Goal: Information Seeking & Learning: Learn about a topic

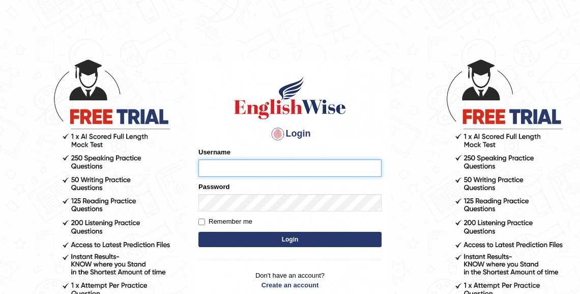
click at [293, 167] on input "Username" at bounding box center [289, 167] width 183 height 17
type input "chalida_parramatta"
click at [258, 232] on button "Login" at bounding box center [289, 238] width 183 height 15
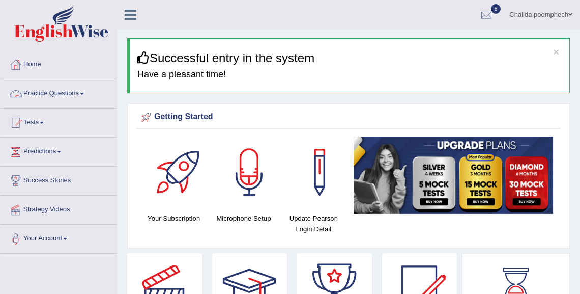
drag, startPoint x: 72, startPoint y: 92, endPoint x: 114, endPoint y: 82, distance: 43.2
click at [73, 92] on link "Practice Questions" at bounding box center [59, 91] width 116 height 25
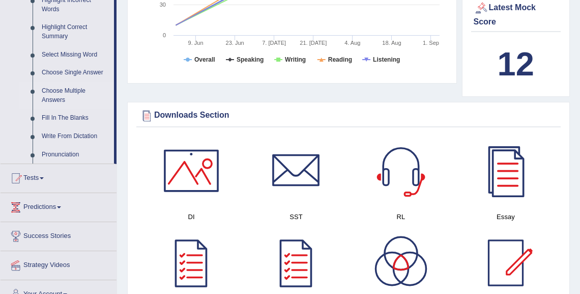
scroll to position [488, 0]
click at [81, 118] on link "Fill In The Blanks" at bounding box center [75, 117] width 77 height 18
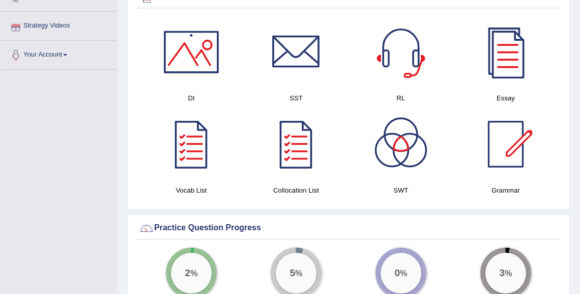
scroll to position [509, 0]
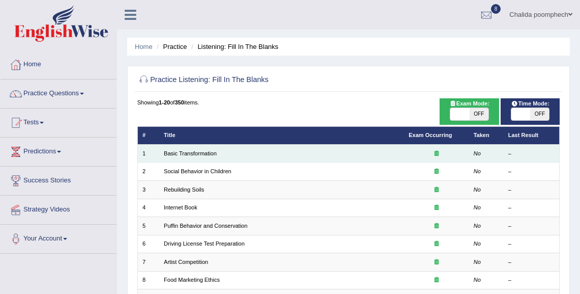
click at [304, 153] on td "Basic Transformation" at bounding box center [281, 153] width 245 height 18
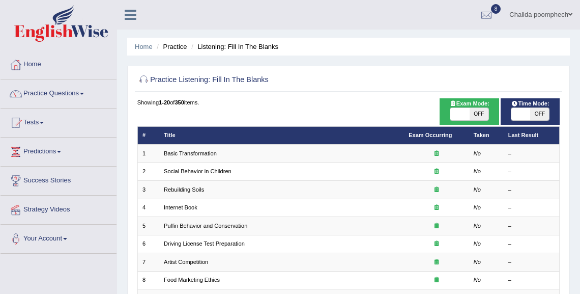
drag, startPoint x: 474, startPoint y: 115, endPoint x: 486, endPoint y: 115, distance: 11.7
click at [475, 115] on span "OFF" at bounding box center [479, 114] width 19 height 12
checkbox input "true"
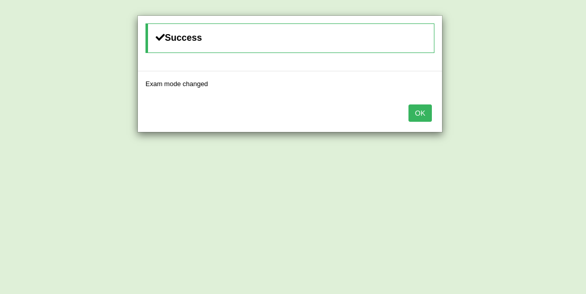
click at [424, 112] on button "OK" at bounding box center [420, 112] width 23 height 17
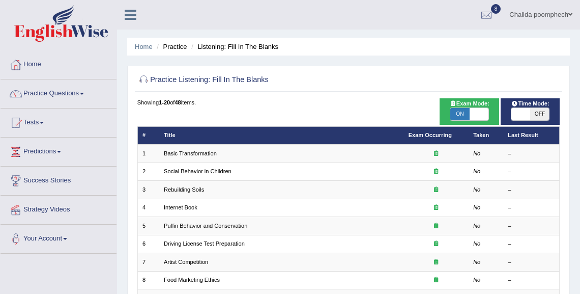
click at [539, 113] on span "OFF" at bounding box center [539, 114] width 19 height 12
checkbox input "true"
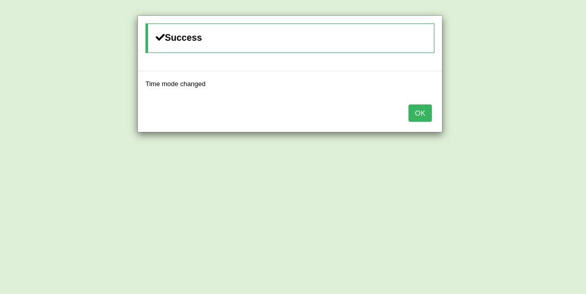
click at [422, 112] on button "OK" at bounding box center [420, 112] width 23 height 17
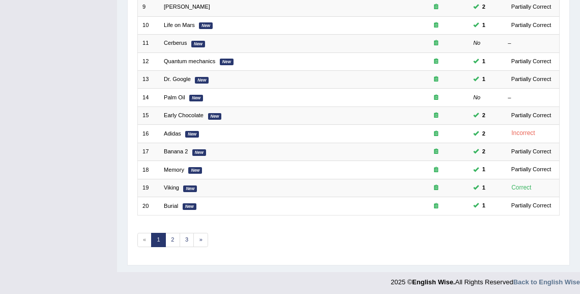
scroll to position [292, 0]
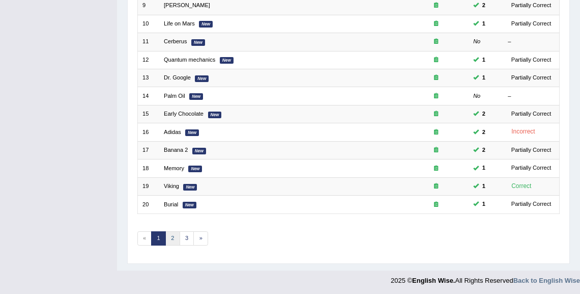
click at [174, 235] on link "2" at bounding box center [172, 238] width 15 height 14
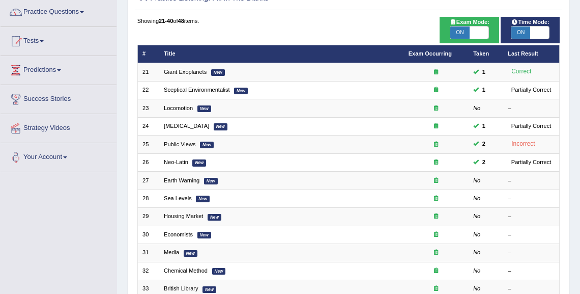
scroll to position [81, 0]
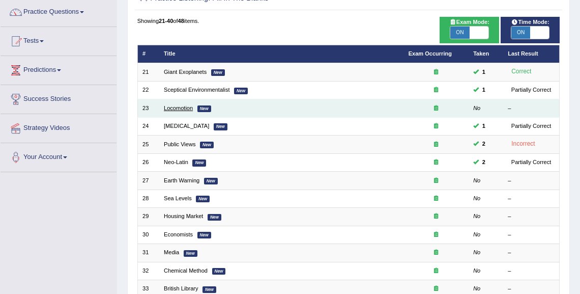
click at [181, 108] on link "Locomotion" at bounding box center [178, 108] width 29 height 6
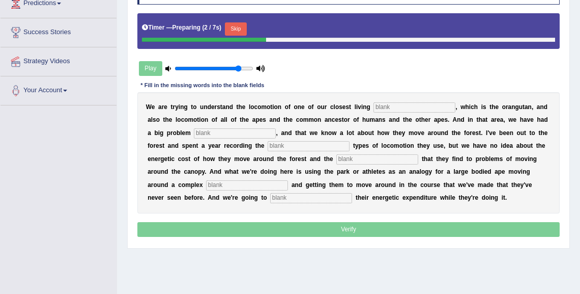
scroll to position [163, 0]
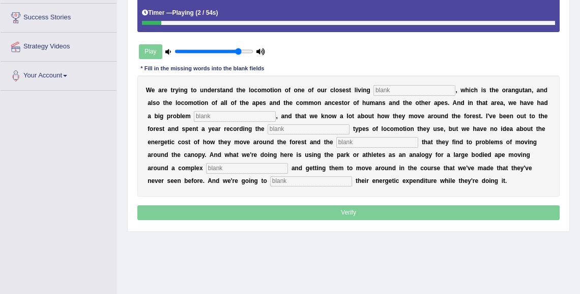
click at [437, 92] on input "text" at bounding box center [414, 90] width 82 height 10
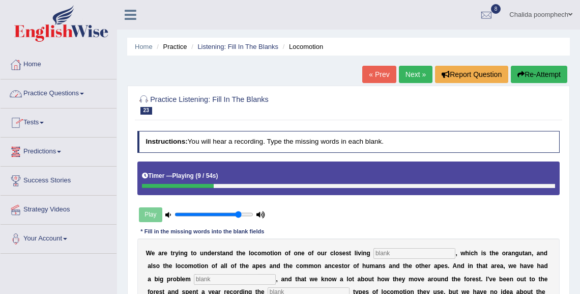
click at [74, 92] on link "Practice Questions" at bounding box center [59, 91] width 116 height 25
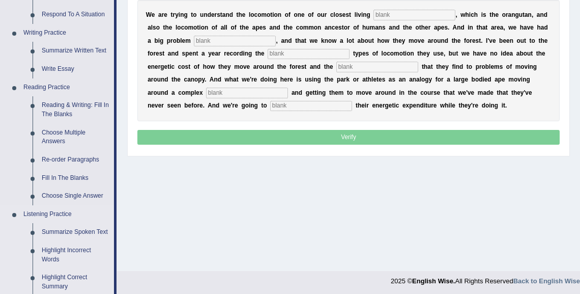
scroll to position [244, 0]
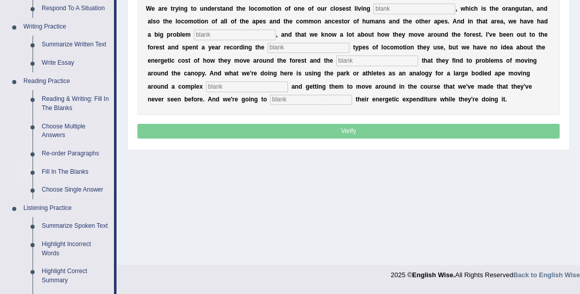
click at [67, 169] on link "Fill In The Blanks" at bounding box center [75, 172] width 77 height 18
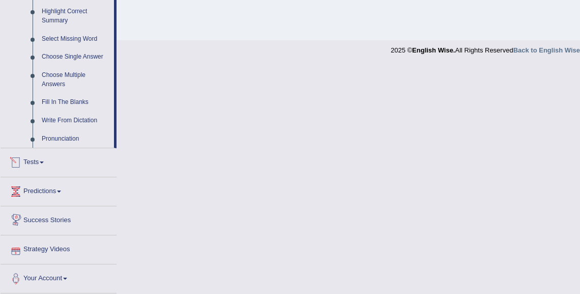
scroll to position [446, 0]
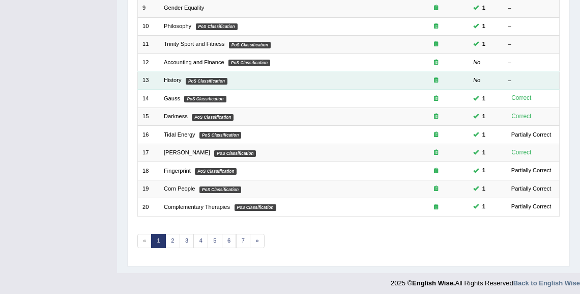
scroll to position [292, 0]
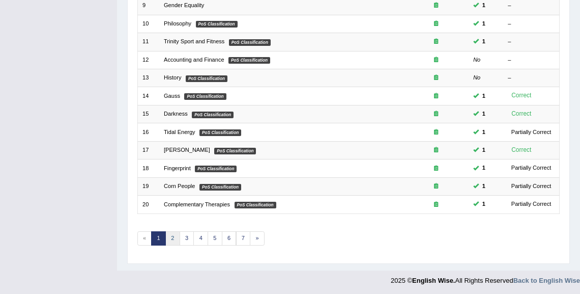
click at [175, 233] on link "2" at bounding box center [172, 238] width 15 height 14
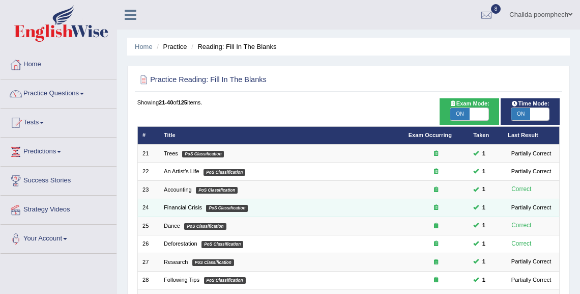
scroll to position [244, 0]
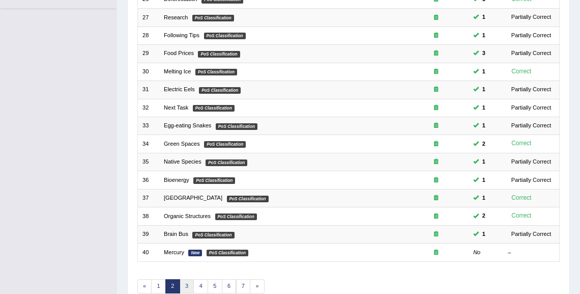
click at [185, 279] on link "3" at bounding box center [187, 286] width 15 height 14
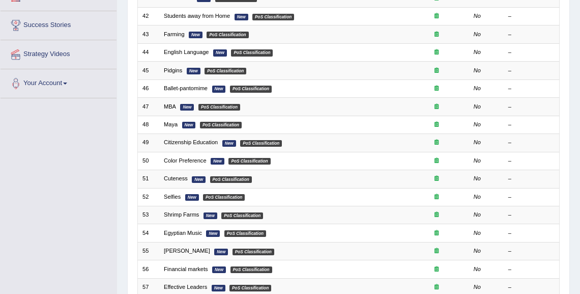
scroll to position [292, 0]
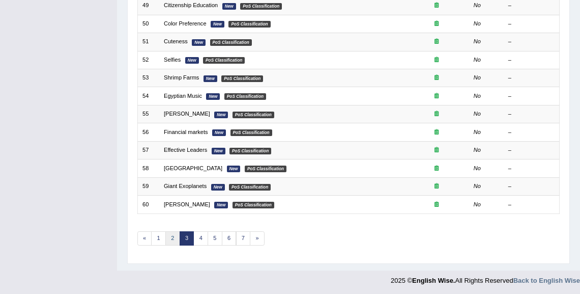
drag, startPoint x: 172, startPoint y: 237, endPoint x: 179, endPoint y: 238, distance: 6.7
click at [173, 237] on link "2" at bounding box center [172, 238] width 15 height 14
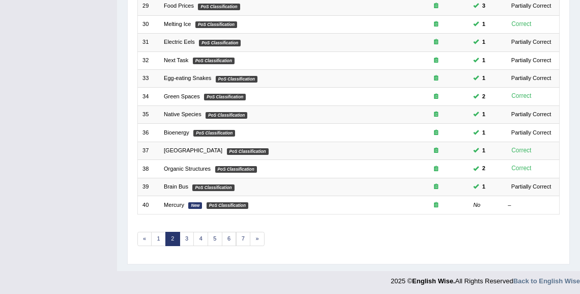
scroll to position [292, 0]
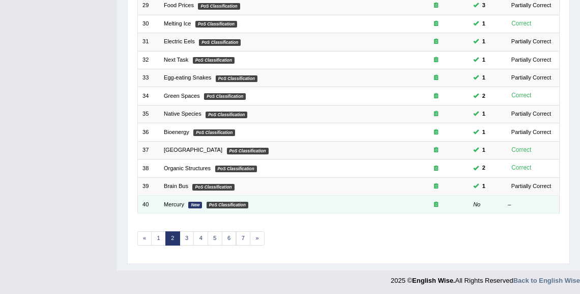
click at [231, 203] on em "PoS Classification" at bounding box center [228, 204] width 42 height 7
click at [176, 201] on link "Mercury" at bounding box center [174, 204] width 20 height 6
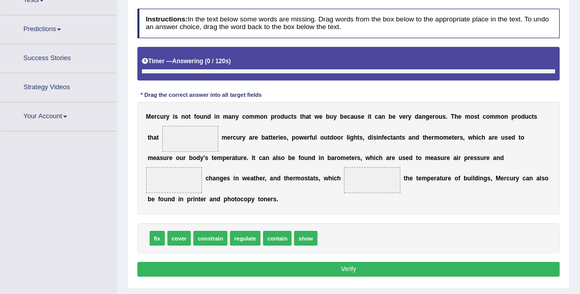
scroll to position [141, 0]
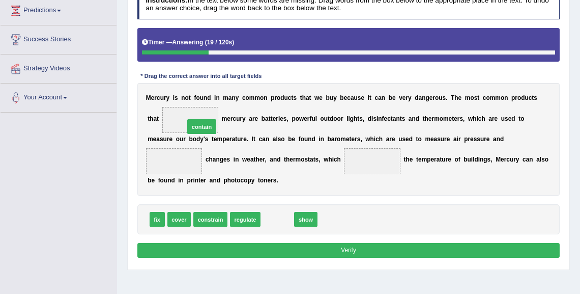
drag, startPoint x: 276, startPoint y: 218, endPoint x: 187, endPoint y: 110, distance: 140.6
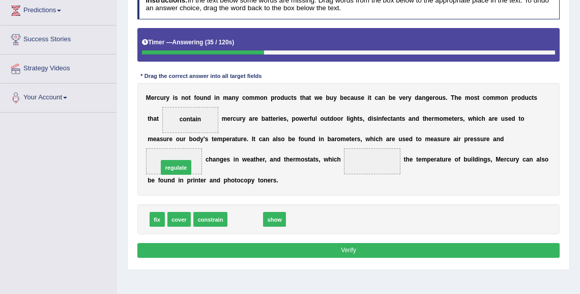
drag, startPoint x: 250, startPoint y: 217, endPoint x: 168, endPoint y: 156, distance: 102.5
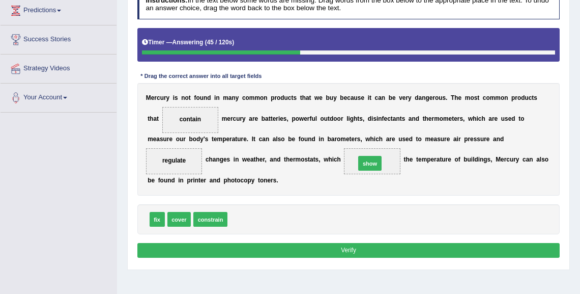
drag, startPoint x: 238, startPoint y: 217, endPoint x: 389, endPoint y: 151, distance: 164.9
click at [283, 248] on button "Verify" at bounding box center [348, 250] width 423 height 15
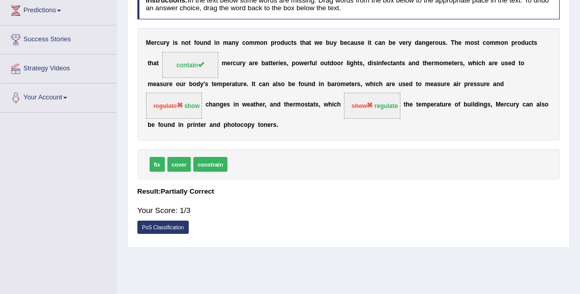
scroll to position [0, 0]
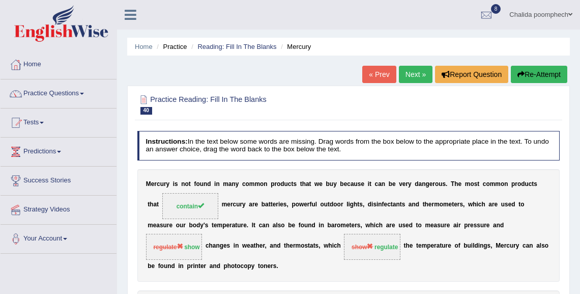
click at [408, 77] on link "Next »" at bounding box center [416, 74] width 34 height 17
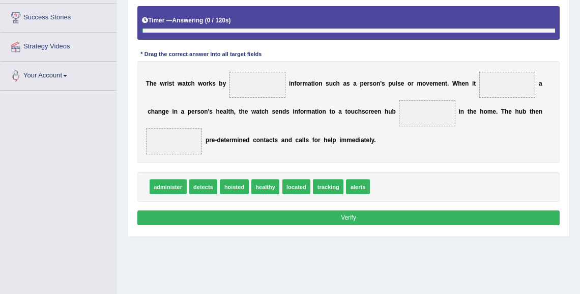
scroll to position [185, 0]
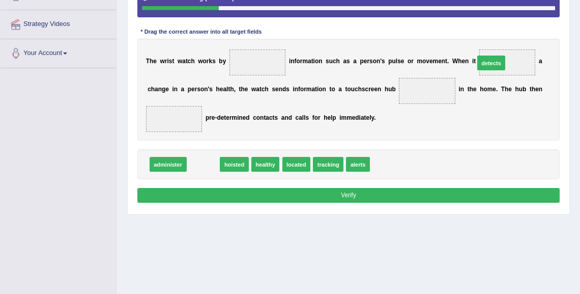
drag, startPoint x: 204, startPoint y: 165, endPoint x: 543, endPoint y: 46, distance: 359.1
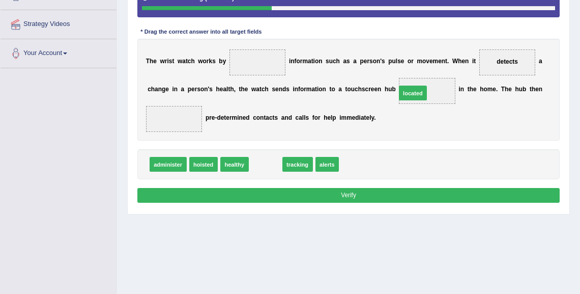
drag, startPoint x: 265, startPoint y: 165, endPoint x: 438, endPoint y: 81, distance: 192.7
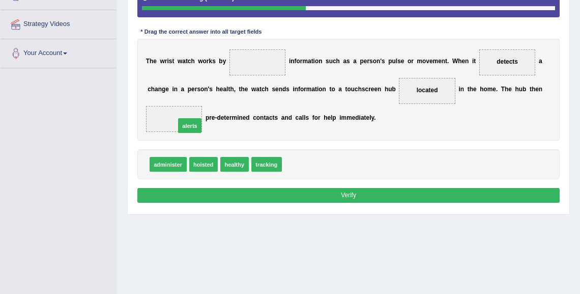
drag, startPoint x: 297, startPoint y: 163, endPoint x: 171, endPoint y: 118, distance: 133.1
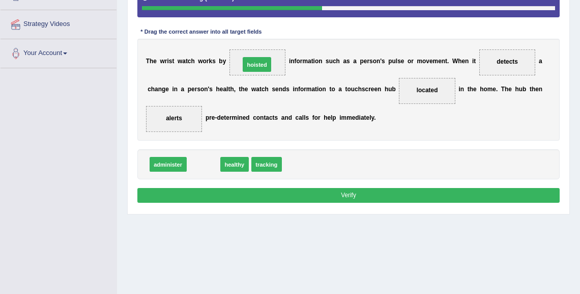
drag, startPoint x: 206, startPoint y: 164, endPoint x: 269, endPoint y: 47, distance: 133.4
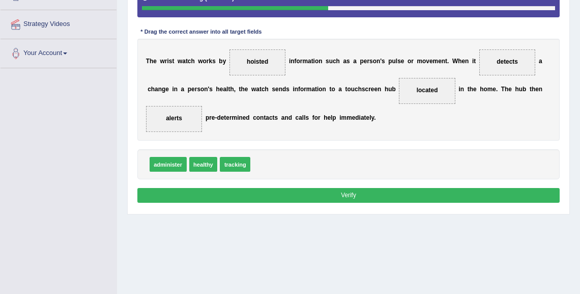
click at [282, 193] on button "Verify" at bounding box center [348, 195] width 423 height 15
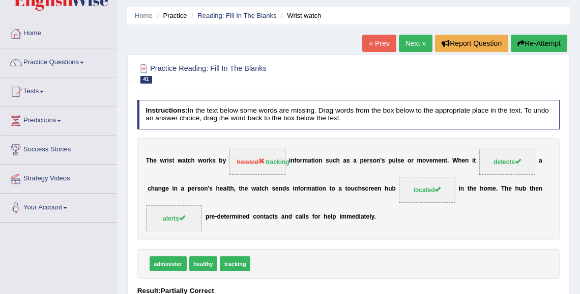
scroll to position [0, 0]
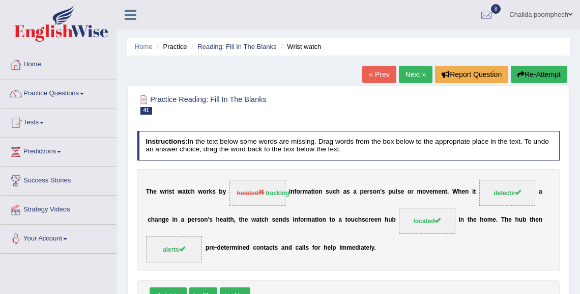
click at [416, 75] on link "Next »" at bounding box center [416, 74] width 34 height 17
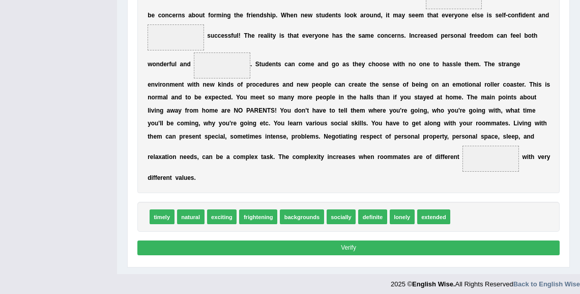
scroll to position [338, 0]
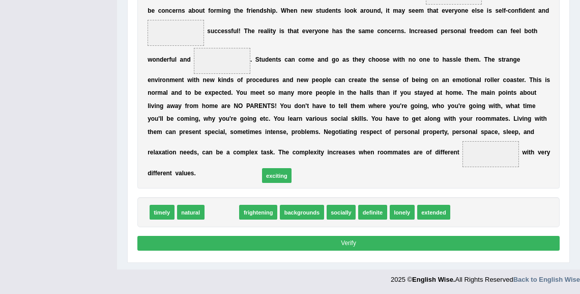
drag, startPoint x: 222, startPoint y: 212, endPoint x: 322, endPoint y: 152, distance: 115.7
click at [322, 152] on div "Instructions: In the text below some words are missing. Drag words from the box…" at bounding box center [348, 22] width 427 height 469
drag, startPoint x: 227, startPoint y: 213, endPoint x: 537, endPoint y: 28, distance: 360.3
click at [531, 18] on div "Instructions: In the text below some words are missing. Drag words from the box…" at bounding box center [348, 22] width 427 height 469
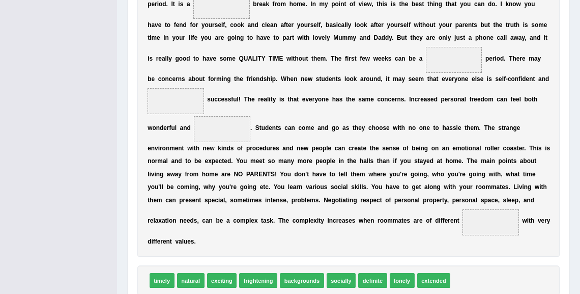
scroll to position [273, 0]
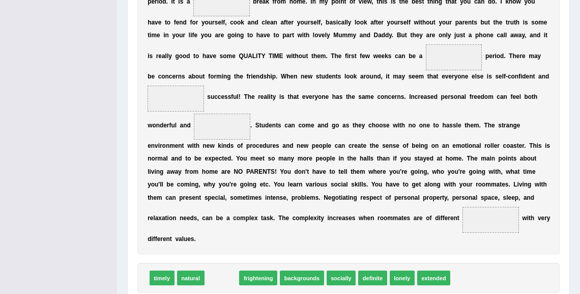
drag, startPoint x: 218, startPoint y: 278, endPoint x: 548, endPoint y: -57, distance: 470.6
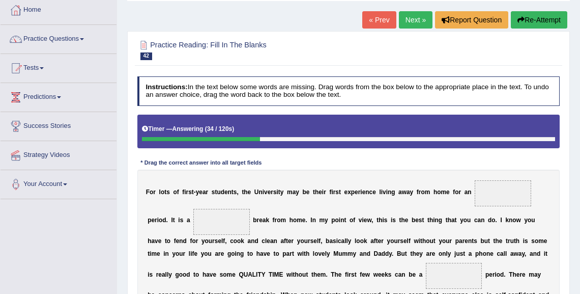
scroll to position [0, 0]
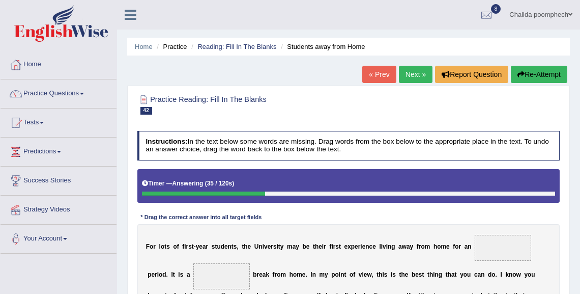
click at [409, 75] on link "Next »" at bounding box center [416, 74] width 34 height 17
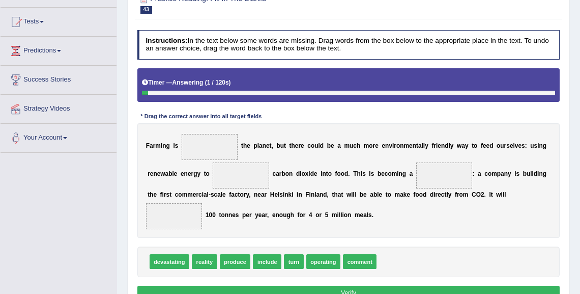
scroll to position [122, 0]
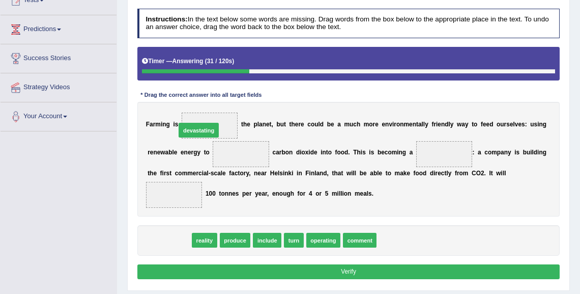
drag, startPoint x: 175, startPoint y: 240, endPoint x: 212, endPoint y: 110, distance: 135.4
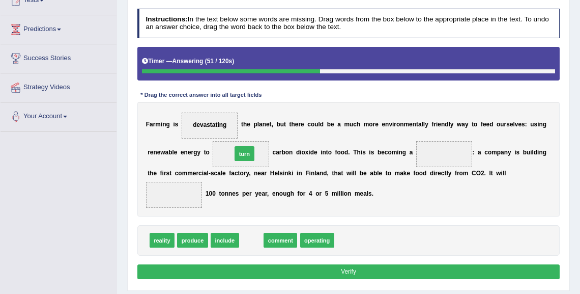
drag, startPoint x: 249, startPoint y: 240, endPoint x: 242, endPoint y: 139, distance: 101.0
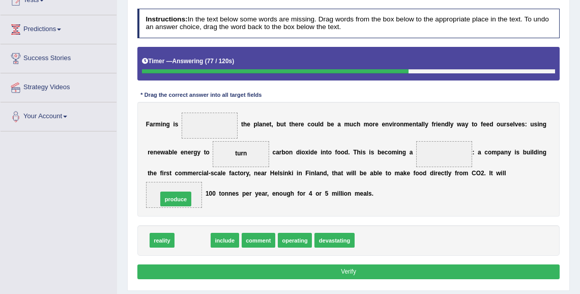
drag, startPoint x: 187, startPoint y: 238, endPoint x: 167, endPoint y: 189, distance: 52.7
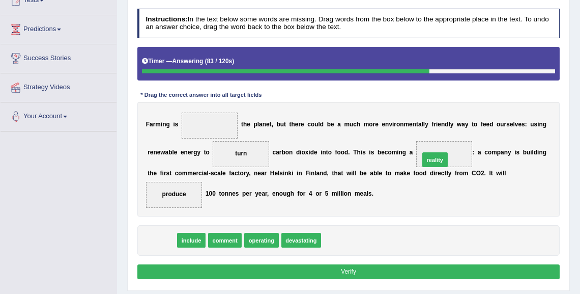
drag, startPoint x: 162, startPoint y: 240, endPoint x: 484, endPoint y: 142, distance: 337.0
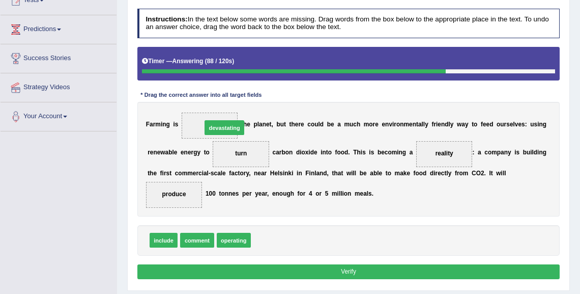
drag, startPoint x: 266, startPoint y: 242, endPoint x: 208, endPoint y: 109, distance: 145.4
click at [357, 271] on button "Verify" at bounding box center [348, 271] width 423 height 15
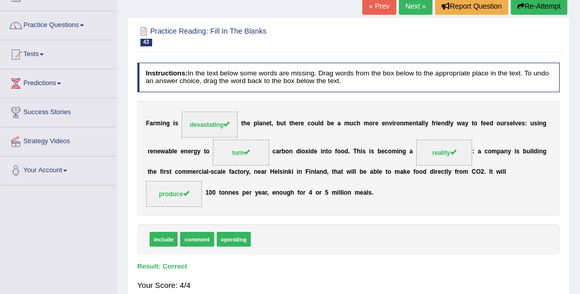
scroll to position [0, 0]
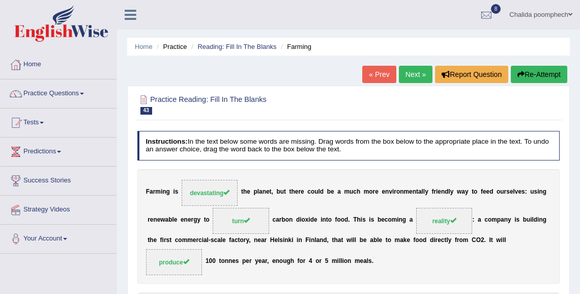
click at [414, 75] on link "Next »" at bounding box center [416, 74] width 34 height 17
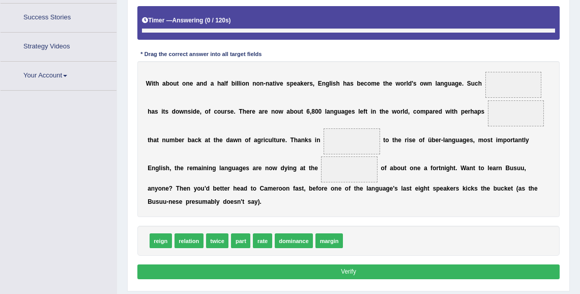
scroll to position [185, 0]
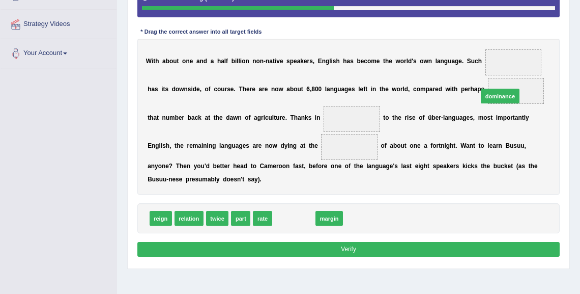
drag, startPoint x: 296, startPoint y: 218, endPoint x: 540, endPoint y: 75, distance: 282.5
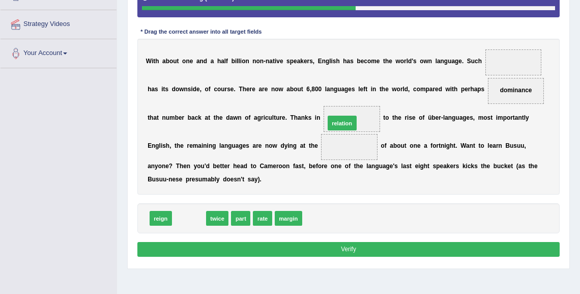
drag, startPoint x: 191, startPoint y: 218, endPoint x: 372, endPoint y: 108, distance: 211.9
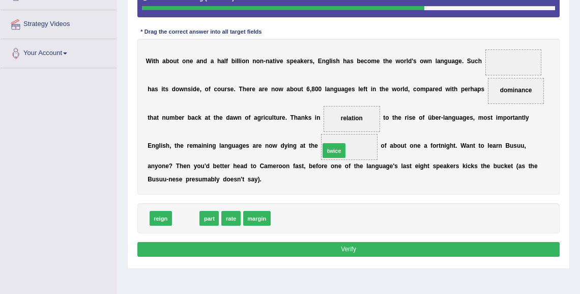
drag, startPoint x: 187, startPoint y: 216, endPoint x: 361, endPoint y: 136, distance: 191.9
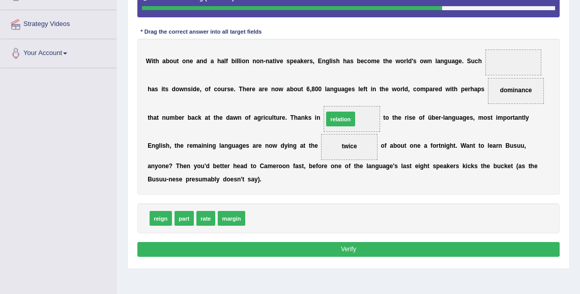
drag, startPoint x: 259, startPoint y: 216, endPoint x: 351, endPoint y: 100, distance: 148.5
drag, startPoint x: 207, startPoint y: 217, endPoint x: 554, endPoint y: 40, distance: 389.8
click at [393, 248] on button "Verify" at bounding box center [348, 249] width 423 height 15
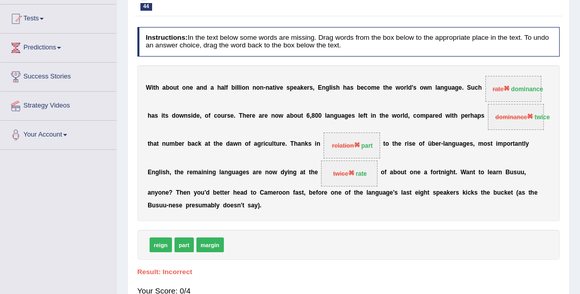
scroll to position [0, 0]
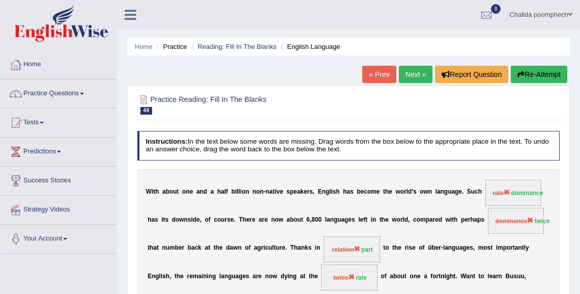
click at [533, 75] on button "Re-Attempt" at bounding box center [539, 74] width 56 height 17
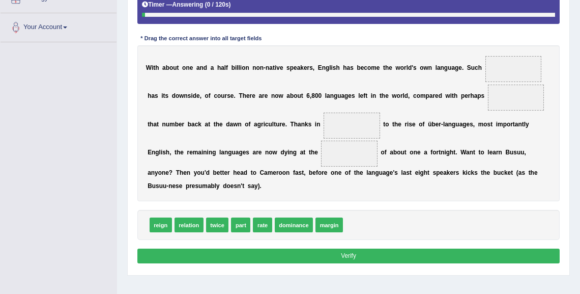
scroll to position [226, 0]
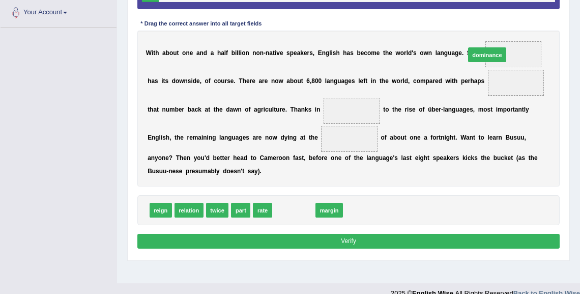
drag, startPoint x: 300, startPoint y: 209, endPoint x: 528, endPoint y: 26, distance: 292.1
click at [528, 26] on div "Instructions: In the text below some words are missing. Drag words from the box…" at bounding box center [348, 94] width 427 height 322
drag, startPoint x: 301, startPoint y: 208, endPoint x: 570, endPoint y: 22, distance: 326.7
click at [570, 22] on div "Home Practice Reading: Fill In The Blanks English Language You have already giv…" at bounding box center [348, 28] width 463 height 509
drag, startPoint x: 295, startPoint y: 209, endPoint x: 548, endPoint y: 26, distance: 312.6
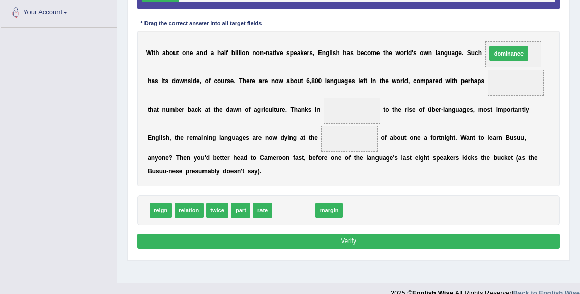
click at [548, 26] on div "Instructions: In the text below some words are missing. Drag words from the box…" at bounding box center [348, 94] width 427 height 322
drag, startPoint x: 294, startPoint y: 211, endPoint x: 568, endPoint y: 29, distance: 328.5
click at [568, 29] on div "Practice Reading: Fill In The Blanks 44 English Language Instructions: In the t…" at bounding box center [348, 76] width 443 height 368
drag, startPoint x: 293, startPoint y: 211, endPoint x: 551, endPoint y: 22, distance: 319.3
click at [551, 22] on div "Instructions: In the text below some words are missing. Drag words from the box…" at bounding box center [348, 94] width 427 height 322
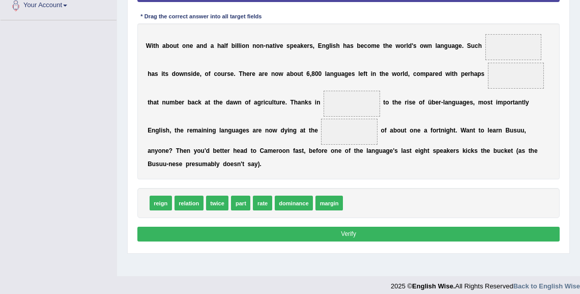
scroll to position [241, 0]
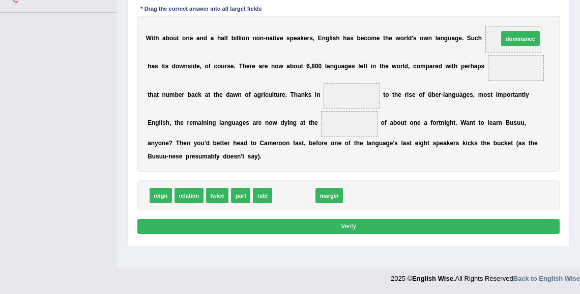
drag, startPoint x: 294, startPoint y: 194, endPoint x: 561, endPoint y: 10, distance: 323.7
click at [561, 10] on div "Instructions: In the text below some words are missing. Drag words from the box…" at bounding box center [348, 80] width 427 height 322
drag, startPoint x: 299, startPoint y: 193, endPoint x: 563, endPoint y: 6, distance: 323.7
click at [563, 6] on div "Practice Reading: Fill In The Blanks 44 English Language Instructions: In the t…" at bounding box center [348, 61] width 443 height 368
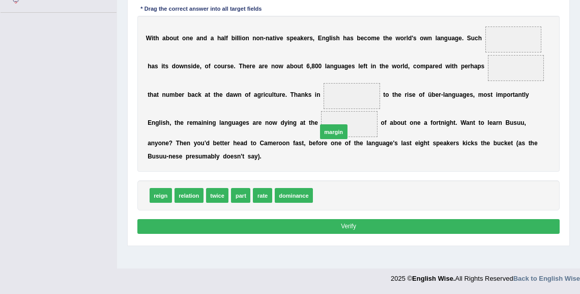
drag, startPoint x: 332, startPoint y: 198, endPoint x: 337, endPoint y: 123, distance: 75.0
drag, startPoint x: 352, startPoint y: 120, endPoint x: 349, endPoint y: 204, distance: 84.0
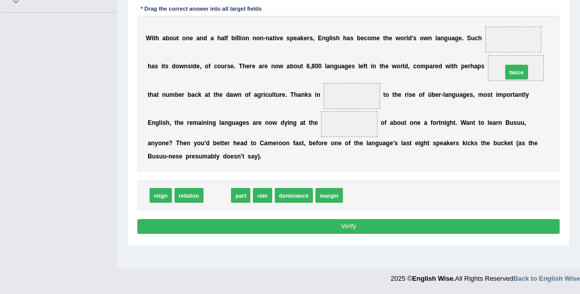
drag, startPoint x: 218, startPoint y: 194, endPoint x: 570, endPoint y: 49, distance: 380.8
click at [570, 49] on div "Home Practice Reading: Fill In The Blanks English Language You have already giv…" at bounding box center [348, 13] width 463 height 509
drag, startPoint x: 210, startPoint y: 195, endPoint x: 537, endPoint y: 60, distance: 354.5
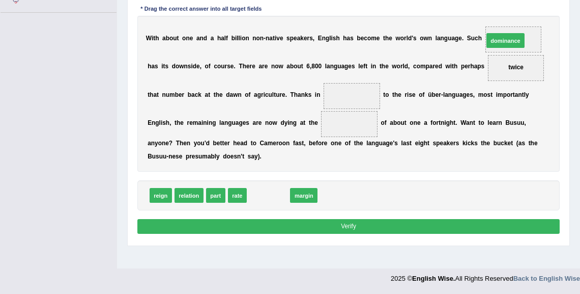
drag, startPoint x: 273, startPoint y: 195, endPoint x: 552, endPoint y: 14, distance: 332.8
click at [552, 14] on div "Instructions: In the text below some words are missing. Drag words from the box…" at bounding box center [348, 80] width 427 height 322
drag, startPoint x: 263, startPoint y: 194, endPoint x: 547, endPoint y: 9, distance: 339.4
click at [547, 8] on div "Instructions: In the text below some words are missing. Drag words from the box…" at bounding box center [348, 80] width 427 height 322
drag, startPoint x: 263, startPoint y: 193, endPoint x: 559, endPoint y: 7, distance: 349.4
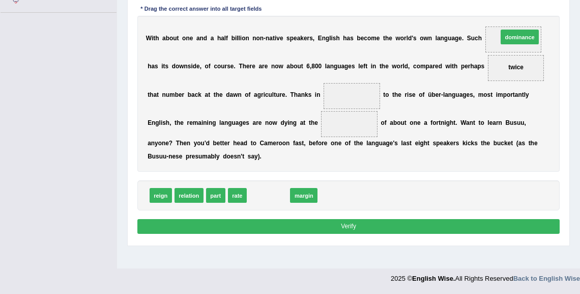
click at [559, 7] on div "Instructions: In the text below some words are missing. Drag words from the box…" at bounding box center [348, 80] width 427 height 322
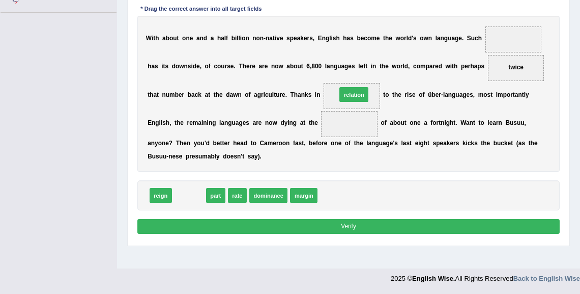
drag, startPoint x: 190, startPoint y: 193, endPoint x: 385, endPoint y: 75, distance: 227.7
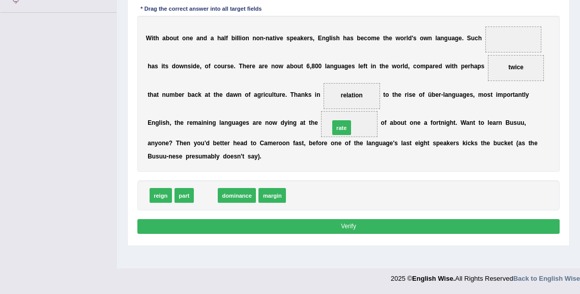
drag, startPoint x: 200, startPoint y: 195, endPoint x: 360, endPoint y: 114, distance: 178.8
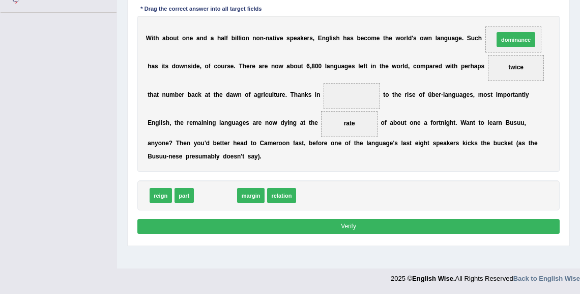
drag, startPoint x: 212, startPoint y: 194, endPoint x: 565, endPoint y: 12, distance: 398.0
click at [565, 12] on div "Practice Reading: Fill In The Blanks 44 English Language Instructions: In the t…" at bounding box center [348, 61] width 443 height 368
drag, startPoint x: 210, startPoint y: 195, endPoint x: 552, endPoint y: 12, distance: 387.7
click at [552, 12] on div "Instructions: In the text below some words are missing. Drag words from the box…" at bounding box center [348, 80] width 427 height 322
drag, startPoint x: 208, startPoint y: 196, endPoint x: 557, endPoint y: 17, distance: 391.6
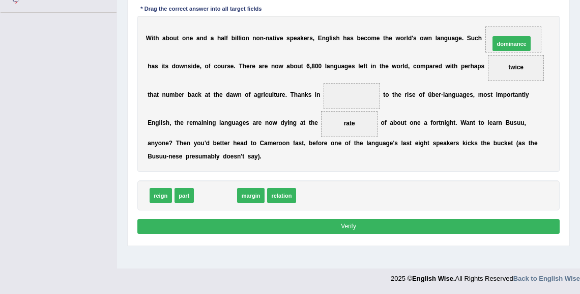
click at [557, 17] on div "Instructions: In the text below some words are missing. Drag words from the box…" at bounding box center [348, 80] width 427 height 322
drag, startPoint x: 364, startPoint y: 223, endPoint x: 372, endPoint y: 223, distance: 7.6
click at [365, 223] on button "Verify" at bounding box center [348, 226] width 423 height 15
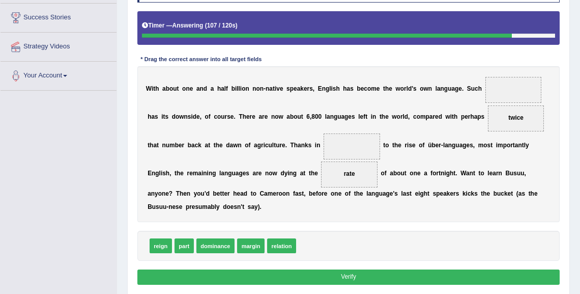
scroll to position [159, 0]
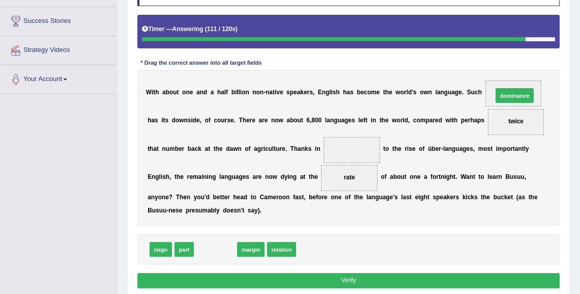
drag, startPoint x: 206, startPoint y: 252, endPoint x: 558, endPoint y: 71, distance: 395.9
click at [558, 71] on div "Instructions: In the text below some words are missing. Drag words from the box…" at bounding box center [348, 134] width 427 height 322
drag, startPoint x: 214, startPoint y: 249, endPoint x: 570, endPoint y: 65, distance: 400.7
click at [570, 65] on div "Home Practice Reading: Fill In The Blanks English Language You have already giv…" at bounding box center [348, 95] width 463 height 509
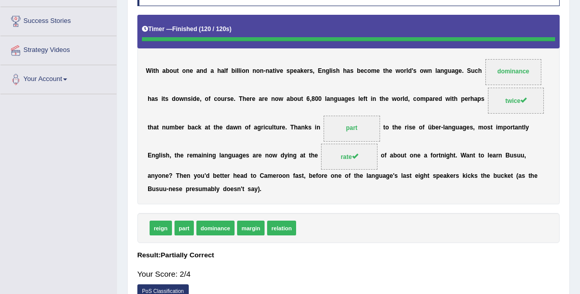
drag, startPoint x: 209, startPoint y: 231, endPoint x: 415, endPoint y: 144, distance: 223.9
click at [414, 140] on div "Instructions: In the text below some words are missing. Drag words from the box…" at bounding box center [348, 140] width 427 height 334
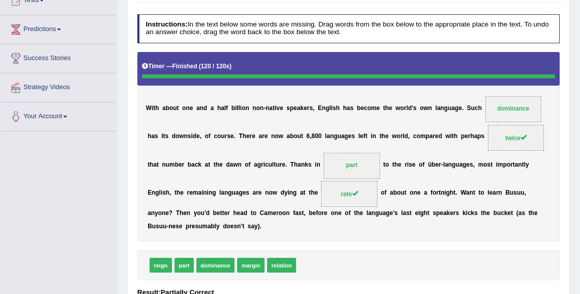
scroll to position [0, 0]
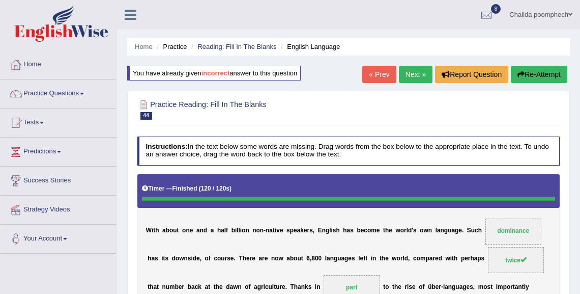
click at [407, 73] on link "Next »" at bounding box center [416, 74] width 34 height 17
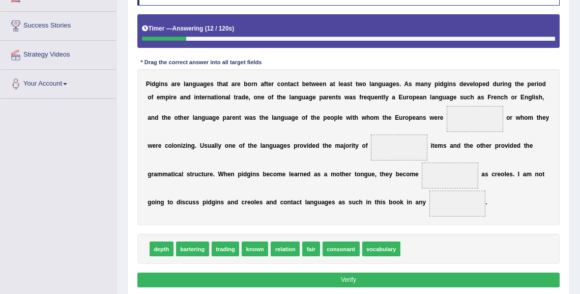
scroll to position [169, 0]
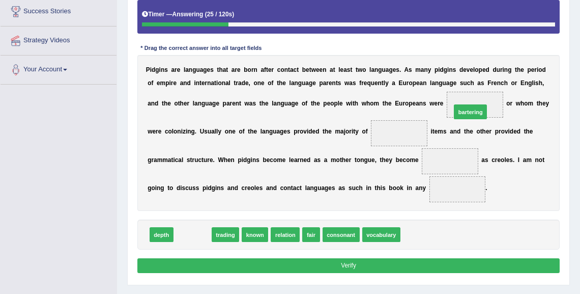
drag, startPoint x: 195, startPoint y: 235, endPoint x: 523, endPoint y: 91, distance: 357.6
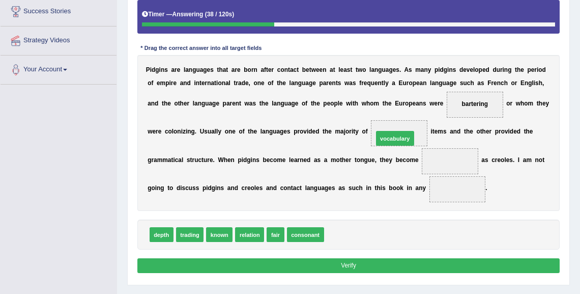
drag, startPoint x: 343, startPoint y: 234, endPoint x: 401, endPoint y: 121, distance: 127.0
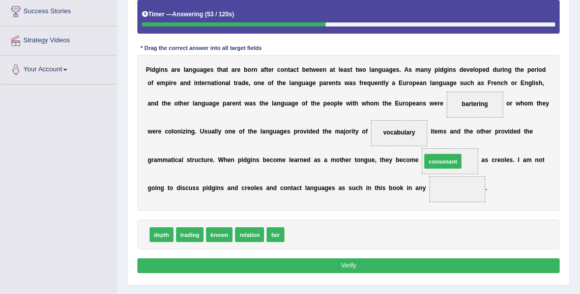
drag, startPoint x: 301, startPoint y: 235, endPoint x: 464, endPoint y: 149, distance: 184.4
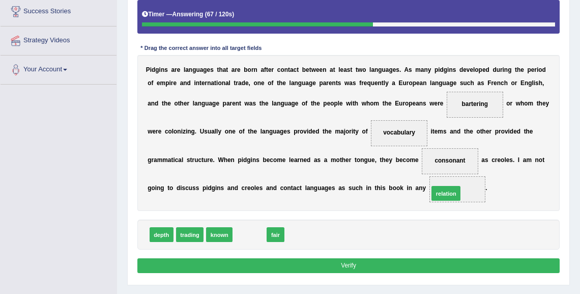
drag, startPoint x: 247, startPoint y: 236, endPoint x: 478, endPoint y: 187, distance: 236.1
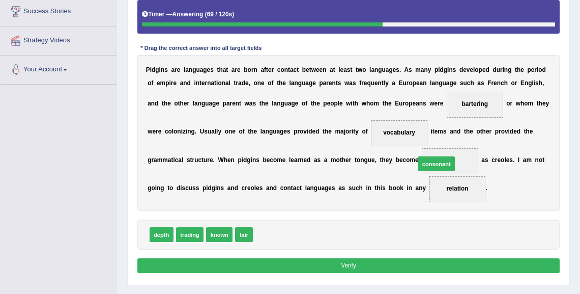
drag, startPoint x: 269, startPoint y: 236, endPoint x: 460, endPoint y: 152, distance: 208.9
click at [360, 260] on button "Verify" at bounding box center [348, 265] width 423 height 15
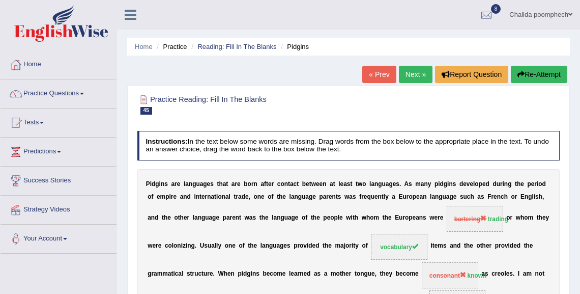
scroll to position [0, 0]
click at [415, 76] on link "Next »" at bounding box center [416, 74] width 34 height 17
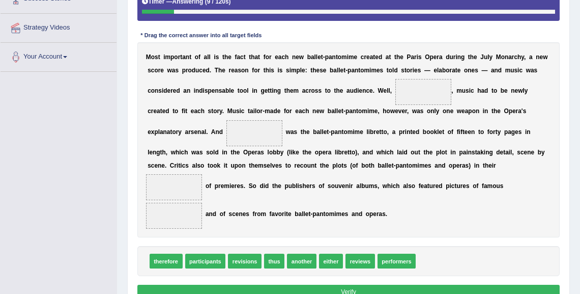
scroll to position [222, 0]
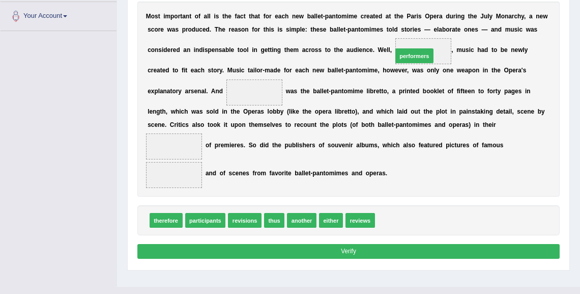
drag, startPoint x: 398, startPoint y: 220, endPoint x: 419, endPoint y: 26, distance: 194.5
click at [419, 26] on div "Instructions: In the text below some words are missing. Drag words from the box…" at bounding box center [348, 84] width 427 height 361
drag, startPoint x: 389, startPoint y: 220, endPoint x: 423, endPoint y: 22, distance: 200.4
click at [423, 22] on div "Instructions: In the text below some words are missing. Drag words from the box…" at bounding box center [348, 84] width 427 height 361
drag, startPoint x: 389, startPoint y: 221, endPoint x: 425, endPoint y: 20, distance: 204.7
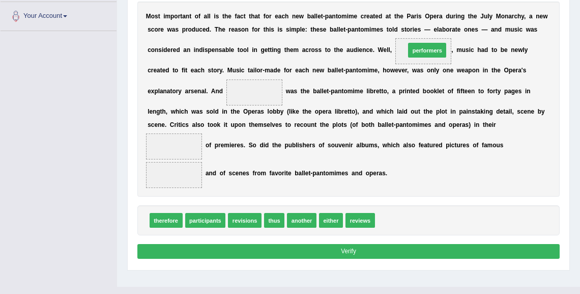
click at [425, 20] on div "Instructions: In the text below some words are missing. Drag words from the box…" at bounding box center [348, 84] width 427 height 361
drag, startPoint x: 385, startPoint y: 221, endPoint x: 419, endPoint y: 18, distance: 205.4
click at [419, 18] on div "Instructions: In the text below some words are missing. Drag words from the box…" at bounding box center [348, 84] width 427 height 361
drag, startPoint x: 393, startPoint y: 222, endPoint x: 428, endPoint y: 24, distance: 201.0
click at [428, 24] on div "Instructions: In the text below some words are missing. Drag words from the box…" at bounding box center [348, 84] width 427 height 361
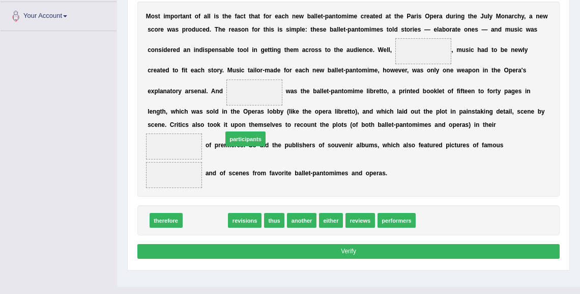
drag, startPoint x: 206, startPoint y: 220, endPoint x: 234, endPoint y: 164, distance: 62.3
click at [235, 146] on span "participants" at bounding box center [245, 138] width 41 height 15
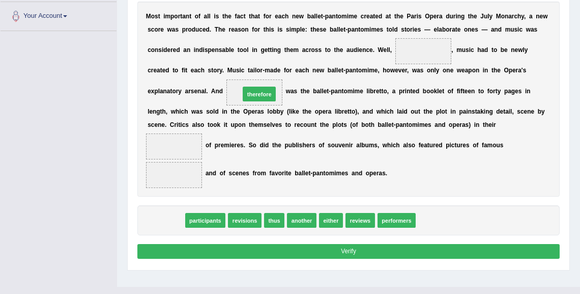
drag, startPoint x: 168, startPoint y: 221, endPoint x: 278, endPoint y: 73, distance: 184.0
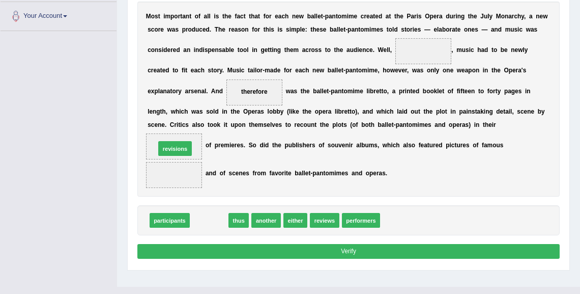
drag, startPoint x: 210, startPoint y: 220, endPoint x: 169, endPoint y: 135, distance: 94.0
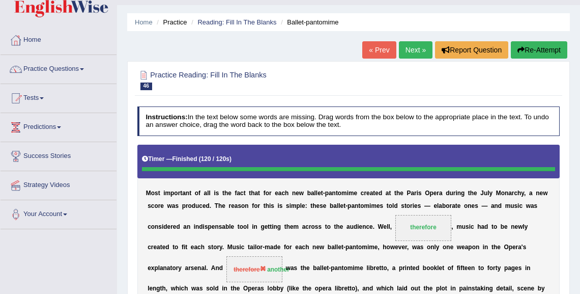
scroll to position [0, 0]
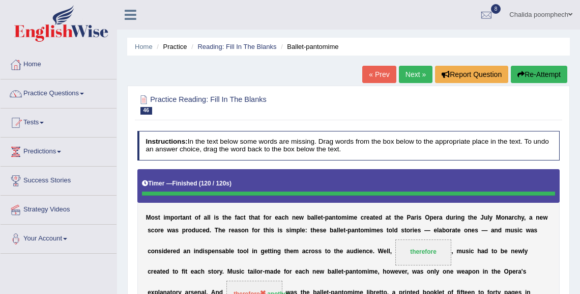
click at [411, 73] on link "Next »" at bounding box center [416, 74] width 34 height 17
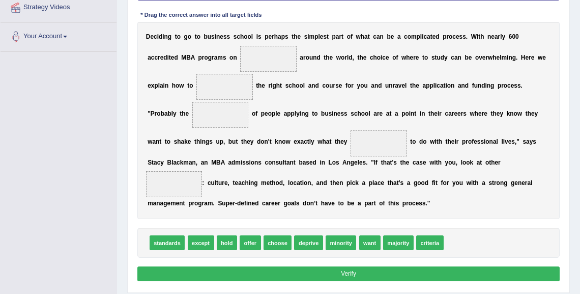
scroll to position [217, 0]
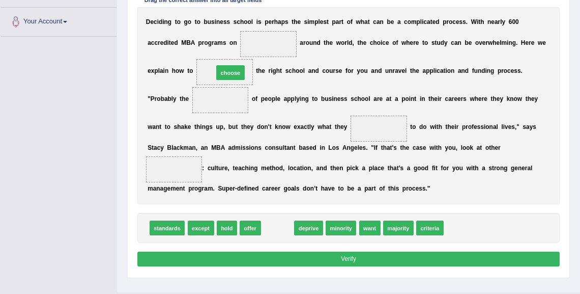
drag, startPoint x: 280, startPoint y: 226, endPoint x: 225, endPoint y: 44, distance: 190.4
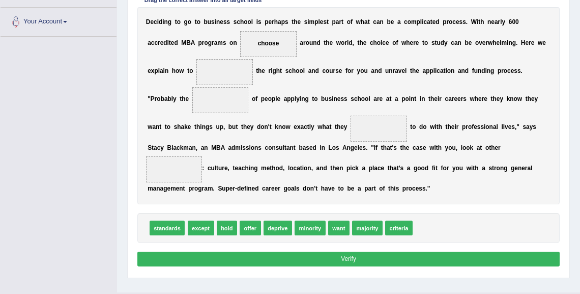
drag, startPoint x: 272, startPoint y: 47, endPoint x: 235, endPoint y: 69, distance: 42.9
click at [234, 72] on div "D e c i d i n g t o g o t o b u s i n e s s s c h o o l i s p e r h a p s t h e…" at bounding box center [348, 105] width 423 height 197
drag, startPoint x: 266, startPoint y: 43, endPoint x: 215, endPoint y: 75, distance: 60.0
drag, startPoint x: 224, startPoint y: 101, endPoint x: 223, endPoint y: 66, distance: 34.6
drag, startPoint x: 364, startPoint y: 229, endPoint x: 201, endPoint y: 89, distance: 214.9
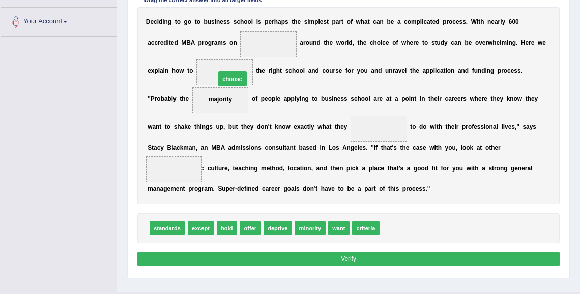
drag, startPoint x: 392, startPoint y: 227, endPoint x: 198, endPoint y: 51, distance: 261.8
drag, startPoint x: 338, startPoint y: 230, endPoint x: 389, endPoint y: 118, distance: 123.6
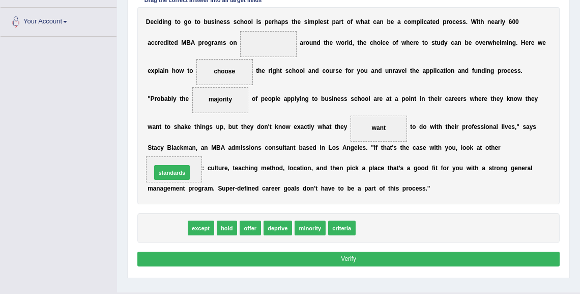
drag, startPoint x: 165, startPoint y: 230, endPoint x: 170, endPoint y: 164, distance: 65.9
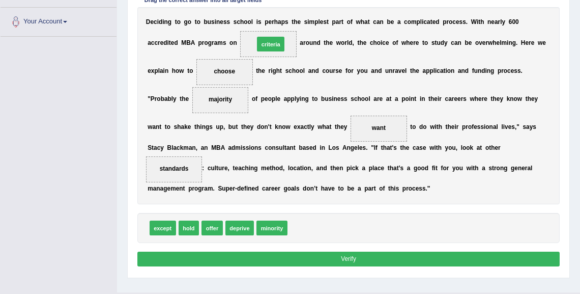
drag, startPoint x: 302, startPoint y: 227, endPoint x: 264, endPoint y: 11, distance: 219.7
click at [264, 11] on div "Instructions: In the text below some words are missing. Drag words from the box…" at bounding box center [348, 91] width 427 height 363
click at [322, 255] on button "Verify" at bounding box center [348, 258] width 423 height 15
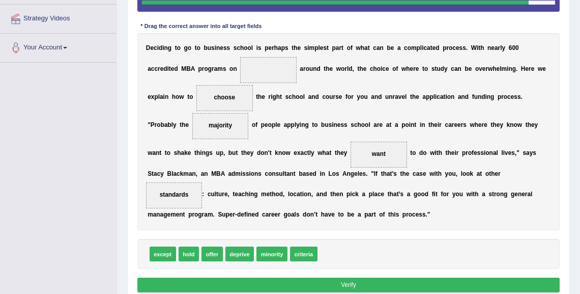
scroll to position [176, 0]
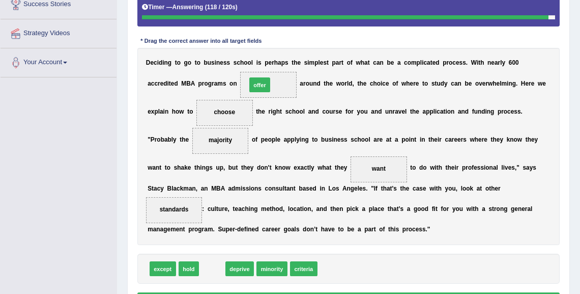
drag, startPoint x: 213, startPoint y: 270, endPoint x: 271, endPoint y: 57, distance: 220.6
click at [271, 57] on div "Instructions: In the text below some words are missing. Drag words from the box…" at bounding box center [348, 132] width 427 height 363
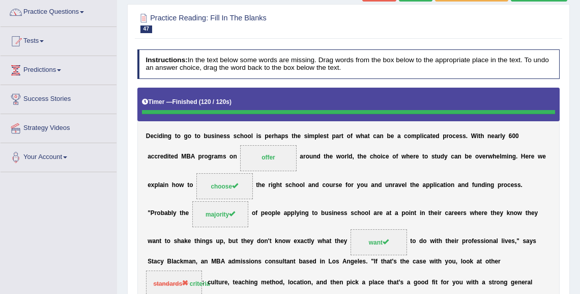
scroll to position [41, 0]
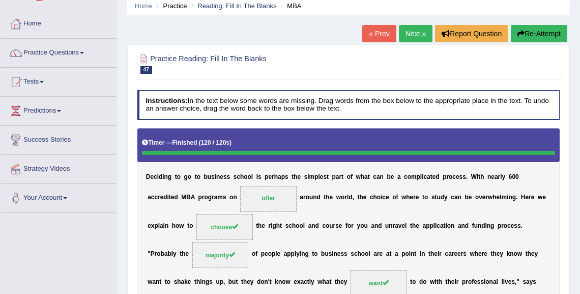
click at [404, 38] on link "Next »" at bounding box center [416, 33] width 34 height 17
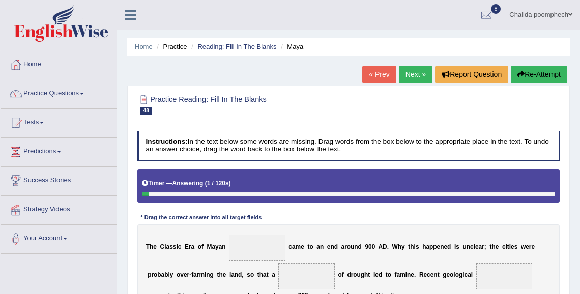
scroll to position [81, 0]
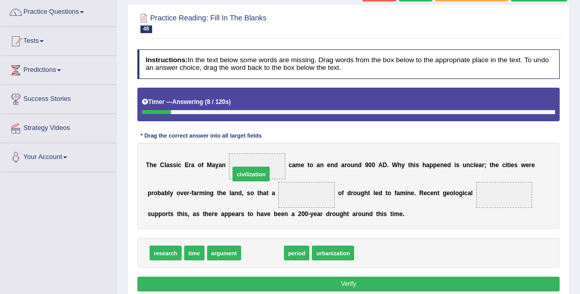
drag, startPoint x: 265, startPoint y: 253, endPoint x: 252, endPoint y: 160, distance: 94.0
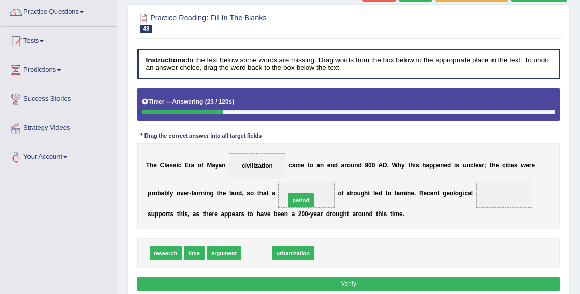
drag, startPoint x: 254, startPoint y: 255, endPoint x: 306, endPoint y: 193, distance: 81.3
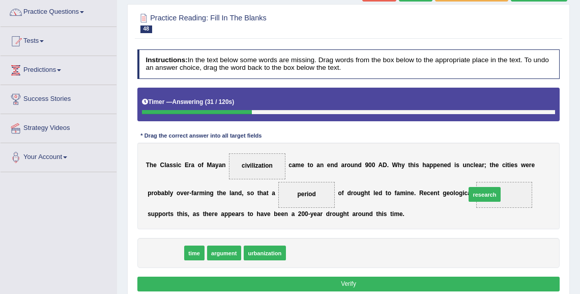
drag, startPoint x: 161, startPoint y: 253, endPoint x: 536, endPoint y: 184, distance: 381.7
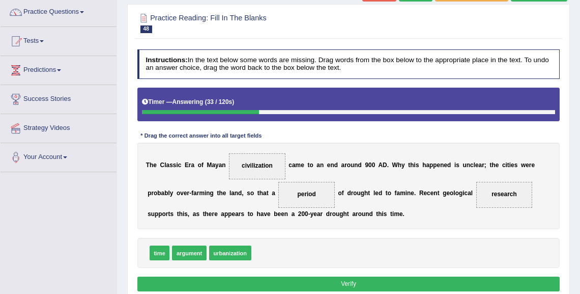
click at [364, 282] on button "Verify" at bounding box center [348, 283] width 423 height 15
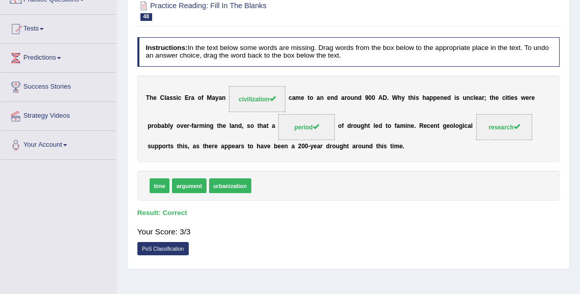
scroll to position [0, 0]
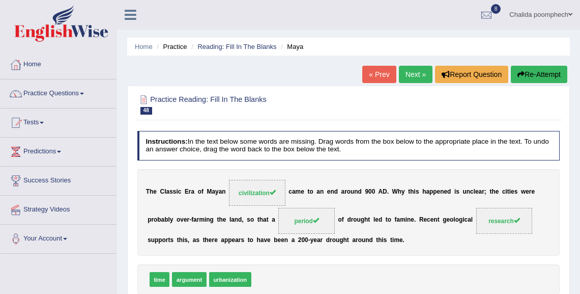
click at [411, 73] on link "Next »" at bounding box center [416, 74] width 34 height 17
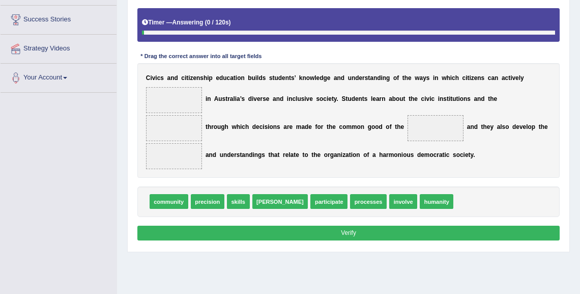
scroll to position [163, 0]
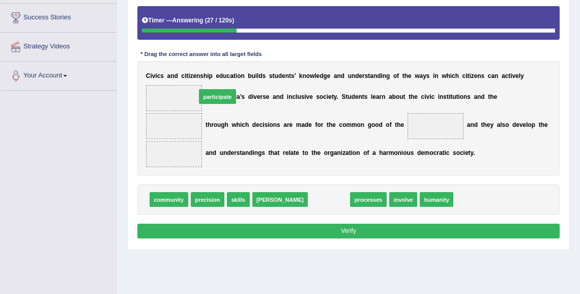
drag, startPoint x: 298, startPoint y: 199, endPoint x: 167, endPoint y: 78, distance: 178.6
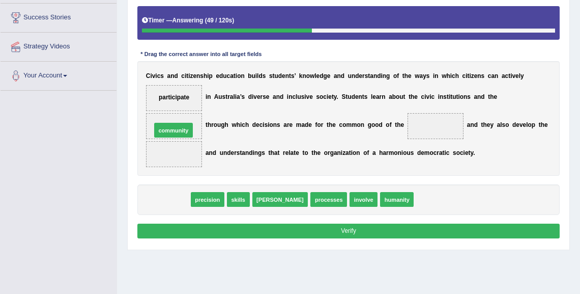
drag, startPoint x: 177, startPoint y: 202, endPoint x: 182, endPoint y: 120, distance: 82.1
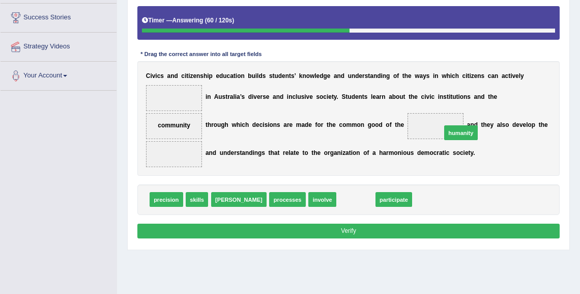
drag, startPoint x: 322, startPoint y: 200, endPoint x: 445, endPoint y: 122, distance: 146.4
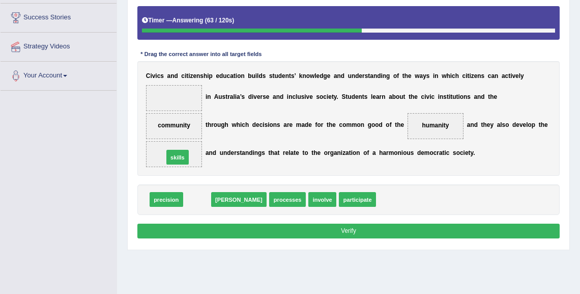
drag, startPoint x: 201, startPoint y: 199, endPoint x: 179, endPoint y: 150, distance: 54.9
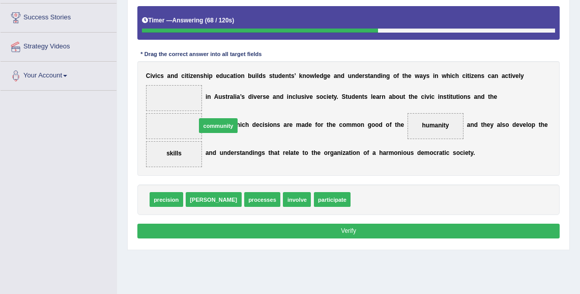
drag, startPoint x: 331, startPoint y: 201, endPoint x: 149, endPoint y: 114, distance: 201.4
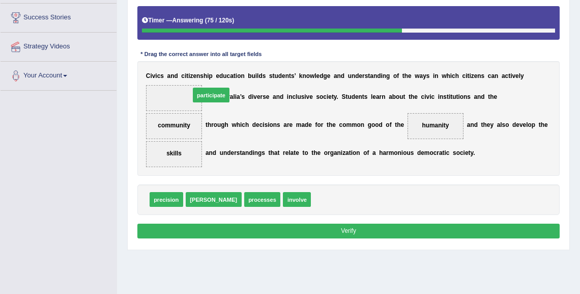
drag, startPoint x: 301, startPoint y: 199, endPoint x: 158, endPoint y: 76, distance: 188.3
click at [195, 200] on span "[PERSON_NAME]" at bounding box center [214, 199] width 56 height 15
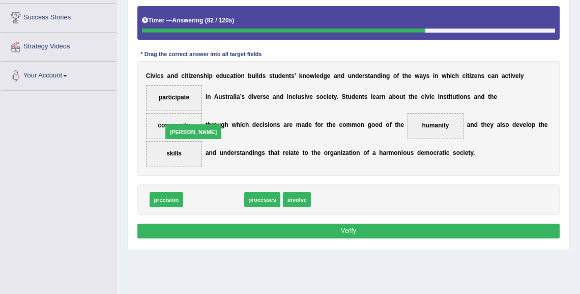
drag, startPoint x: 197, startPoint y: 198, endPoint x: 173, endPoint y: 118, distance: 83.4
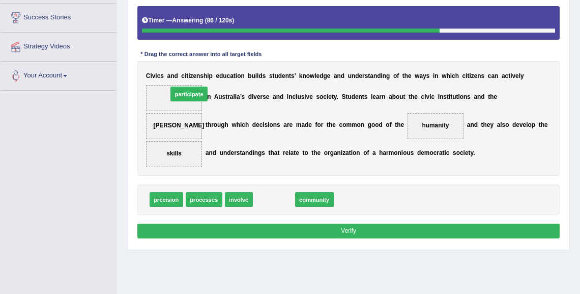
drag, startPoint x: 268, startPoint y: 201, endPoint x: 168, endPoint y: 77, distance: 159.2
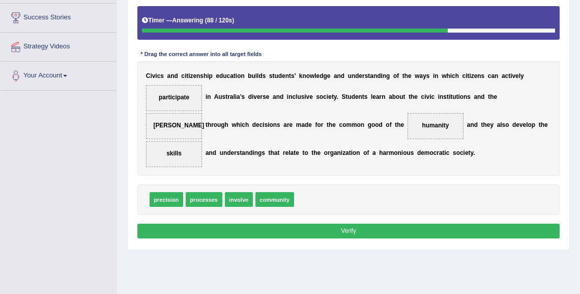
click at [303, 225] on button "Verify" at bounding box center [348, 230] width 423 height 15
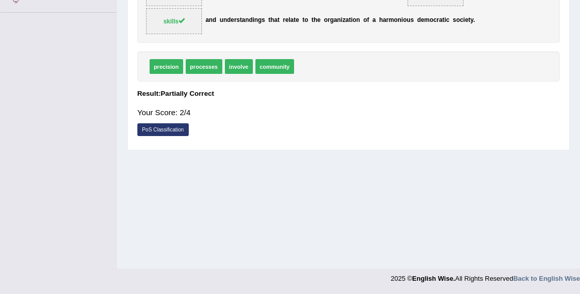
scroll to position [0, 0]
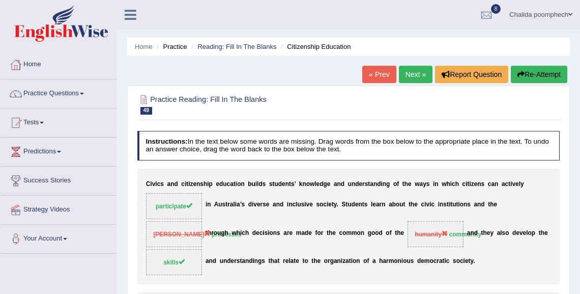
click at [411, 73] on link "Next »" at bounding box center [416, 74] width 34 height 17
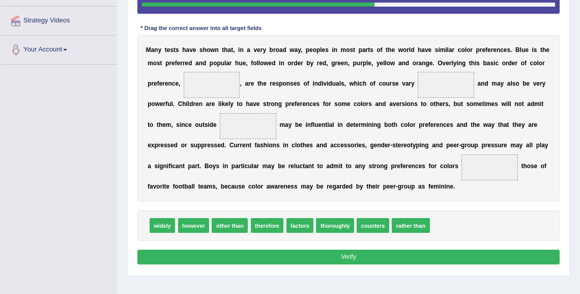
scroll to position [204, 0]
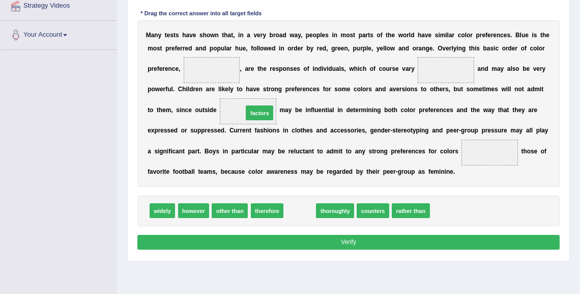
drag, startPoint x: 303, startPoint y: 209, endPoint x: 255, endPoint y: 95, distance: 123.9
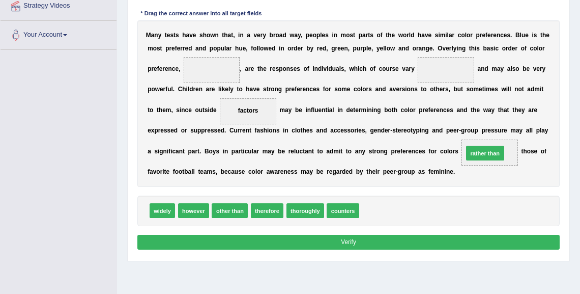
drag, startPoint x: 376, startPoint y: 213, endPoint x: 499, endPoint y: 145, distance: 140.0
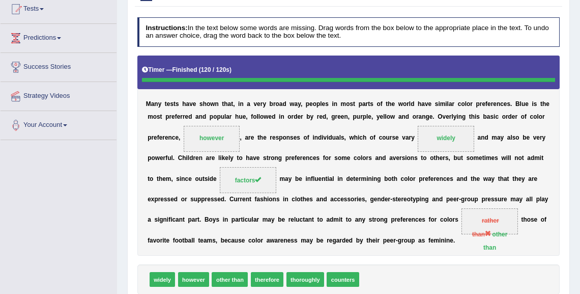
scroll to position [0, 0]
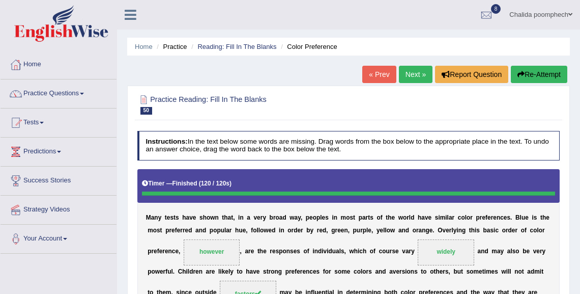
click at [409, 77] on link "Next »" at bounding box center [416, 74] width 34 height 17
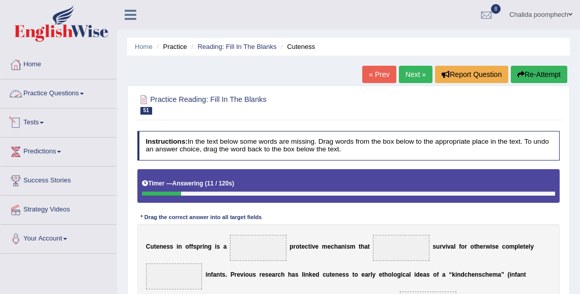
click at [70, 94] on link "Practice Questions" at bounding box center [59, 91] width 116 height 25
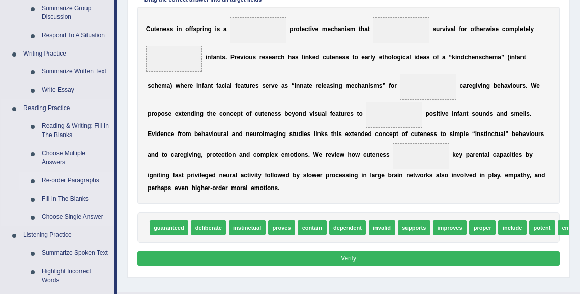
scroll to position [204, 0]
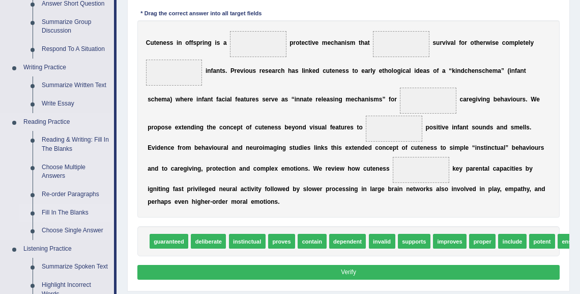
click at [76, 210] on link "Fill In The Blanks" at bounding box center [75, 213] width 77 height 18
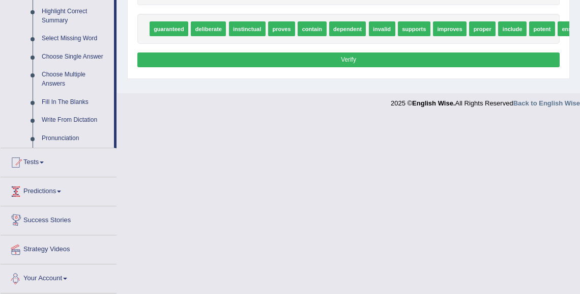
scroll to position [397, 0]
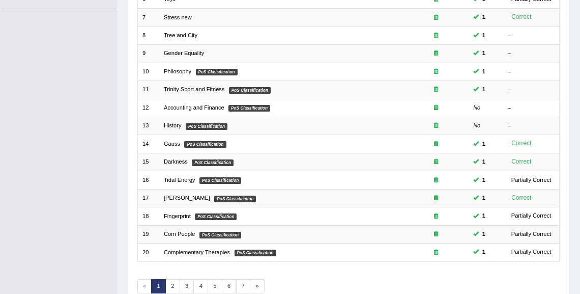
scroll to position [292, 0]
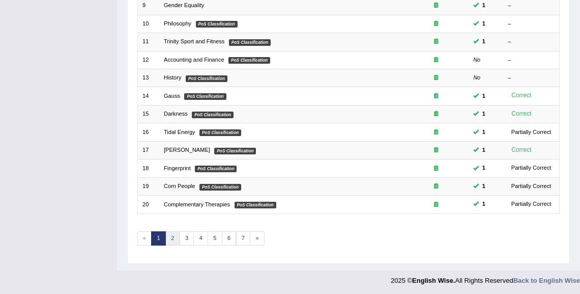
click at [169, 236] on link "2" at bounding box center [172, 238] width 15 height 14
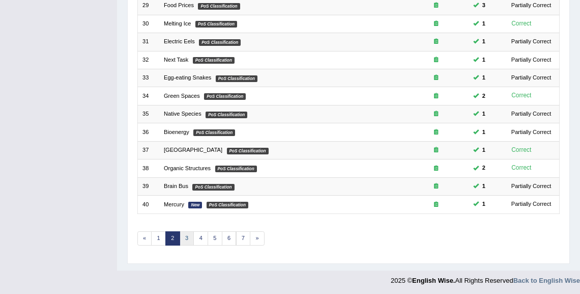
click at [187, 233] on link "3" at bounding box center [187, 238] width 15 height 14
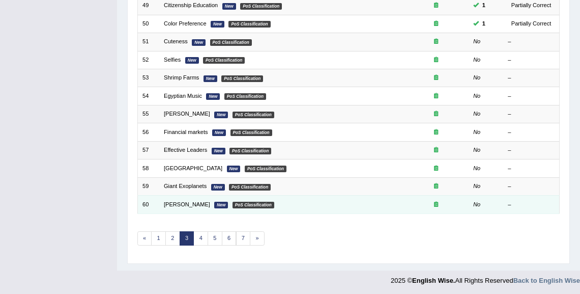
scroll to position [170, 0]
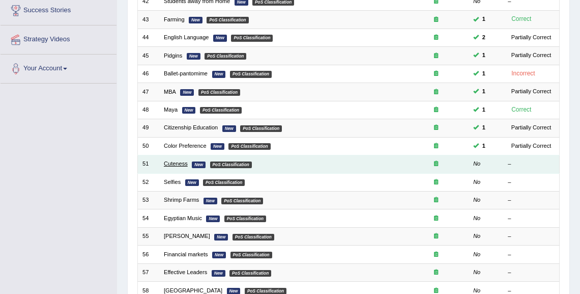
click at [182, 163] on link "Cuteness" at bounding box center [176, 163] width 24 height 6
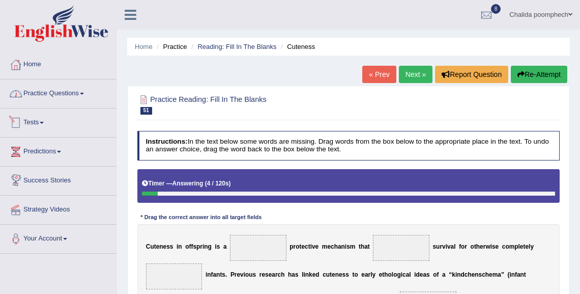
click at [77, 98] on link "Practice Questions" at bounding box center [59, 91] width 116 height 25
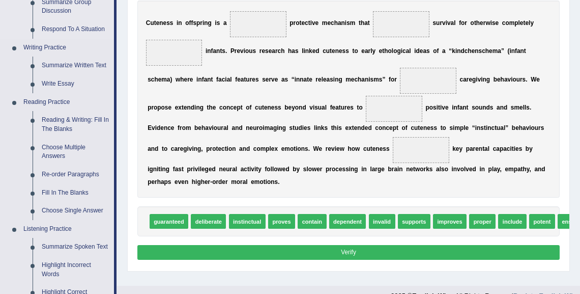
scroll to position [244, 0]
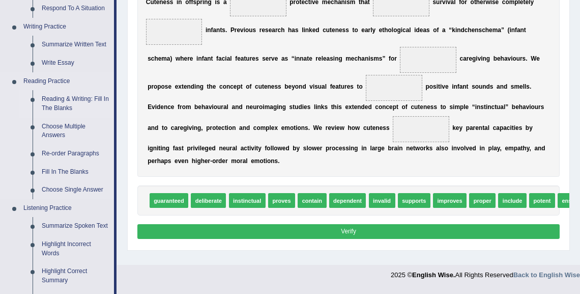
click at [79, 100] on link "Reading & Writing: Fill In The Blanks" at bounding box center [75, 103] width 77 height 27
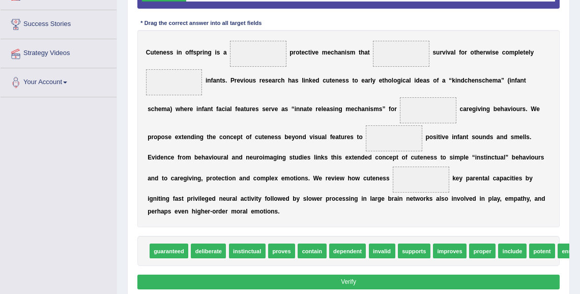
scroll to position [136, 0]
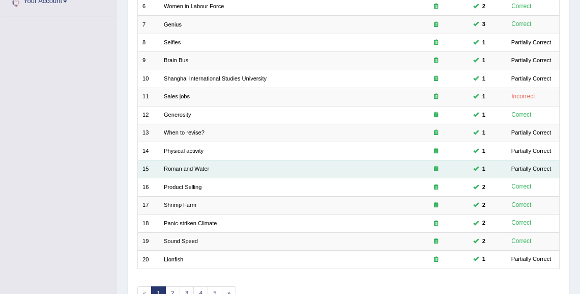
scroll to position [292, 0]
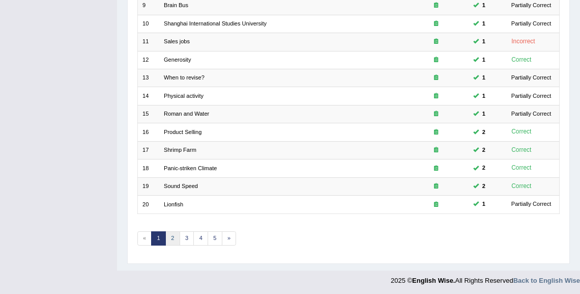
click at [171, 236] on link "2" at bounding box center [172, 238] width 15 height 14
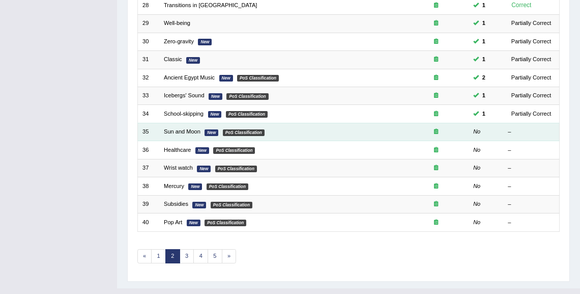
scroll to position [285, 0]
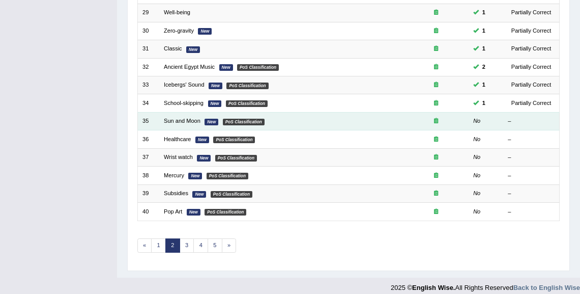
click at [233, 120] on em "PoS Classification" at bounding box center [244, 122] width 42 height 7
click at [177, 119] on link "Sun and Moon" at bounding box center [182, 121] width 37 height 6
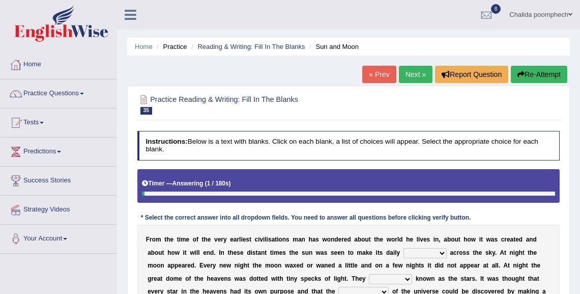
scroll to position [122, 0]
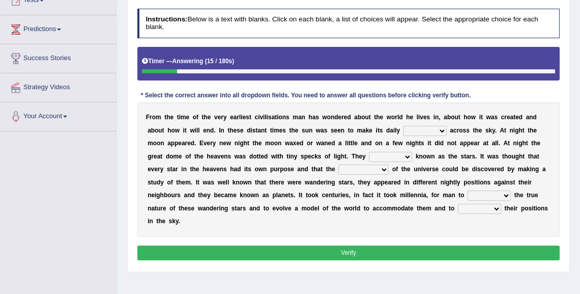
click at [420, 132] on select "plan level journey line" at bounding box center [424, 131] width 43 height 10
select select "journey"
click at [403, 126] on select "plan level journey line" at bounding box center [424, 131] width 43 height 10
click at [405, 157] on select "are well become became" at bounding box center [390, 157] width 43 height 10
select select "are"
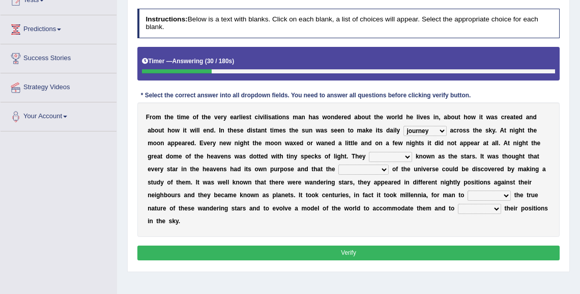
click at [369, 152] on select "are well become became" at bounding box center [390, 157] width 43 height 10
click at [366, 170] on select "stories secrets views imaginations" at bounding box center [363, 169] width 50 height 10
select select "stories"
click at [338, 164] on select "stories secrets views imaginations" at bounding box center [363, 169] width 50 height 10
click at [479, 195] on select "distort discuss charge determine" at bounding box center [489, 195] width 43 height 10
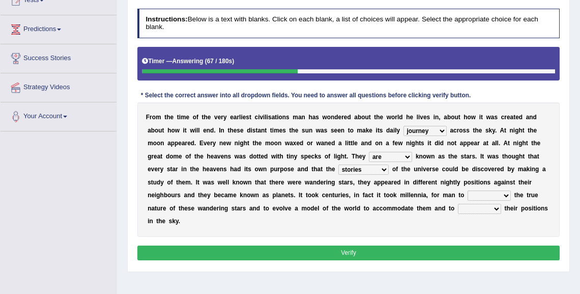
select select "determine"
click at [468, 190] on select "distort discuss charge determine" at bounding box center [489, 195] width 43 height 10
click at [482, 208] on select "draw predict dictate save" at bounding box center [479, 209] width 43 height 10
select select "draw"
click at [458, 204] on select "draw predict dictate save" at bounding box center [479, 209] width 43 height 10
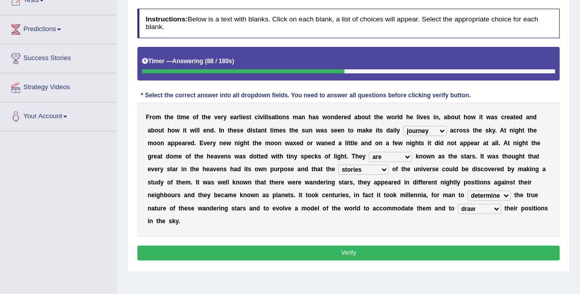
click at [465, 250] on button "Verify" at bounding box center [348, 252] width 423 height 15
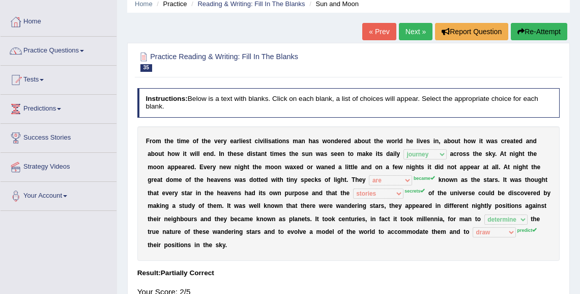
scroll to position [0, 0]
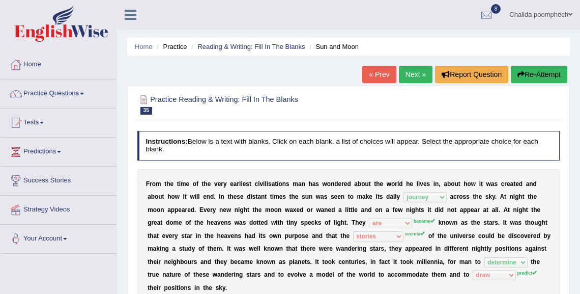
click at [417, 75] on link "Next »" at bounding box center [416, 74] width 34 height 17
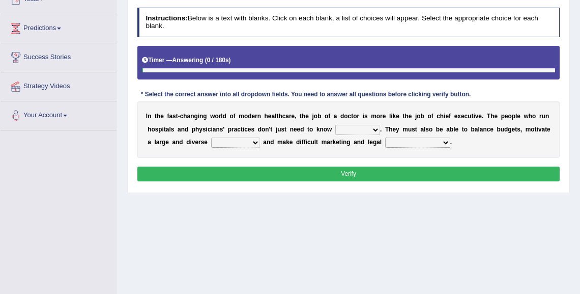
scroll to position [135, 0]
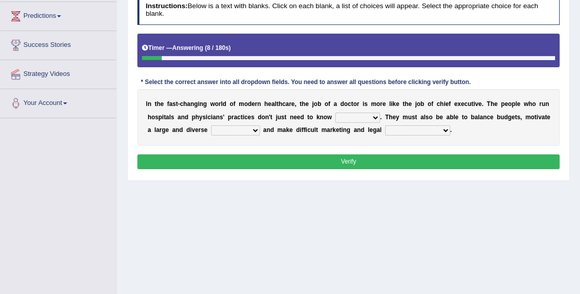
click at [354, 116] on select "dosage techniques treatments medicine" at bounding box center [357, 117] width 45 height 10
select select "treatments"
click at [335, 112] on select "dosage techniques treatments medicine" at bounding box center [357, 117] width 45 height 10
click at [237, 130] on select "gang staff employment mass" at bounding box center [235, 130] width 49 height 10
select select "staff"
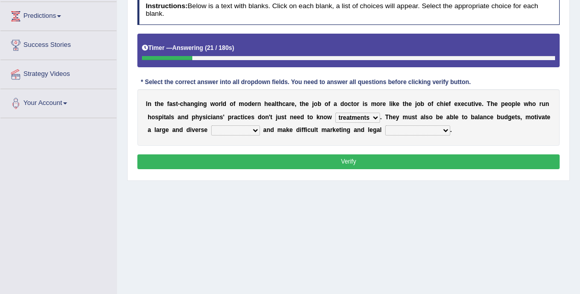
click at [211, 125] on select "gang staff employment mass" at bounding box center [235, 130] width 49 height 10
click at [389, 129] on select "decisions reactions recommendations actions" at bounding box center [417, 130] width 65 height 10
select select "actions"
click at [385, 125] on select "decisions reactions recommendations actions" at bounding box center [417, 130] width 65 height 10
click at [358, 159] on button "Verify" at bounding box center [348, 161] width 423 height 15
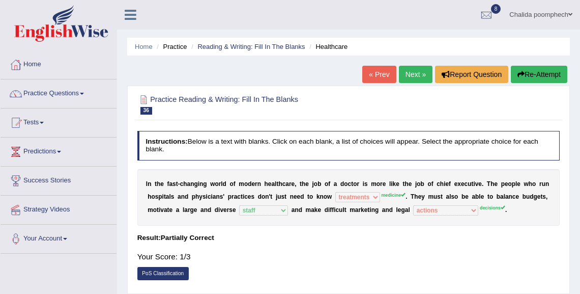
scroll to position [0, 0]
click at [414, 73] on link "Next »" at bounding box center [416, 74] width 34 height 17
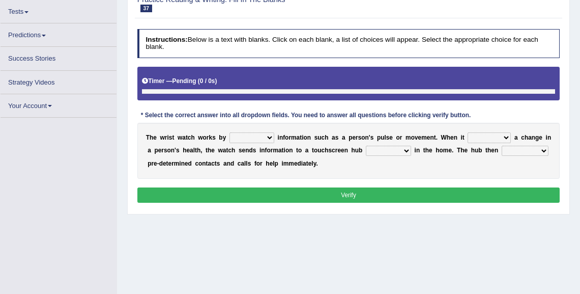
scroll to position [141, 0]
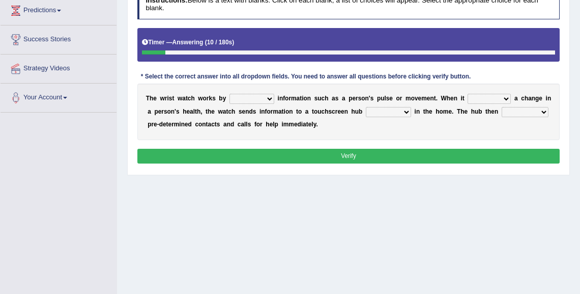
click at [255, 98] on select "transfering tracking modifying unveiling" at bounding box center [251, 99] width 45 height 10
select select "unveiling"
click at [229, 94] on select "transfering tracking modifying unveiling" at bounding box center [251, 99] width 45 height 10
click at [480, 99] on select "defines varies detects reflects" at bounding box center [489, 99] width 43 height 10
select select "detects"
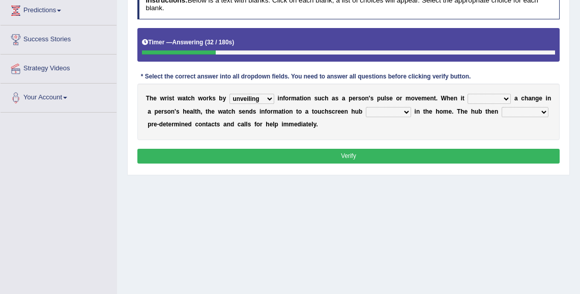
click at [468, 94] on select "defines varies detects reflects" at bounding box center [489, 99] width 43 height 10
click at [394, 114] on select "restored located scattered summoned" at bounding box center [388, 112] width 45 height 10
select select "located"
click at [366, 107] on select "restored located scattered summoned" at bounding box center [388, 112] width 45 height 10
click at [506, 112] on select "suppresses alerts collects stimulates" at bounding box center [525, 112] width 47 height 10
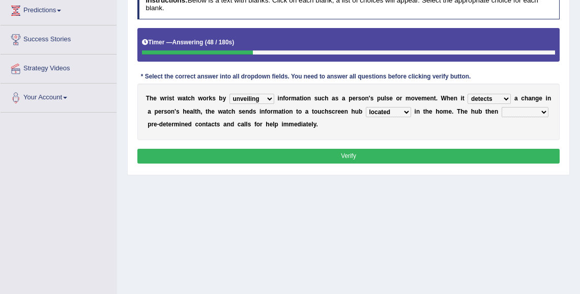
select select "alerts"
click at [502, 107] on select "suppresses alerts collects stimulates" at bounding box center [525, 112] width 47 height 10
click at [484, 154] on button "Verify" at bounding box center [348, 156] width 423 height 15
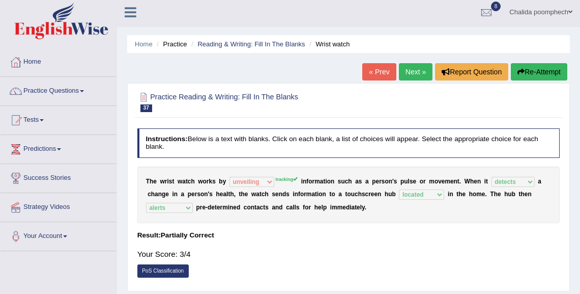
scroll to position [0, 0]
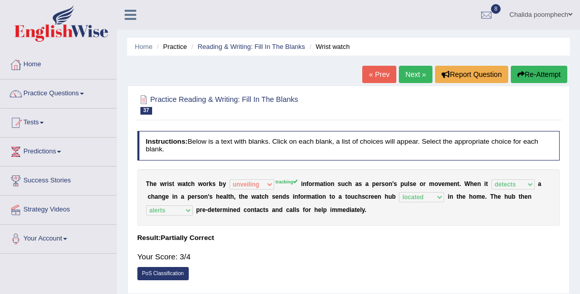
click at [412, 79] on link "Next »" at bounding box center [416, 74] width 34 height 17
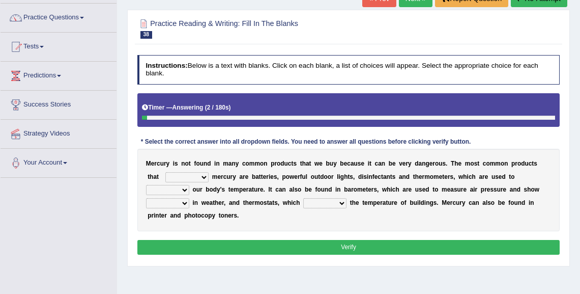
scroll to position [81, 0]
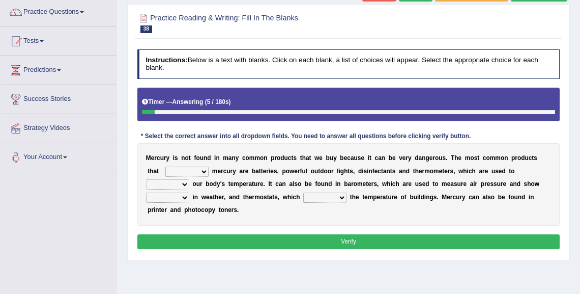
click at [202, 170] on select "hold contain tribute require" at bounding box center [186, 171] width 43 height 10
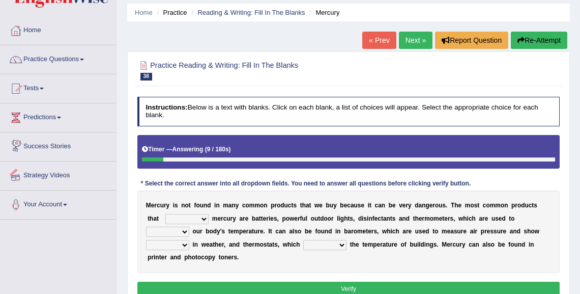
scroll to position [0, 0]
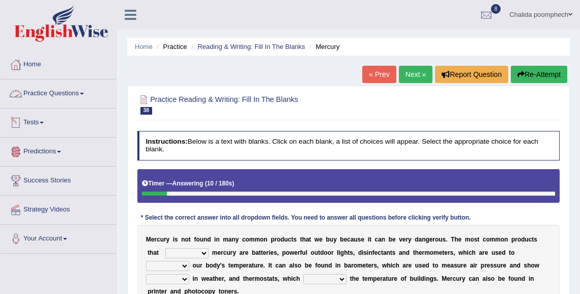
click at [63, 94] on link "Practice Questions" at bounding box center [59, 91] width 116 height 25
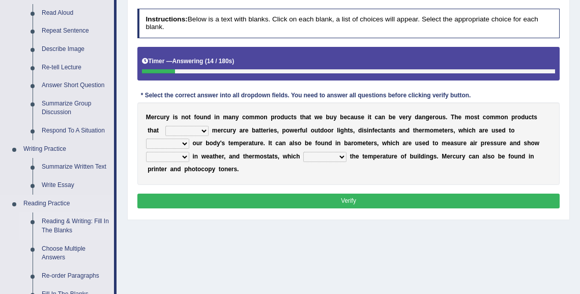
scroll to position [81, 0]
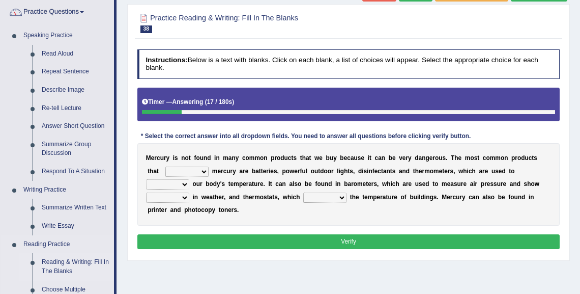
click at [74, 262] on link "Reading & Writing: Fill In The Blanks" at bounding box center [75, 266] width 77 height 27
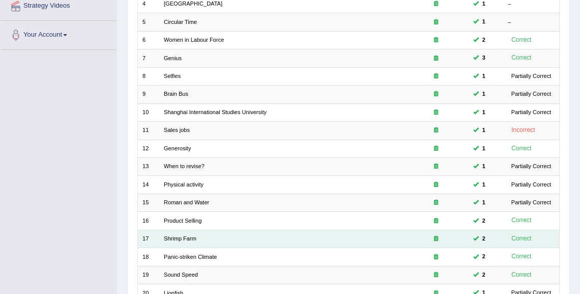
scroll to position [292, 0]
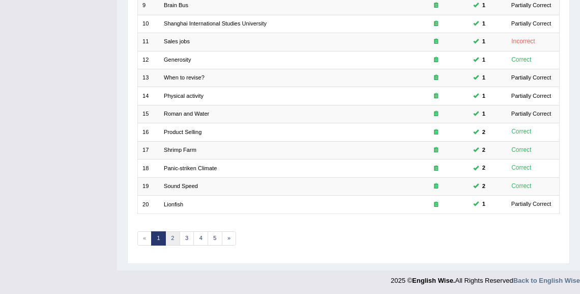
click at [169, 235] on link "2" at bounding box center [172, 238] width 15 height 14
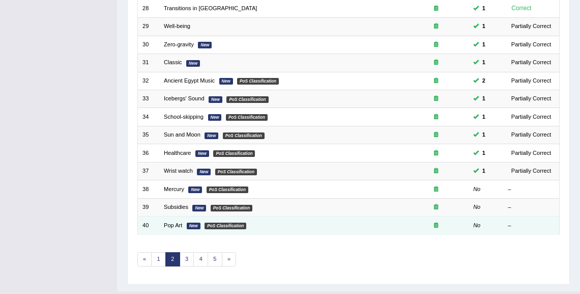
scroll to position [292, 0]
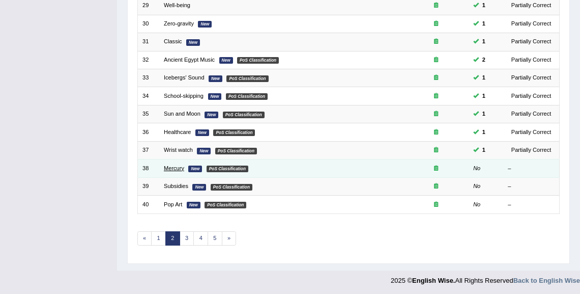
click at [175, 166] on link "Mercury" at bounding box center [174, 168] width 20 height 6
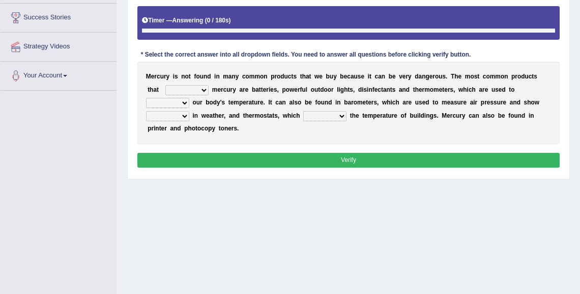
scroll to position [185, 0]
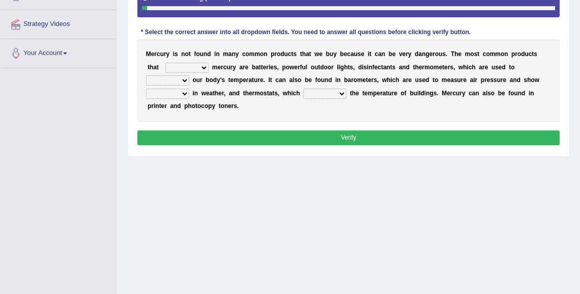
click at [200, 67] on select "hold contain tribute require" at bounding box center [186, 68] width 43 height 10
select select "contain"
click at [165, 63] on select "hold contain tribute require" at bounding box center [186, 68] width 43 height 10
click at [177, 80] on select "depict value measure detect" at bounding box center [167, 80] width 43 height 10
select select "measure"
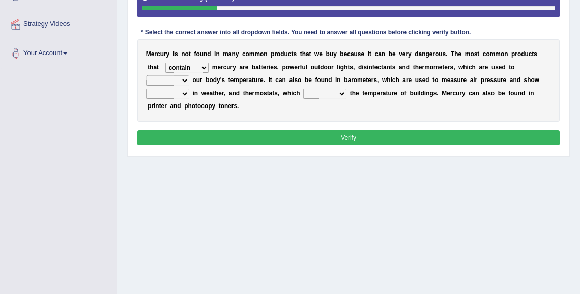
click at [146, 75] on select "depict value measure detect" at bounding box center [167, 80] width 43 height 10
click at [177, 92] on select "changes contrasts marks contours" at bounding box center [167, 94] width 43 height 10
select select "changes"
click at [146, 89] on select "changes contrasts marks contours" at bounding box center [167, 94] width 43 height 10
click at [313, 90] on select "conclude determine fold regulate" at bounding box center [324, 94] width 43 height 10
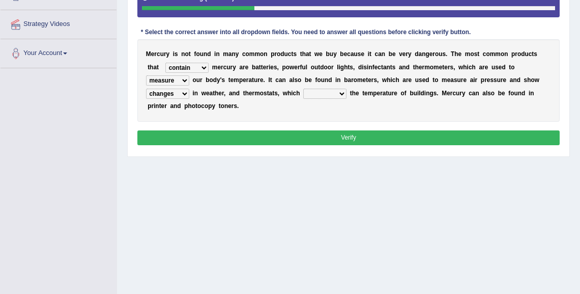
select select "regulate"
click at [303, 89] on select "conclude determine fold regulate" at bounding box center [324, 94] width 43 height 10
click at [323, 134] on button "Verify" at bounding box center [348, 137] width 423 height 15
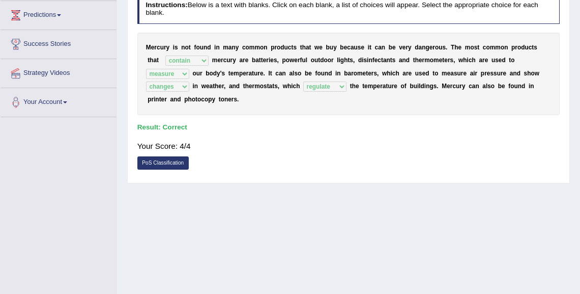
scroll to position [63, 0]
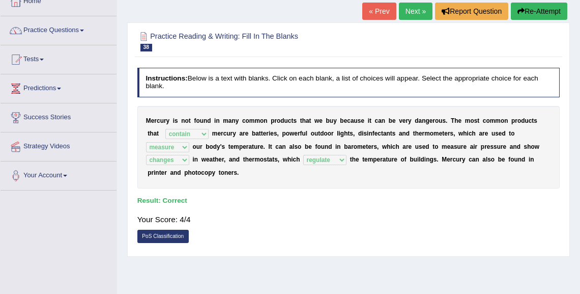
click at [403, 6] on link "Next »" at bounding box center [416, 11] width 34 height 17
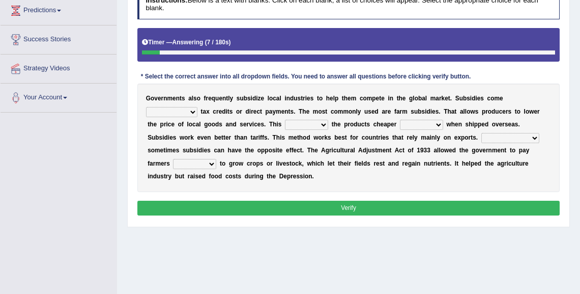
scroll to position [100, 0]
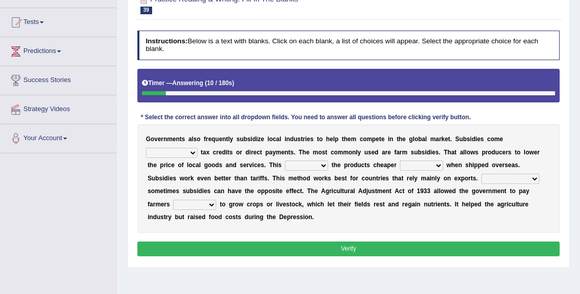
click at [190, 150] on select "apart from in the form of through as well as" at bounding box center [171, 153] width 51 height 10
select select "in the form of"
click at [146, 148] on select "apart from in the form of through as well as" at bounding box center [171, 153] width 51 height 10
click at [292, 164] on select "makes allows promises decides" at bounding box center [306, 165] width 43 height 10
select select "makes"
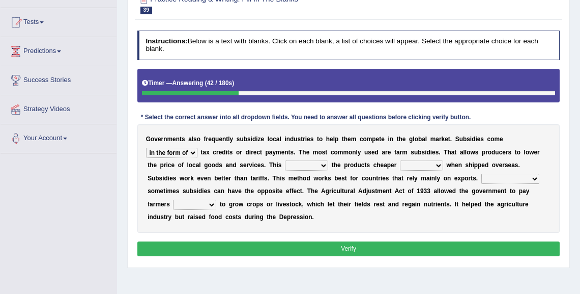
click at [285, 160] on select "makes allows promises decides" at bounding box center [306, 165] width 43 height 10
click at [408, 164] on select "thus despite however even" at bounding box center [421, 165] width 43 height 10
select select "even"
click at [400, 160] on select "thus despite however even" at bounding box center [421, 165] width 43 height 10
click at [481, 177] on select "Therefore Unless Besides On the contrary" at bounding box center [510, 178] width 58 height 10
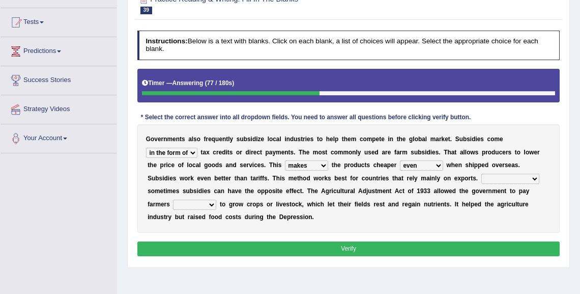
select select "On the contrary"
click at [481, 173] on select "Therefore Unless Besides On the contrary" at bounding box center [510, 178] width 58 height 10
click at [182, 199] on select "neither either not whether" at bounding box center [194, 204] width 43 height 10
select select "either"
click at [173, 199] on select "neither either not whether" at bounding box center [194, 204] width 43 height 10
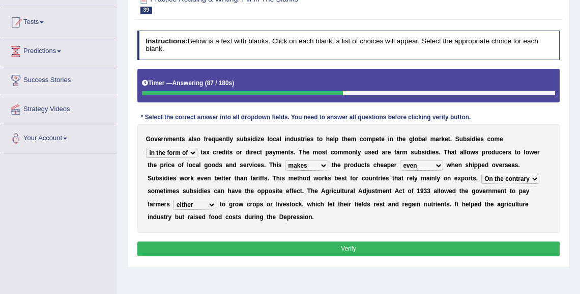
click at [229, 243] on button "Verify" at bounding box center [348, 248] width 423 height 15
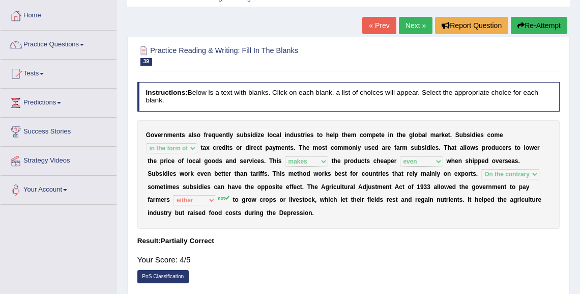
scroll to position [0, 0]
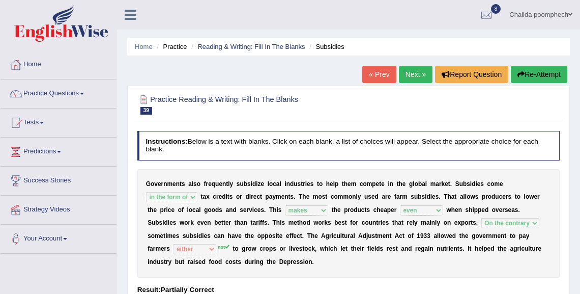
click at [414, 73] on link "Next »" at bounding box center [416, 74] width 34 height 17
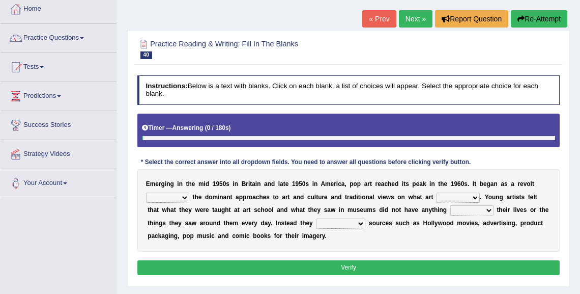
scroll to position [163, 0]
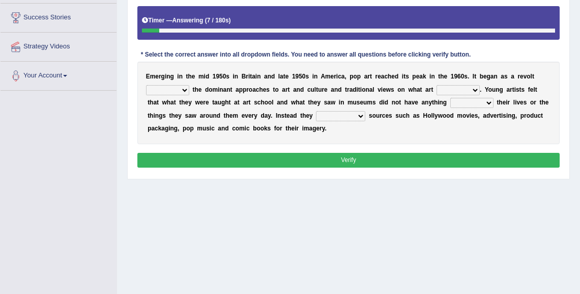
click at [183, 90] on select "against along with within" at bounding box center [167, 90] width 43 height 10
select select "against"
click at [146, 85] on select "against along with within" at bounding box center [167, 90] width 43 height 10
click at [454, 89] on select "be should be has been would be" at bounding box center [458, 90] width 43 height 10
select select "should be"
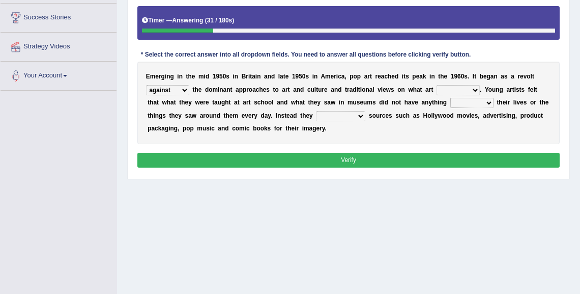
click at [437, 85] on select "be should be has been would be" at bounding box center [458, 90] width 43 height 10
click at [470, 102] on select "doing with with to do with to do" at bounding box center [471, 103] width 43 height 10
select select "to do with"
click at [450, 98] on select "doing with with to do with to do" at bounding box center [471, 103] width 43 height 10
click at [356, 115] on select "mustered up relevant in turned to reckoned on" at bounding box center [340, 116] width 49 height 10
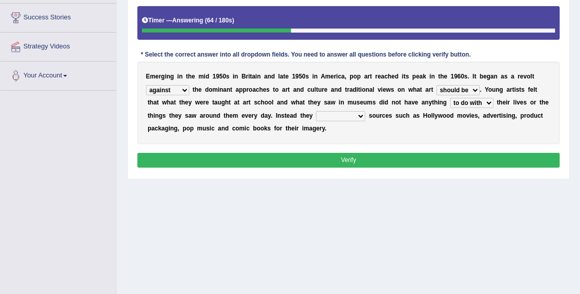
select select "turned to"
click at [316, 111] on select "mustered up relevant in turned to reckoned on" at bounding box center [340, 116] width 49 height 10
click at [327, 159] on button "Verify" at bounding box center [348, 160] width 423 height 15
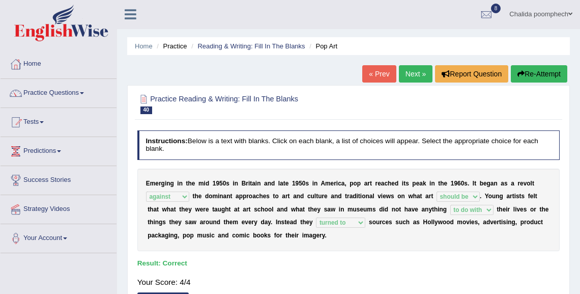
scroll to position [0, 0]
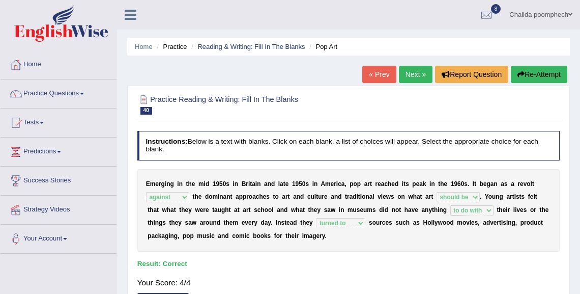
click at [412, 75] on link "Next »" at bounding box center [416, 74] width 34 height 17
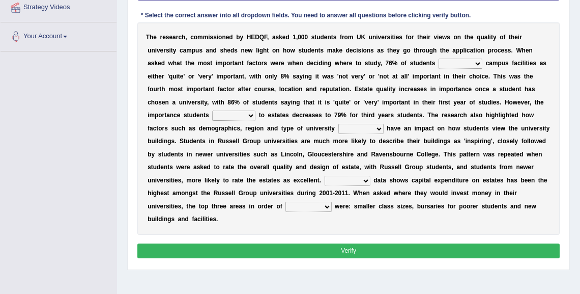
scroll to position [187, 0]
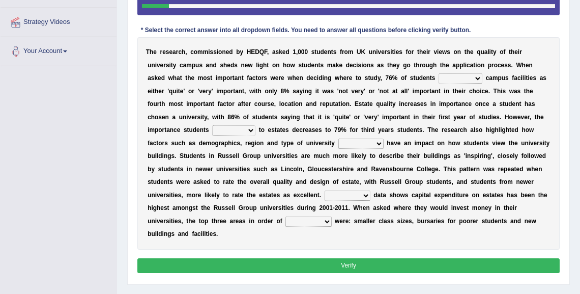
click at [456, 77] on select "refers claims prescribes ranks" at bounding box center [461, 78] width 44 height 10
select select "prescribes"
click at [439, 73] on select "refers claims prescribes ranks" at bounding box center [461, 78] width 44 height 10
click at [246, 130] on select "deliver attach summon acquire" at bounding box center [233, 130] width 43 height 10
select select "acquire"
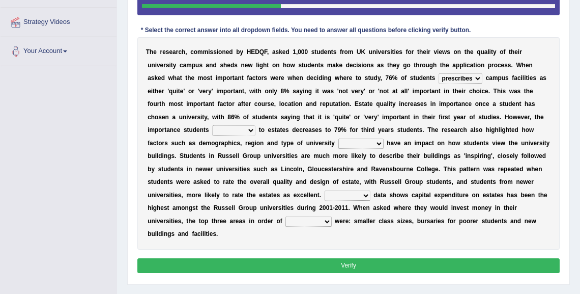
click at [212, 125] on select "deliver attach summon acquire" at bounding box center [233, 130] width 43 height 10
click at [362, 141] on select "attached attended acquired augmented" at bounding box center [360, 143] width 45 height 10
select select "attached"
click at [338, 138] on select "attached attended acquired augmented" at bounding box center [360, 143] width 45 height 10
click at [356, 193] on select "Collective Existing Predictable Collateral" at bounding box center [348, 195] width 46 height 10
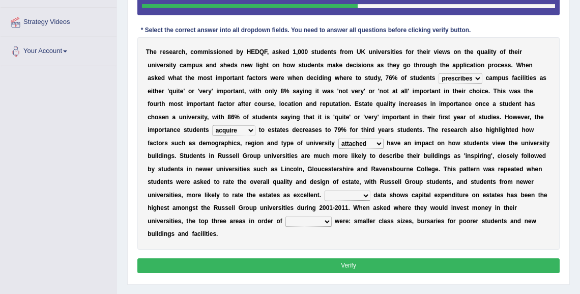
select select "Existing"
click at [325, 190] on select "Collective Existing Predictable Collateral" at bounding box center [348, 195] width 46 height 10
click at [317, 218] on select "prefer preferential prefect preference" at bounding box center [308, 221] width 46 height 10
select select "preference"
click at [285, 216] on select "prefer preferential prefect preference" at bounding box center [308, 221] width 46 height 10
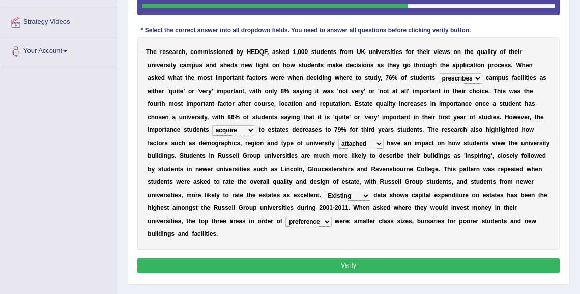
click at [323, 263] on button "Verify" at bounding box center [348, 265] width 423 height 15
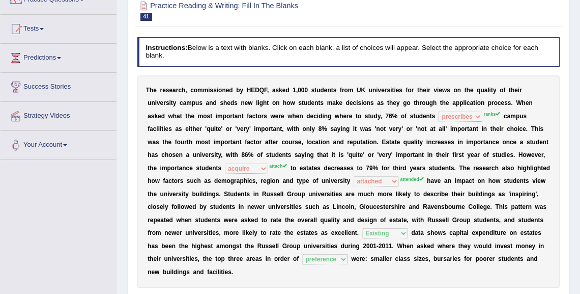
scroll to position [24, 0]
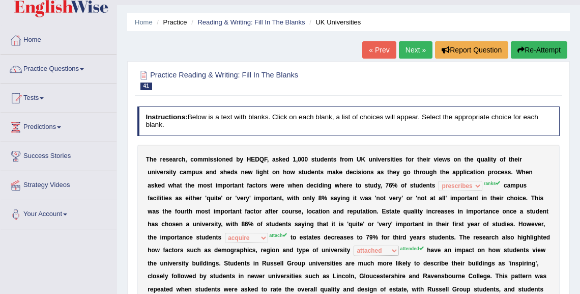
click at [417, 53] on link "Next »" at bounding box center [416, 49] width 34 height 17
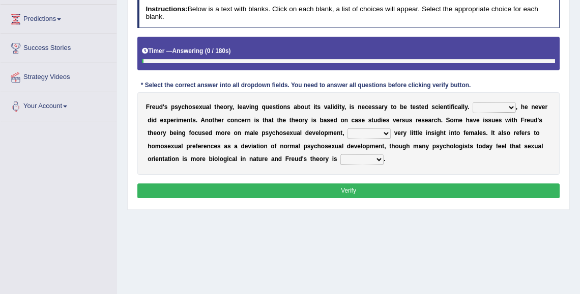
scroll to position [117, 0]
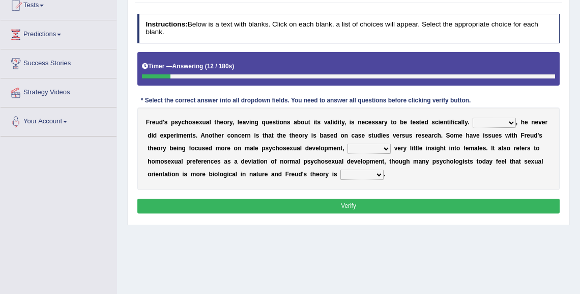
click at [494, 123] on select "Whatever Therefore However Besides" at bounding box center [494, 123] width 43 height 10
select select "However"
click at [473, 118] on select "Whatever Therefore However Besides" at bounding box center [494, 123] width 43 height 10
click at [376, 148] on select "offers offering offered offer" at bounding box center [368, 148] width 43 height 10
select select "offering"
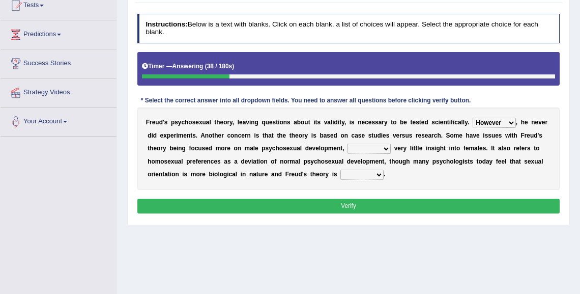
click at [347, 143] on select "offers offering offered offer" at bounding box center [368, 148] width 43 height 10
click at [358, 175] on select "one-sided right wrong prolific" at bounding box center [361, 174] width 43 height 10
select select "wrong"
click at [340, 169] on select "one-sided right wrong prolific" at bounding box center [361, 174] width 43 height 10
click at [356, 177] on select "one-sided right wrong prolific" at bounding box center [361, 174] width 43 height 10
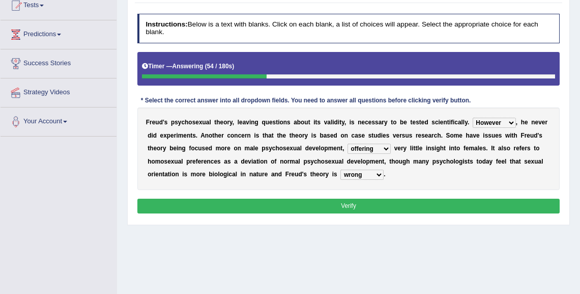
click at [413, 177] on div "F r e u d ' s p s y c h o s e x u a l t h e o r y , l e a v i n g q u e s t i o…" at bounding box center [348, 148] width 423 height 82
click at [371, 201] on button "Verify" at bounding box center [348, 205] width 423 height 15
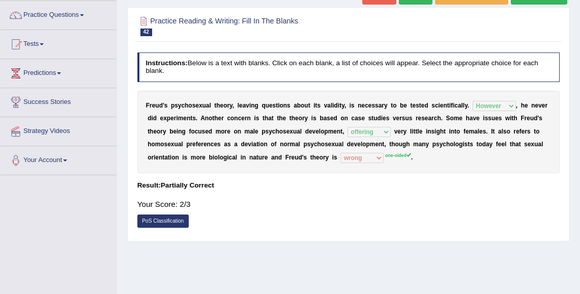
scroll to position [0, 0]
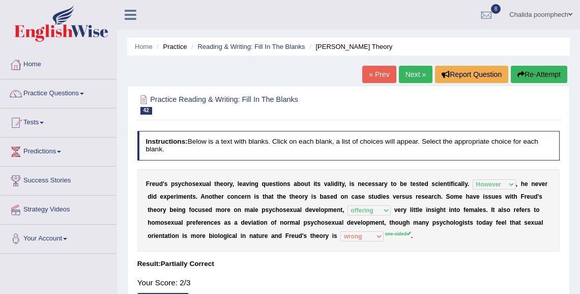
click at [413, 76] on link "Next »" at bounding box center [416, 74] width 34 height 17
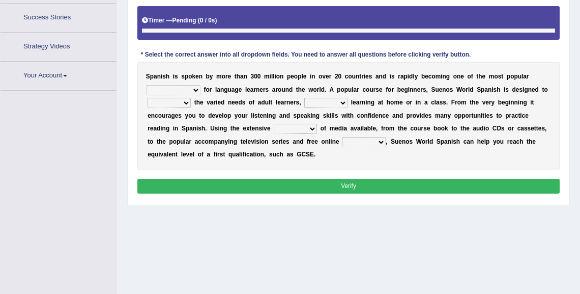
scroll to position [185, 0]
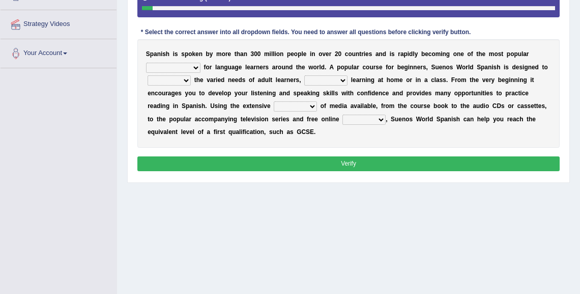
click at [195, 67] on select "commodities choices records improvements" at bounding box center [173, 68] width 54 height 10
select select "choices"
click at [146, 63] on select "commodities choices records improvements" at bounding box center [173, 68] width 54 height 10
click at [182, 81] on select "record meet choose satisfies" at bounding box center [169, 80] width 43 height 10
select select "meet"
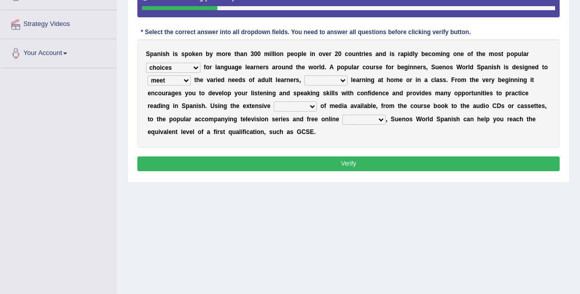
click at [148, 75] on select "record meet choose satisfies" at bounding box center [169, 80] width 43 height 10
click at [322, 81] on select "as whether nor not" at bounding box center [325, 80] width 43 height 10
select select "whether"
click at [304, 75] on select "as whether nor not" at bounding box center [325, 80] width 43 height 10
click at [306, 106] on select "series range rate wisdom" at bounding box center [295, 106] width 43 height 10
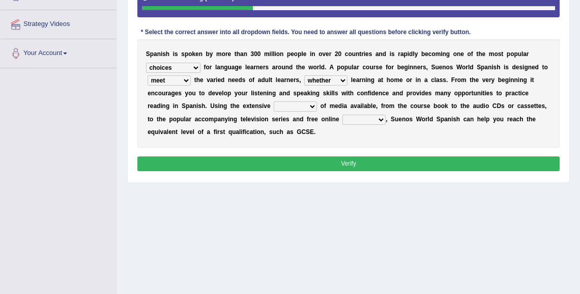
select select "range"
click at [274, 101] on select "series range rate wisdom" at bounding box center [295, 106] width 43 height 10
click at [355, 118] on select "actions activities breaches binge" at bounding box center [363, 119] width 43 height 10
select select "activities"
click at [342, 114] on select "actions activities breaches binge" at bounding box center [363, 119] width 43 height 10
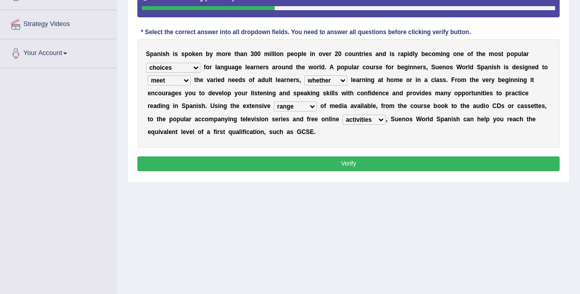
click at [334, 160] on button "Verify" at bounding box center [348, 163] width 423 height 15
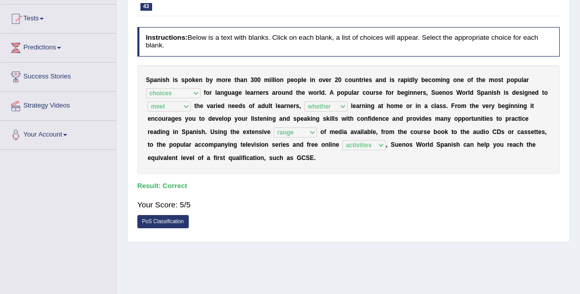
scroll to position [63, 0]
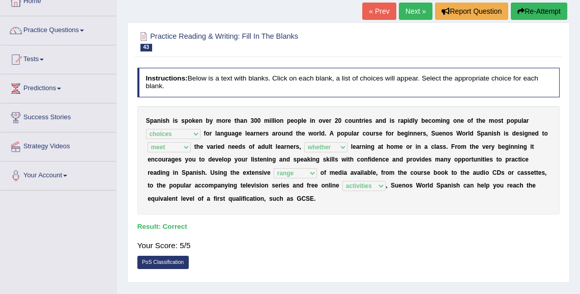
click at [413, 11] on link "Next »" at bounding box center [416, 11] width 34 height 17
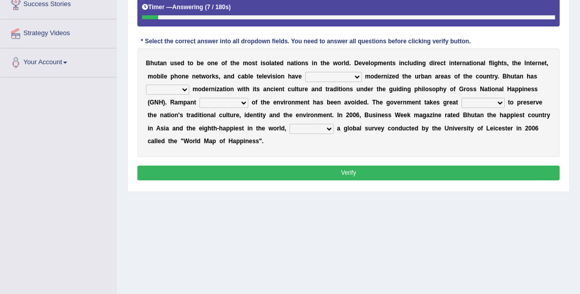
click at [333, 76] on select "spontaneously increasingly contemporarily mechanically" at bounding box center [333, 77] width 56 height 10
select select "increasingly"
click at [305, 72] on select "spontaneously increasingly contemporarily mechanically" at bounding box center [333, 77] width 56 height 10
click at [185, 89] on select "altered balanced opted juggled" at bounding box center [167, 89] width 43 height 10
select select "balanced"
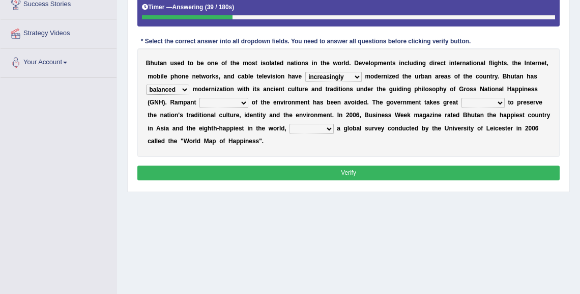
click at [146, 84] on select "altered balanced opted juggled" at bounding box center [167, 89] width 43 height 10
click at [233, 100] on select "destruction embodiment vanity execution" at bounding box center [223, 103] width 49 height 10
select select "destruction"
click at [199, 98] on select "destruction embodiment vanity execution" at bounding box center [223, 103] width 49 height 10
click at [474, 102] on select "pride measures effects allowance" at bounding box center [482, 103] width 43 height 10
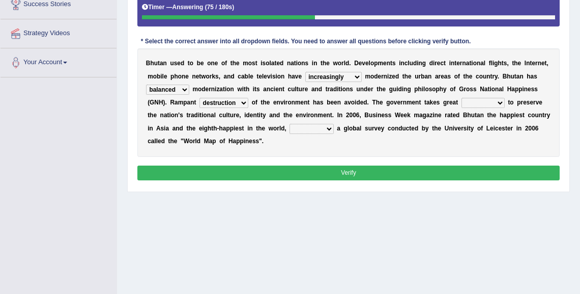
select select "effects"
click at [461, 98] on select "pride measures effects allowance" at bounding box center [482, 103] width 43 height 10
click at [322, 127] on select "submitting citing reviewing proving" at bounding box center [311, 129] width 44 height 10
select select "citing"
click at [289, 124] on select "submitting citing reviewing proving" at bounding box center [311, 129] width 44 height 10
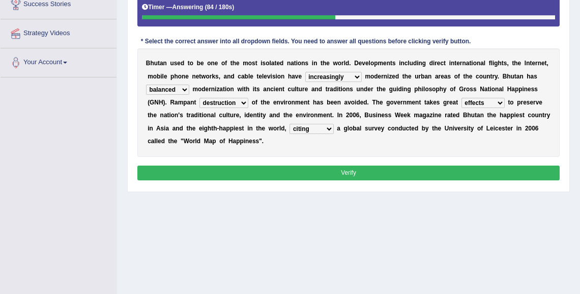
click at [313, 168] on button "Verify" at bounding box center [348, 172] width 423 height 15
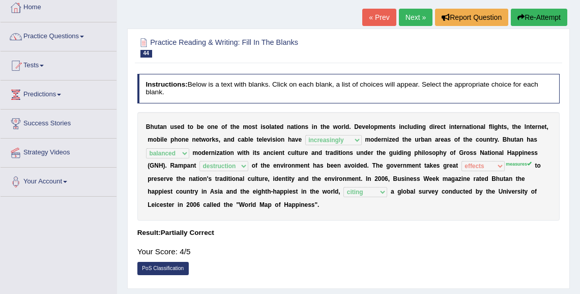
scroll to position [54, 0]
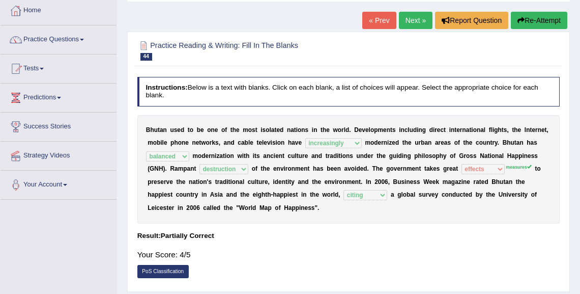
click at [416, 19] on link "Next »" at bounding box center [416, 20] width 34 height 17
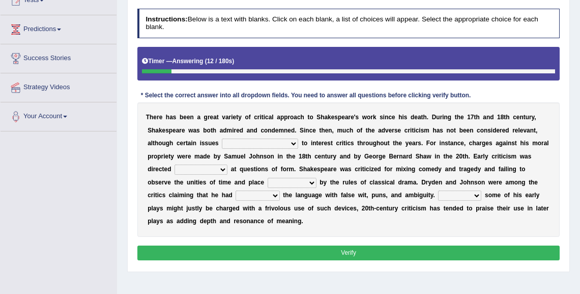
click at [265, 142] on select "have continued would have continued being continued continued" at bounding box center [260, 143] width 76 height 10
select select "would have continued"
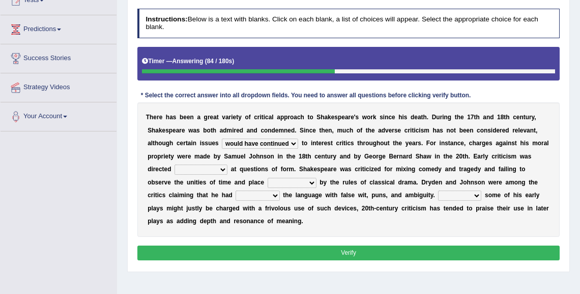
click at [222, 138] on select "have continued would have continued being continued continued" at bounding box center [260, 143] width 76 height 10
click at [220, 167] on select "consecutively primarily hardly solely" at bounding box center [201, 169] width 53 height 10
select select "hardly"
click at [175, 164] on select "consecutively primarily hardly solely" at bounding box center [201, 169] width 53 height 10
click at [275, 182] on select "subscribed documented described prescribed" at bounding box center [292, 183] width 49 height 10
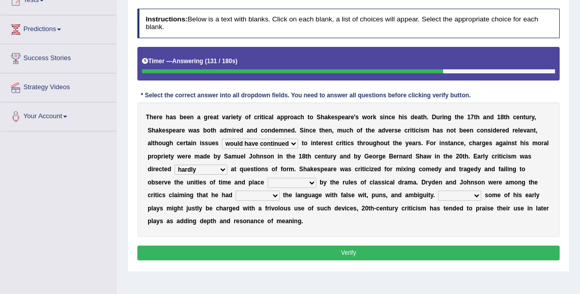
select select "described"
click at [268, 178] on select "subscribed documented described prescribed" at bounding box center [292, 183] width 49 height 10
click at [251, 195] on select "versed referred transverse corrupted" at bounding box center [258, 195] width 44 height 10
select select "corrupted"
click at [236, 190] on select "versed referred transverse corrupted" at bounding box center [258, 195] width 44 height 10
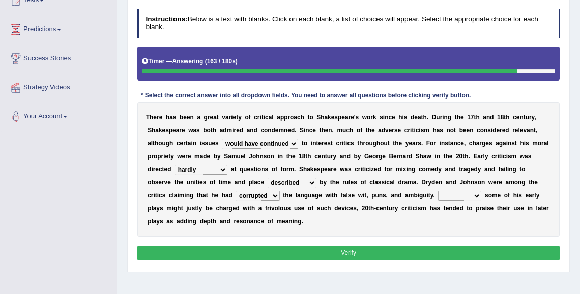
click at [443, 193] on select "Since Because That While" at bounding box center [459, 195] width 43 height 10
click at [399, 223] on div "T h e r e h a s b e e n a g r e a t v a r i e t y o f c r i t i c a l a p p r o…" at bounding box center [348, 169] width 423 height 134
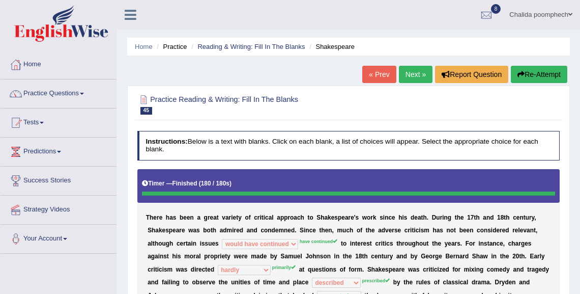
click at [410, 76] on link "Next »" at bounding box center [416, 74] width 34 height 17
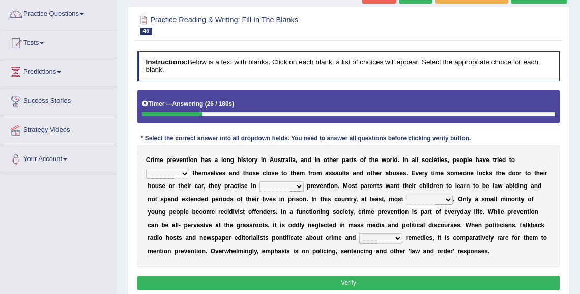
scroll to position [81, 0]
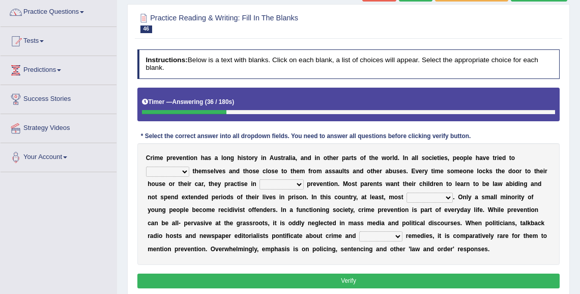
click at [182, 169] on select "promote respect protect enhance" at bounding box center [167, 171] width 43 height 10
select select "protect"
click at [146, 166] on select "promote respect protect enhance" at bounding box center [167, 171] width 43 height 10
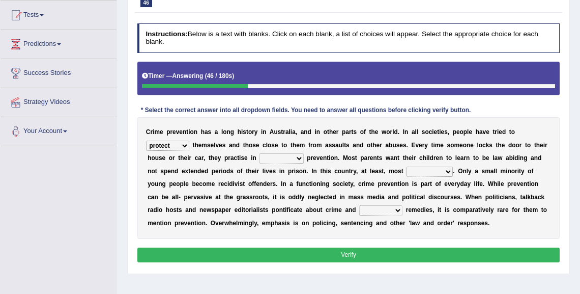
scroll to position [122, 0]
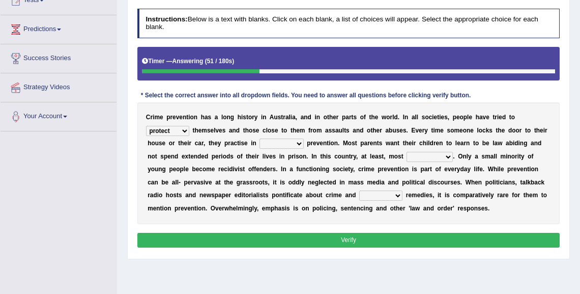
click at [281, 143] on select "part of a form of relation to addition to" at bounding box center [281, 143] width 44 height 10
select select "a form of"
click at [259, 138] on select "part of a form of relation to addition to" at bounding box center [281, 143] width 44 height 10
click at [426, 159] on select "success succeed successful succeeding" at bounding box center [430, 157] width 46 height 10
select select "successful"
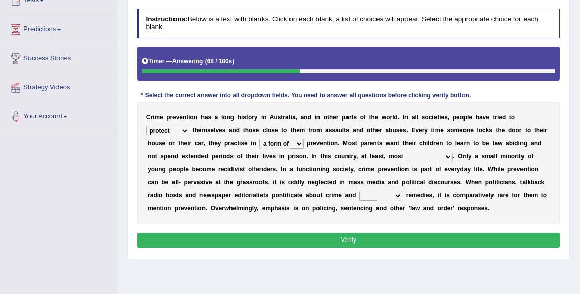
click at [407, 152] on select "success succeed successful succeeding" at bounding box center [430, 157] width 46 height 10
click at [395, 194] on select "default possible articulate absolute" at bounding box center [380, 195] width 43 height 10
select select "possible"
click at [359, 190] on select "default possible articulate absolute" at bounding box center [380, 195] width 43 height 10
click at [353, 233] on button "Verify" at bounding box center [348, 240] width 423 height 15
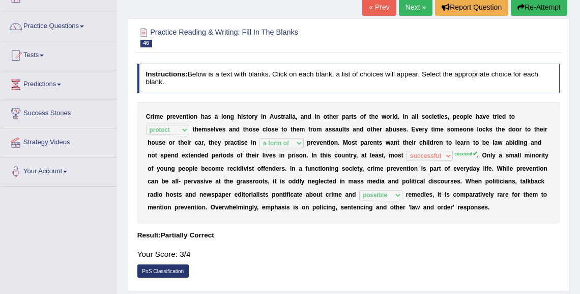
scroll to position [0, 0]
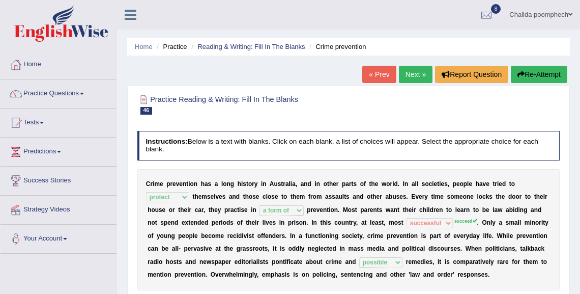
click at [410, 76] on link "Next »" at bounding box center [416, 74] width 34 height 17
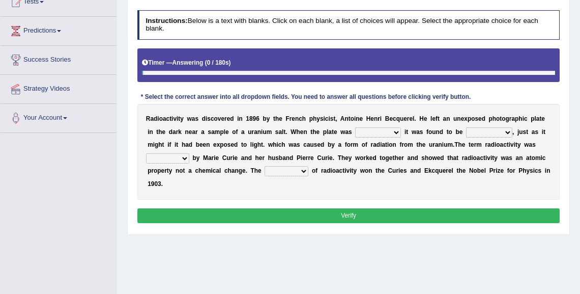
scroll to position [122, 0]
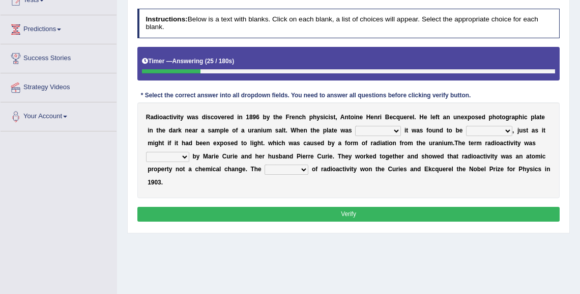
click at [387, 129] on select "developed unraveled overlapped transmitted" at bounding box center [378, 131] width 46 height 10
select select "unraveled"
click at [355, 126] on select "developed unraveled overlapped transmitted" at bounding box center [378, 131] width 46 height 10
click at [489, 127] on select "transparent corrugated fogged clarified" at bounding box center [489, 131] width 46 height 10
select select "clarified"
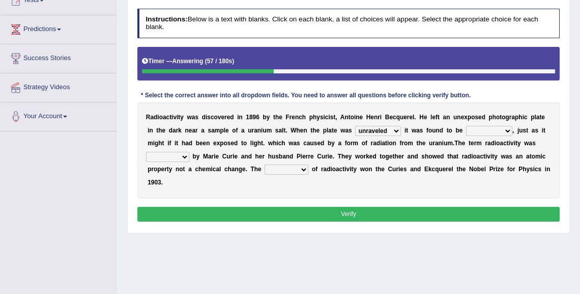
click at [466, 126] on select "transparent corrugated fogged clarified" at bounding box center [489, 131] width 46 height 10
click at [181, 156] on select "concocted coined expected estimated" at bounding box center [167, 157] width 43 height 10
select select "estimated"
click at [146, 152] on select "concocted coined expected estimated" at bounding box center [167, 157] width 43 height 10
click at [299, 167] on select "fabrication invention discharge discovery" at bounding box center [287, 169] width 44 height 10
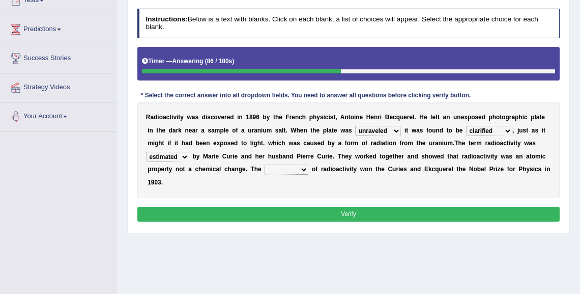
select select "discovery"
click at [265, 164] on select "fabrication invention discharge discovery" at bounding box center [287, 169] width 44 height 10
click at [289, 212] on button "Verify" at bounding box center [348, 214] width 423 height 15
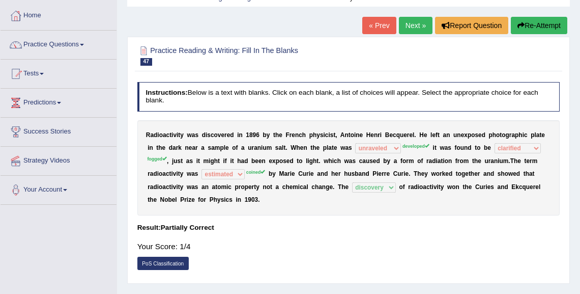
scroll to position [0, 0]
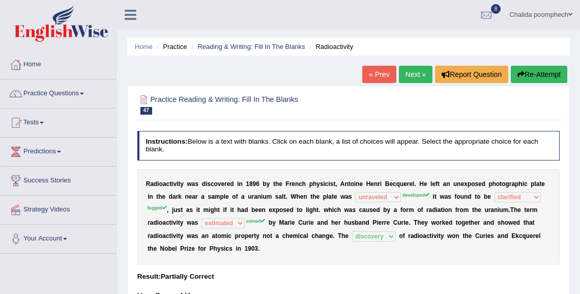
click at [525, 73] on button "Re-Attempt" at bounding box center [539, 74] width 56 height 17
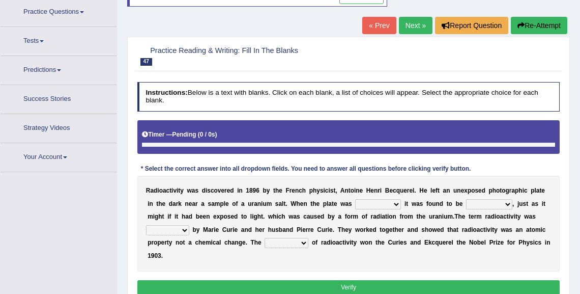
scroll to position [90, 0]
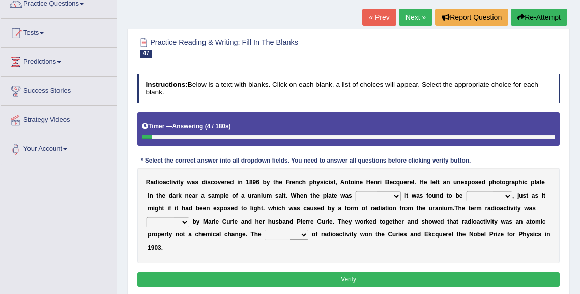
click at [377, 195] on select "developed unraveled overlapped transmitted" at bounding box center [378, 196] width 46 height 10
select select "unraveled"
click at [355, 191] on select "developed unraveled overlapped transmitted" at bounding box center [378, 196] width 46 height 10
click at [489, 195] on select "transparent corrugated fogged clarified" at bounding box center [489, 196] width 46 height 10
select select "fogged"
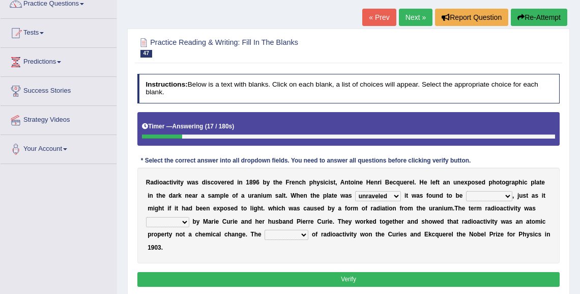
click at [466, 191] on select "transparent corrugated fogged clarified" at bounding box center [489, 196] width 46 height 10
click at [182, 220] on select "concocted coined expected estimated" at bounding box center [167, 222] width 43 height 10
select select "coined"
click at [146, 217] on select "concocted coined expected estimated" at bounding box center [167, 222] width 43 height 10
click at [289, 234] on select "fabrication invention discharge discovery" at bounding box center [287, 234] width 44 height 10
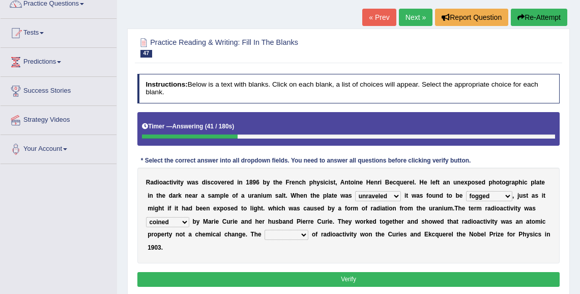
select select "discovery"
click at [265, 229] on select "fabrication invention discharge discovery" at bounding box center [287, 234] width 44 height 10
click at [287, 275] on button "Verify" at bounding box center [348, 279] width 423 height 15
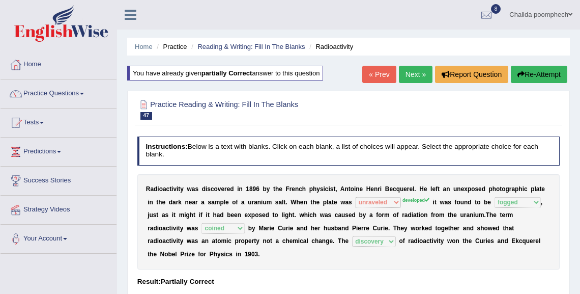
scroll to position [0, 0]
click at [414, 71] on link "Next »" at bounding box center [416, 74] width 34 height 17
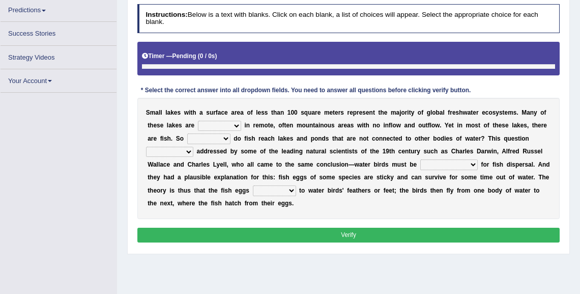
scroll to position [141, 0]
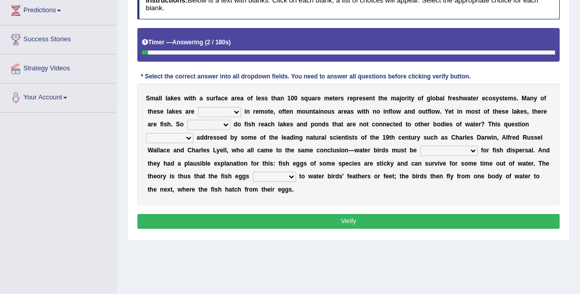
click at [236, 110] on select "depicted found forseen told" at bounding box center [219, 112] width 43 height 10
select select "found"
click at [198, 107] on select "depicted found forseen told" at bounding box center [219, 112] width 43 height 10
click at [217, 128] on select "how why whether where" at bounding box center [208, 125] width 43 height 10
select select "why"
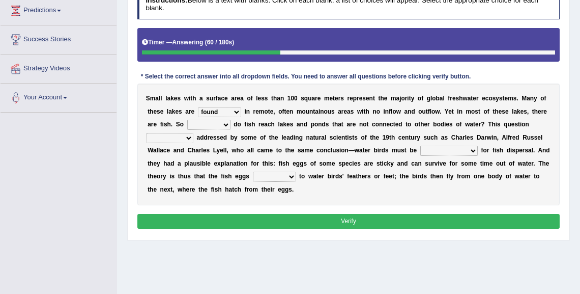
click at [187, 120] on select "how why whether where" at bounding box center [208, 125] width 43 height 10
click at [185, 137] on select "has already was already was been been" at bounding box center [169, 138] width 47 height 10
select select "has already"
click at [146, 133] on select "has already was already was been been" at bounding box center [169, 138] width 47 height 10
click at [456, 150] on select "despicable distinguishable vulnerable responsible" at bounding box center [448, 151] width 57 height 10
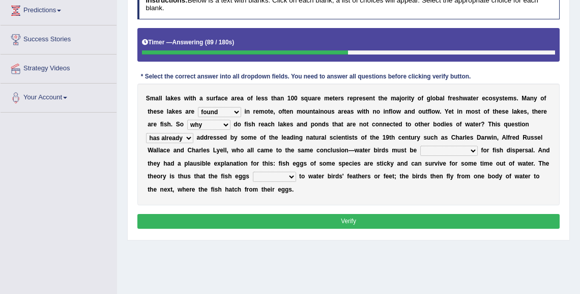
select select "distinguishable"
click at [420, 146] on select "despicable distinguishable vulnerable responsible" at bounding box center [448, 151] width 57 height 10
click at [278, 176] on select "stick add rise merge" at bounding box center [274, 176] width 43 height 10
select select "stick"
click at [253, 171] on select "stick add rise merge" at bounding box center [274, 176] width 43 height 10
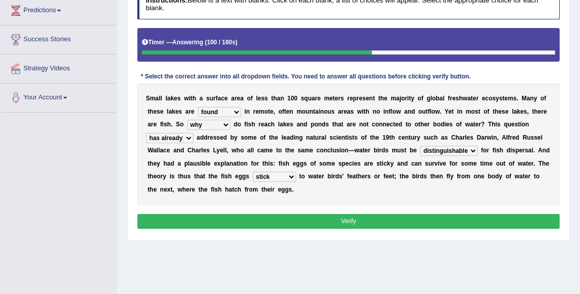
click at [284, 215] on button "Verify" at bounding box center [348, 221] width 423 height 15
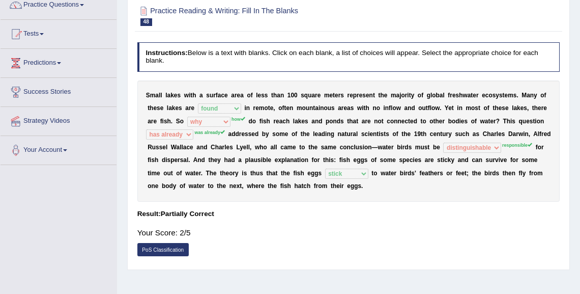
scroll to position [0, 0]
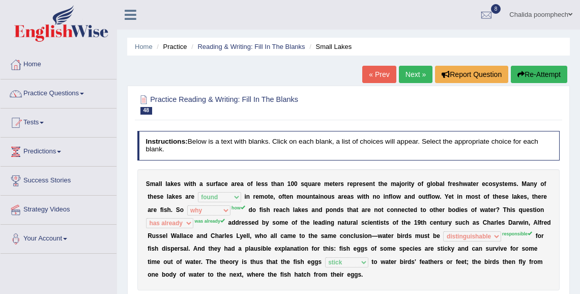
click at [408, 77] on link "Next »" at bounding box center [416, 74] width 34 height 17
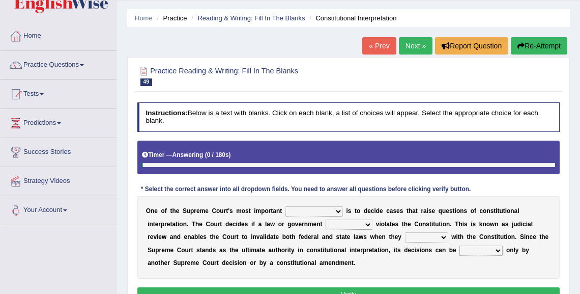
scroll to position [81, 0]
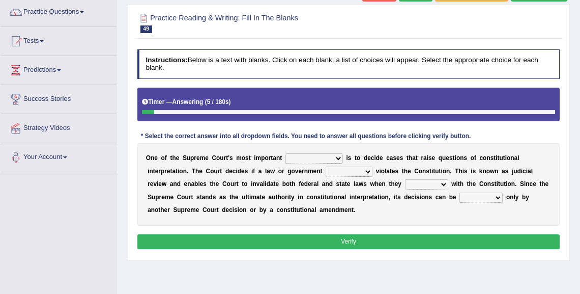
click at [317, 156] on select "legislation purviews permissions responsibilities" at bounding box center [313, 158] width 57 height 10
select select "responsibilities"
click at [285, 153] on select "legislation purviews permissions responsibilities" at bounding box center [313, 158] width 57 height 10
click at [362, 173] on select "auction action approach speculation" at bounding box center [349, 171] width 47 height 10
select select "action"
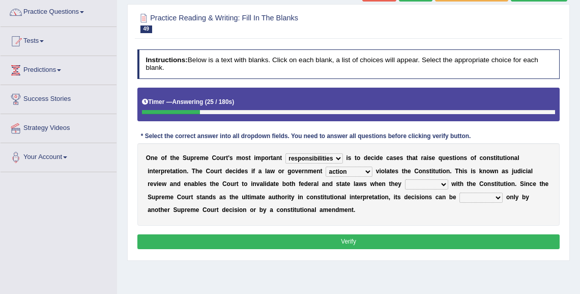
click at [326, 166] on select "auction action approach speculation" at bounding box center [349, 171] width 47 height 10
click at [417, 183] on select "tally conflict accord overlap" at bounding box center [426, 184] width 43 height 10
click at [405, 179] on select "tally conflict accord overlap" at bounding box center [426, 184] width 43 height 10
click at [430, 185] on select "tally conflict accord overlap" at bounding box center [426, 184] width 43 height 10
select select "conflict"
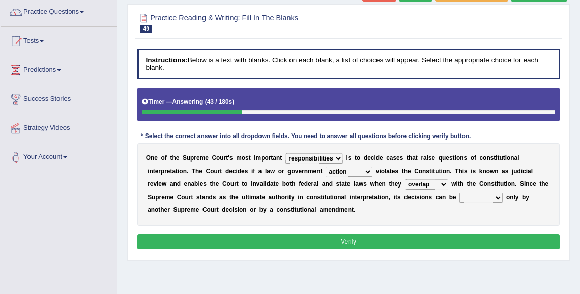
click at [405, 179] on select "tally conflict accord overlap" at bounding box center [426, 184] width 43 height 10
click at [477, 197] on select "charged changed followed altered" at bounding box center [480, 197] width 43 height 10
click at [459, 192] on select "charged changed followed altered" at bounding box center [480, 197] width 43 height 10
click at [488, 196] on select "charged changed followed altered" at bounding box center [480, 197] width 43 height 10
select select "altered"
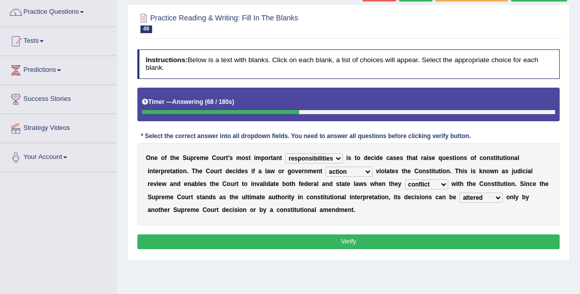
click at [459, 192] on select "charged changed followed altered" at bounding box center [480, 197] width 43 height 10
click at [466, 236] on button "Verify" at bounding box center [348, 241] width 423 height 15
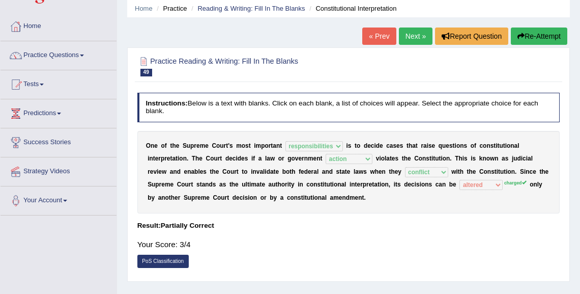
scroll to position [0, 0]
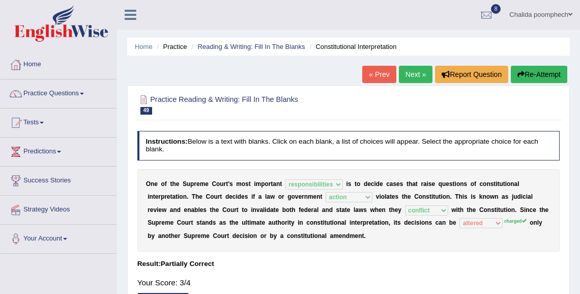
click at [415, 77] on link "Next »" at bounding box center [416, 74] width 34 height 17
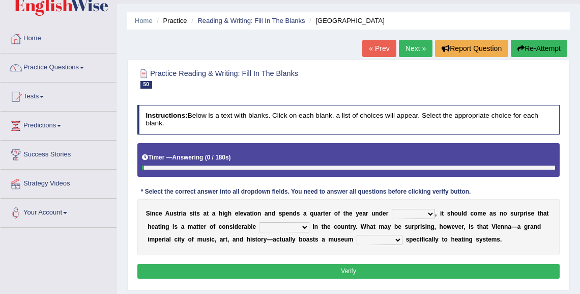
scroll to position [81, 0]
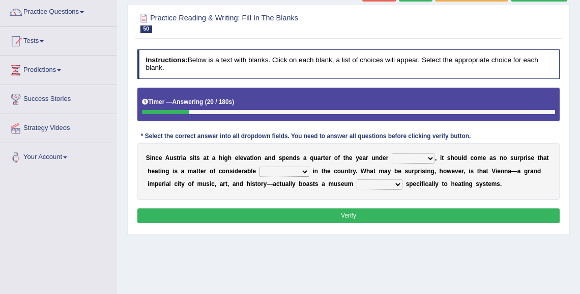
click at [416, 157] on select "rain wind typhoon snow" at bounding box center [413, 158] width 43 height 10
select select "snow"
click at [392, 153] on select "rain wind typhoon snow" at bounding box center [413, 158] width 43 height 10
click at [291, 171] on select "leakage importance memory convenience" at bounding box center [284, 171] width 50 height 10
select select "importance"
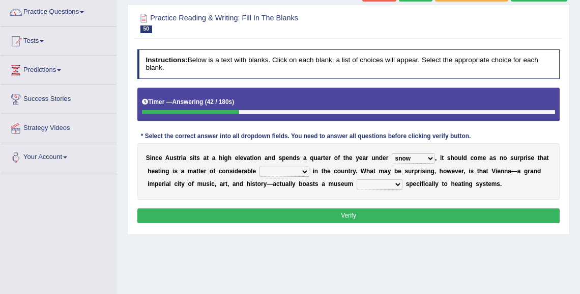
click at [259, 166] on select "leakage importance memory convenience" at bounding box center [284, 171] width 50 height 10
click at [303, 171] on select "leakage importance memory convenience" at bounding box center [284, 171] width 50 height 10
click at [259, 166] on select "leakage importance memory convenience" at bounding box center [284, 171] width 50 height 10
click at [368, 185] on select "repellent dictated dedicated determined" at bounding box center [380, 184] width 46 height 10
select select "determined"
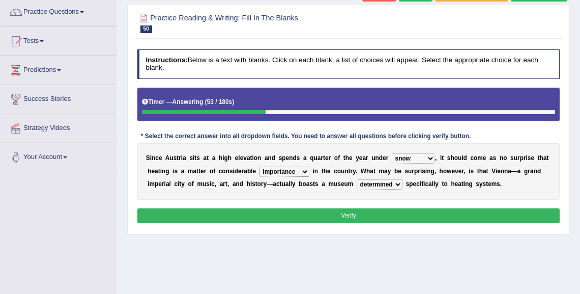
click at [357, 179] on select "repellent dictated dedicated determined" at bounding box center [380, 184] width 46 height 10
click at [369, 213] on button "Verify" at bounding box center [348, 215] width 423 height 15
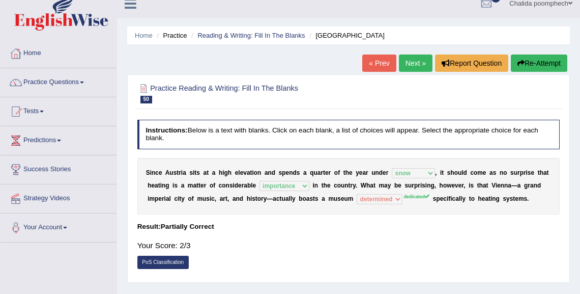
scroll to position [0, 0]
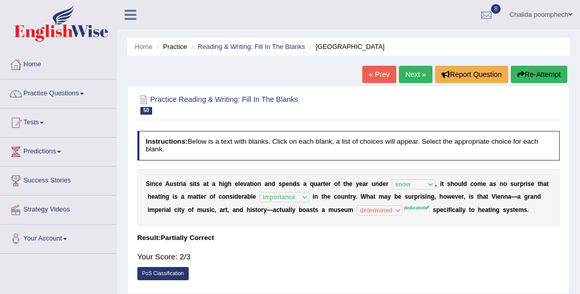
click at [404, 79] on link "Next »" at bounding box center [416, 74] width 34 height 17
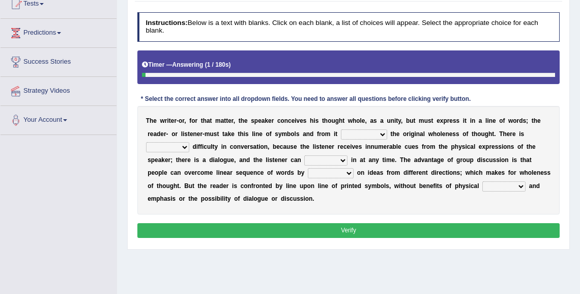
scroll to position [117, 0]
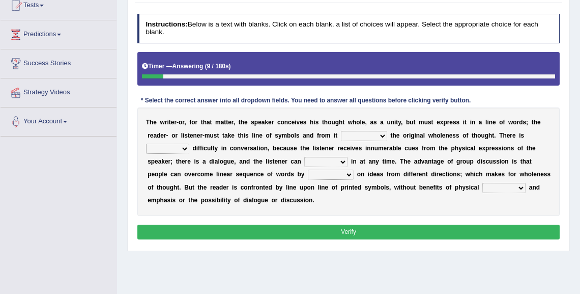
click at [380, 135] on select "respect reduce recover reconstruct" at bounding box center [364, 136] width 46 height 10
select select "reconstruct"
click at [341, 131] on select "respect reduce recover reconstruct" at bounding box center [364, 136] width 46 height 10
click at [177, 150] on select "little many few no" at bounding box center [167, 148] width 43 height 10
select select "many"
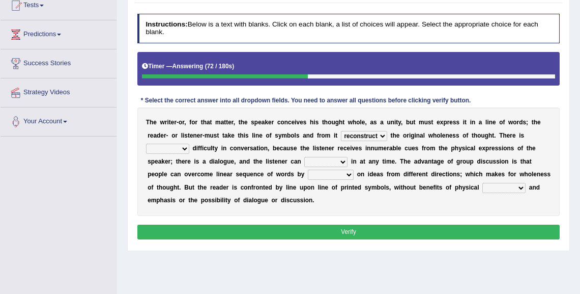
click at [146, 143] on select "little many few no" at bounding box center [167, 148] width 43 height 10
click at [321, 160] on select "get team cut intrude" at bounding box center [325, 162] width 43 height 10
select select "get"
click at [304, 157] on select "get team cut intrude" at bounding box center [325, 162] width 43 height 10
click at [346, 171] on select "converging spending inventing conceiving" at bounding box center [331, 174] width 46 height 10
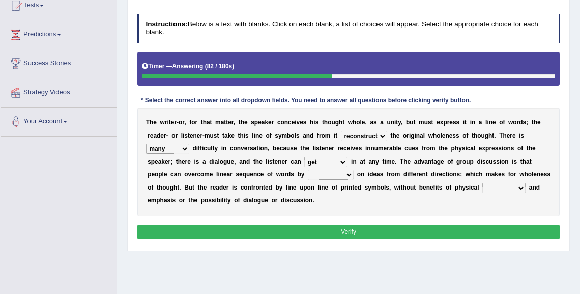
select select "spending"
click at [308, 169] on select "converging spending inventing conceiving" at bounding box center [331, 174] width 46 height 10
click at [497, 187] on select "title tone tune tomb" at bounding box center [503, 188] width 43 height 10
select select "tone"
click at [482, 183] on select "title tone tune tomb" at bounding box center [503, 188] width 43 height 10
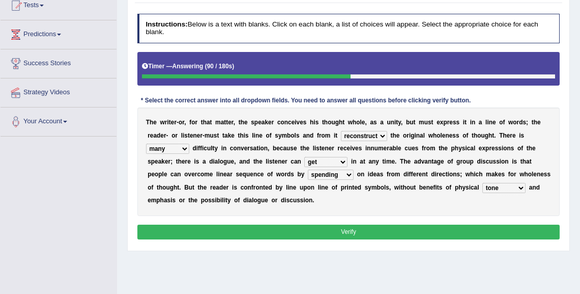
click at [411, 228] on button "Verify" at bounding box center [348, 231] width 423 height 15
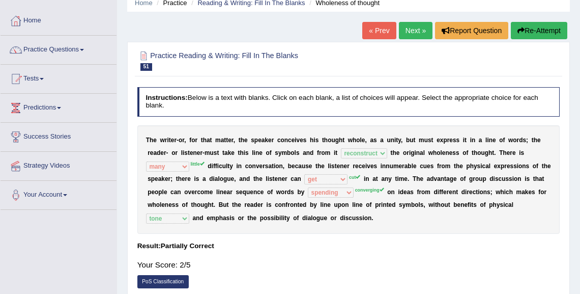
scroll to position [0, 0]
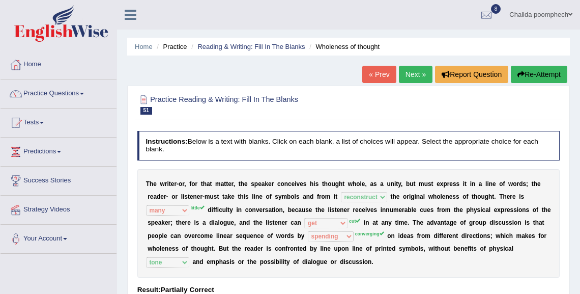
click at [535, 71] on button "Re-Attempt" at bounding box center [539, 74] width 56 height 17
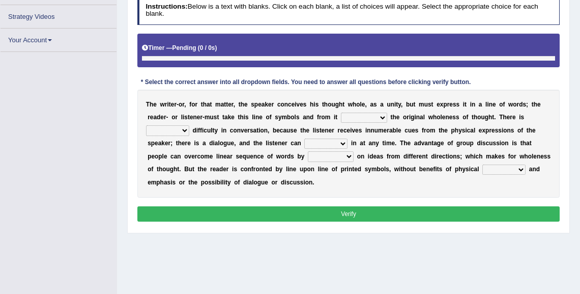
scroll to position [185, 0]
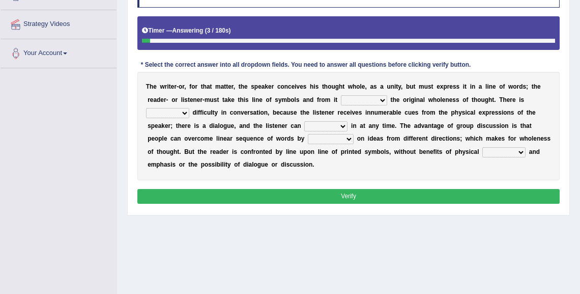
click at [360, 99] on select "respect reduce recover reconstruct" at bounding box center [364, 100] width 46 height 10
select select "reconstruct"
click at [341, 95] on select "respect reduce recover reconstruct" at bounding box center [364, 100] width 46 height 10
click at [184, 112] on select "little many few no" at bounding box center [167, 113] width 43 height 10
select select "little"
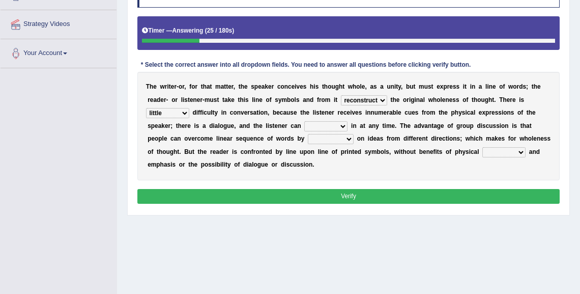
click at [146, 108] on select "little many few no" at bounding box center [167, 113] width 43 height 10
click at [322, 123] on select "get team cut intrude" at bounding box center [325, 126] width 43 height 10
select select "get"
click at [304, 121] on select "get team cut intrude" at bounding box center [325, 126] width 43 height 10
click at [338, 140] on select "converging spending inventing conceiving" at bounding box center [331, 139] width 46 height 10
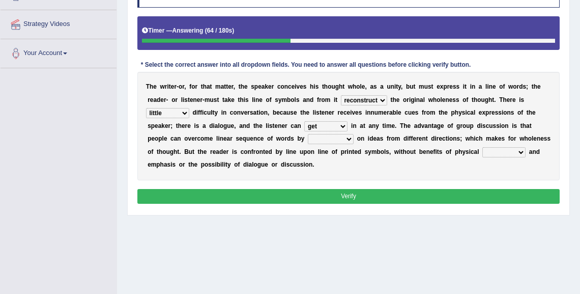
select select "converging"
click at [308, 134] on select "converging spending inventing conceiving" at bounding box center [331, 139] width 46 height 10
click at [506, 151] on select "title tone tune tomb" at bounding box center [503, 152] width 43 height 10
select select "tone"
click at [482, 147] on select "title tone tune tomb" at bounding box center [503, 152] width 43 height 10
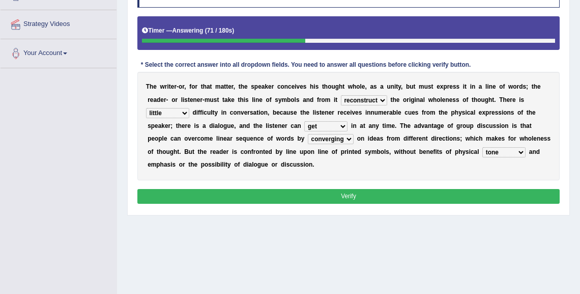
click at [452, 192] on button "Verify" at bounding box center [348, 196] width 423 height 15
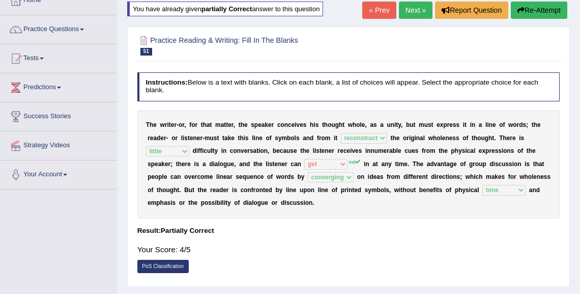
scroll to position [63, 0]
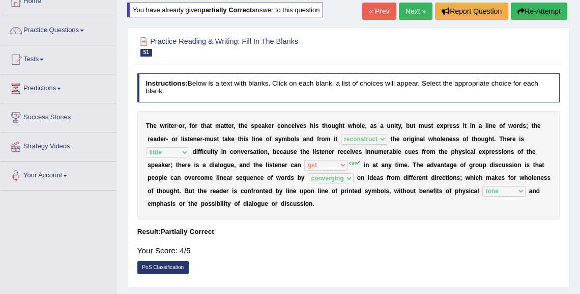
click at [413, 13] on link "Next »" at bounding box center [416, 11] width 34 height 17
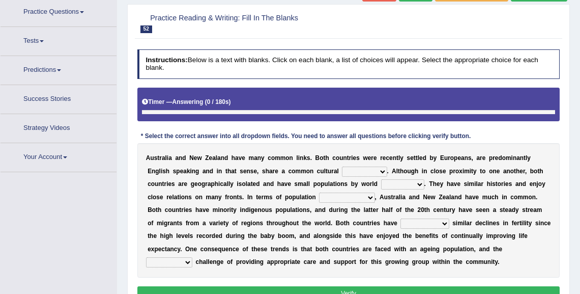
scroll to position [90, 0]
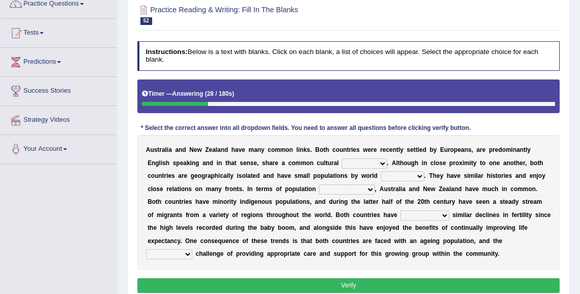
drag, startPoint x: 532, startPoint y: 148, endPoint x: 490, endPoint y: 149, distance: 41.7
click at [489, 148] on div "A u s t r a l i a a n d N [PERSON_NAME] h a v e m a n y c o m m o n l i n k s .…" at bounding box center [348, 202] width 423 height 134
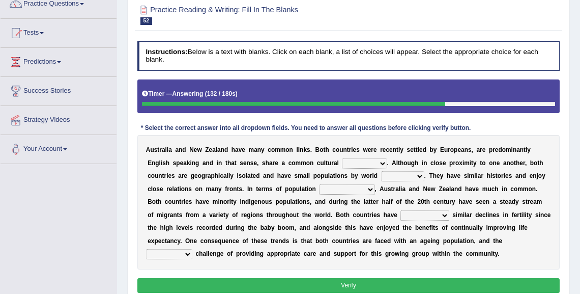
click at [379, 162] on select "heritage history experience heritages" at bounding box center [364, 163] width 45 height 10
select select "heritages"
click at [342, 158] on select "heritage history experience heritages" at bounding box center [364, 163] width 45 height 10
click at [402, 176] on select "standards classes methods subjects" at bounding box center [402, 176] width 43 height 10
select select "standards"
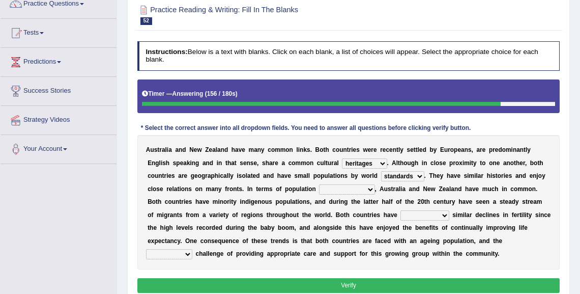
click at [381, 171] on select "standards classes methods subjects" at bounding box center [402, 176] width 43 height 10
click at [362, 189] on select "characteristics features diversity defects" at bounding box center [346, 189] width 55 height 10
select select "diversity"
click at [319, 184] on select "characteristics features diversity defects" at bounding box center [346, 189] width 55 height 10
click at [402, 215] on select "experienced launched connected reached" at bounding box center [424, 215] width 48 height 10
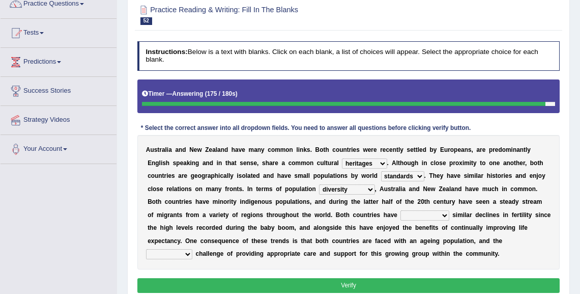
select select "experienced"
click at [400, 210] on select "experienced launched connected reached" at bounding box center [424, 215] width 48 height 10
click at [192, 249] on select "associated association past coming" at bounding box center [169, 254] width 46 height 10
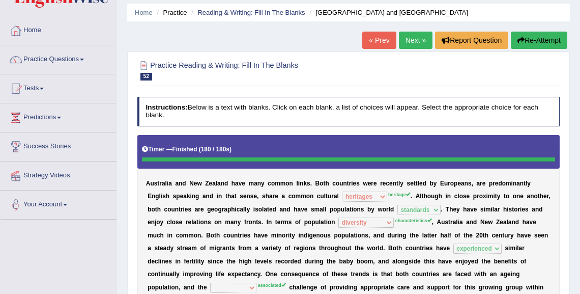
scroll to position [0, 0]
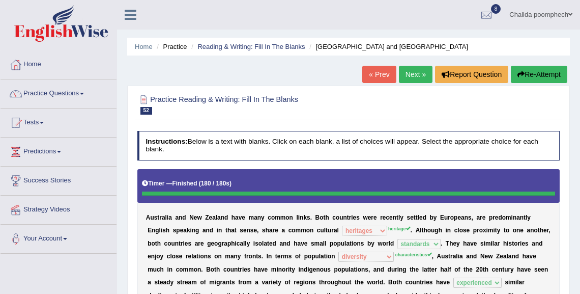
click at [416, 75] on link "Next »" at bounding box center [416, 74] width 34 height 17
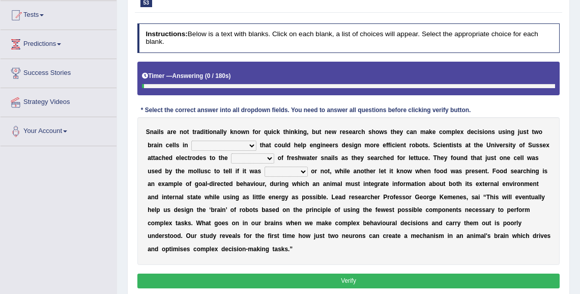
scroll to position [122, 0]
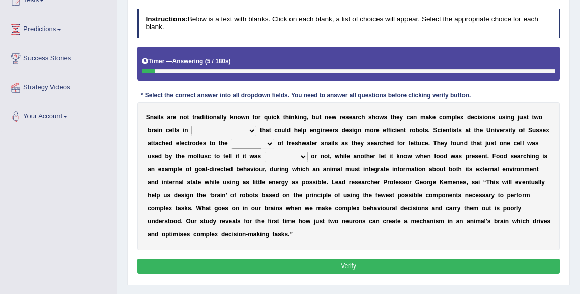
click at [245, 128] on select "decisions findings results recommendations" at bounding box center [223, 131] width 65 height 10
select select "results"
click at [191, 126] on select "decisions findings results recommendations" at bounding box center [223, 131] width 65 height 10
click at [269, 142] on select "heads brains skulls top" at bounding box center [252, 143] width 43 height 10
select select "skulls"
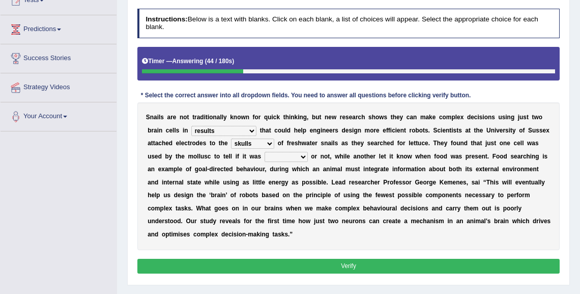
click at [231, 138] on select "heads brains skulls top" at bounding box center [252, 143] width 43 height 10
click at [283, 155] on select "empty hungry full satisfied" at bounding box center [286, 157] width 43 height 10
select select "satisfied"
click at [265, 152] on select "empty hungry full satisfied" at bounding box center [286, 157] width 43 height 10
click at [303, 265] on button "Verify" at bounding box center [348, 265] width 423 height 15
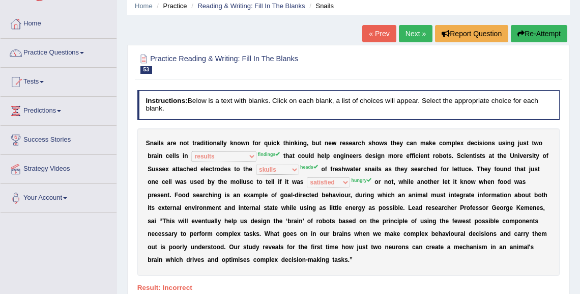
scroll to position [41, 0]
click at [402, 33] on link "Next »" at bounding box center [416, 33] width 34 height 17
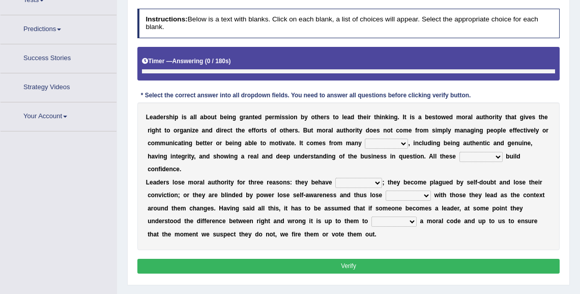
scroll to position [141, 0]
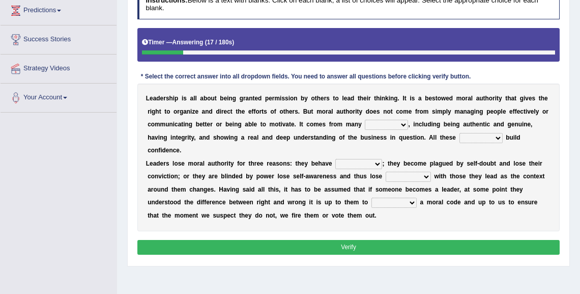
click at [389, 122] on select "sources items stamps supports" at bounding box center [386, 125] width 43 height 10
select select "supports"
click at [365, 120] on select "sources items stamps supports" at bounding box center [386, 125] width 43 height 10
click at [490, 137] on select "faith answers factors parts" at bounding box center [480, 138] width 43 height 10
select select "factors"
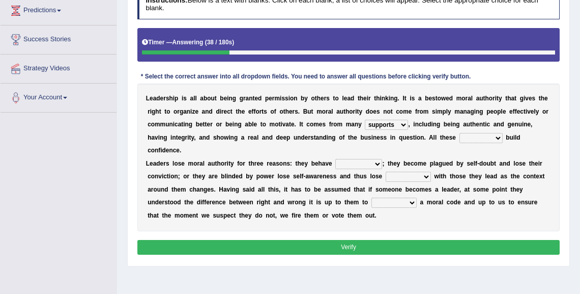
click at [459, 133] on select "faith answers factors parts" at bounding box center [480, 138] width 43 height 10
click at [353, 161] on select "usually unethically falsely unexpected" at bounding box center [358, 164] width 47 height 10
select select "unethically"
click at [335, 159] on select "usually unethically falsely unexpected" at bounding box center [358, 164] width 47 height 10
click at [398, 176] on select "connect connected disconnect connection" at bounding box center [408, 176] width 45 height 10
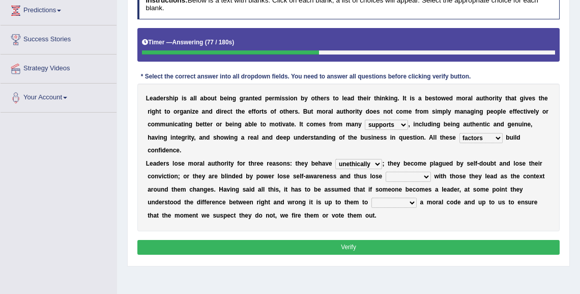
select select "connection"
click at [386, 171] on select "connect connected disconnect connection" at bounding box center [408, 176] width 45 height 10
click at [398, 199] on select "abide in abide by abide to connection" at bounding box center [393, 202] width 45 height 10
select select "abide to"
click at [371, 197] on select "abide in abide by abide to connection" at bounding box center [393, 202] width 45 height 10
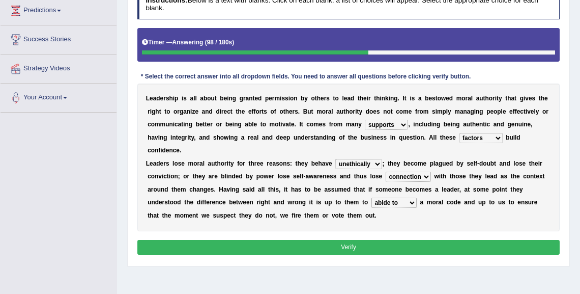
click at [397, 243] on button "Verify" at bounding box center [348, 247] width 423 height 15
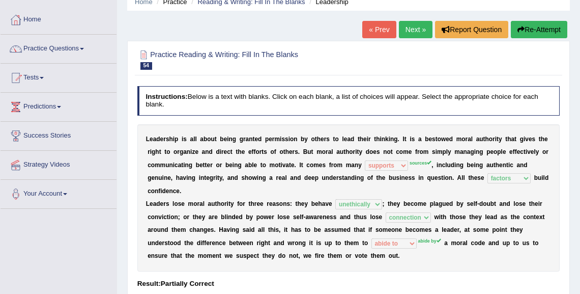
scroll to position [0, 0]
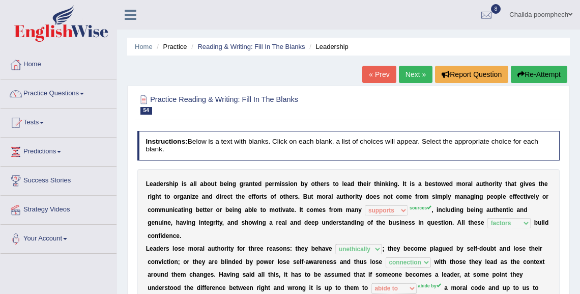
click at [415, 76] on link "Next »" at bounding box center [416, 74] width 34 height 17
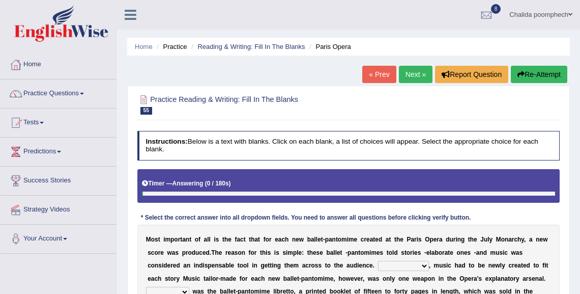
scroll to position [122, 0]
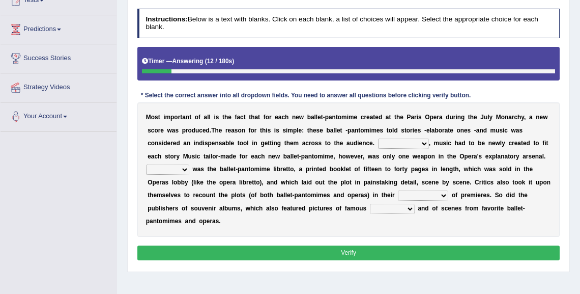
click at [409, 142] on select "However Nevertheless In fact Therefore" at bounding box center [403, 143] width 51 height 10
select select "Therefore"
click at [378, 138] on select "However Nevertheless In fact Therefore" at bounding box center [403, 143] width 51 height 10
click at [183, 169] on select "Another Others It Also" at bounding box center [167, 169] width 43 height 10
select select "Another"
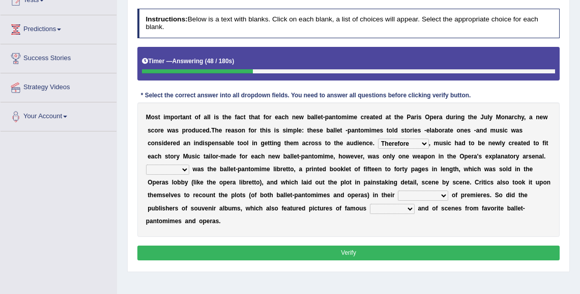
click at [146, 164] on select "Another Others It Also" at bounding box center [167, 169] width 43 height 10
click at [428, 196] on select "views reviews overviews supervisions" at bounding box center [423, 195] width 50 height 10
select select "supervisions"
click at [398, 190] on select "views reviews overviews supervisions" at bounding box center [423, 195] width 50 height 10
click at [400, 211] on select "teachers students performers drivers" at bounding box center [392, 209] width 45 height 10
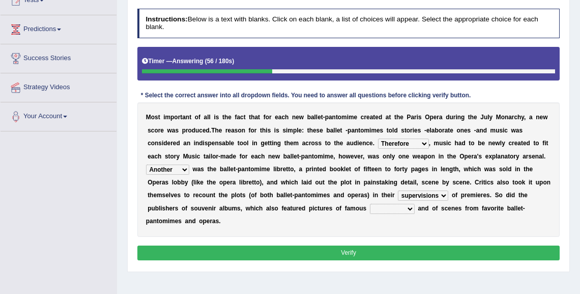
select select "performers"
click at [370, 204] on select "teachers students performers drivers" at bounding box center [392, 209] width 45 height 10
click at [351, 250] on button "Verify" at bounding box center [348, 252] width 423 height 15
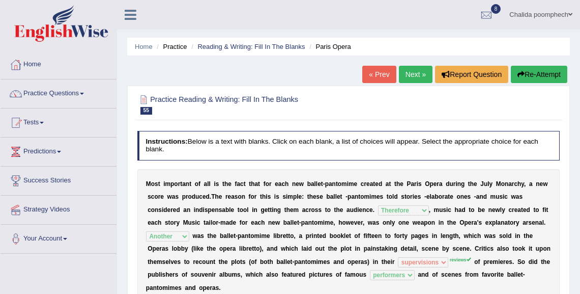
scroll to position [41, 0]
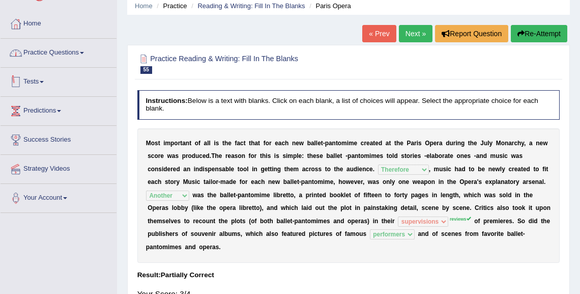
click at [60, 56] on link "Practice Questions" at bounding box center [59, 51] width 116 height 25
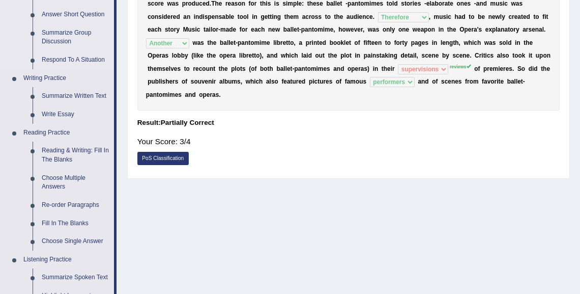
scroll to position [204, 0]
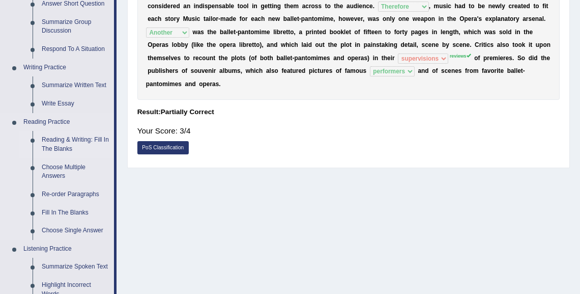
click at [71, 138] on link "Reading & Writing: Fill In The Blanks" at bounding box center [75, 144] width 77 height 27
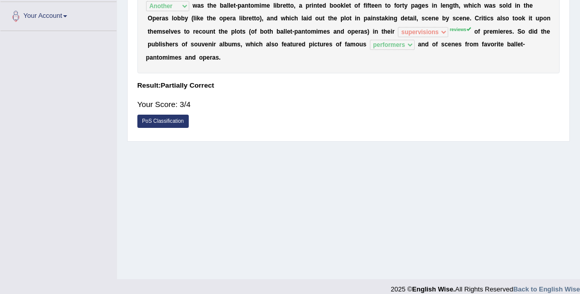
scroll to position [241, 0]
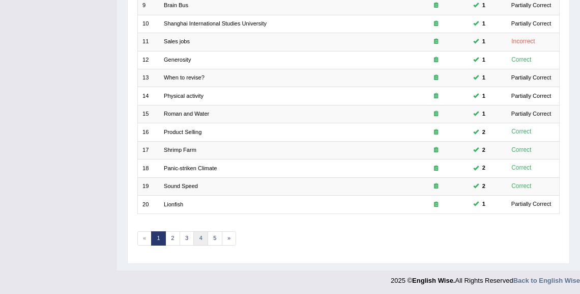
click at [200, 236] on link "4" at bounding box center [200, 238] width 15 height 14
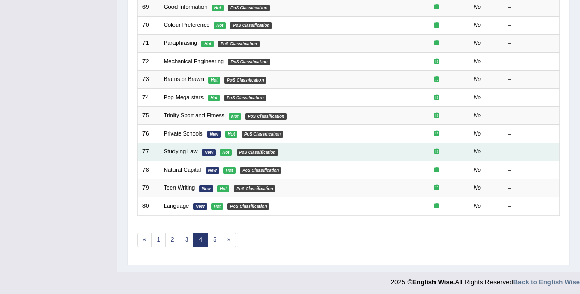
scroll to position [292, 0]
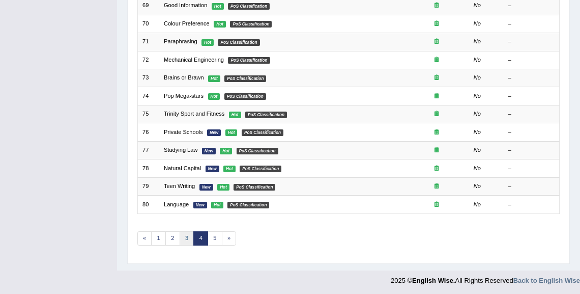
click at [185, 234] on link "3" at bounding box center [187, 238] width 15 height 14
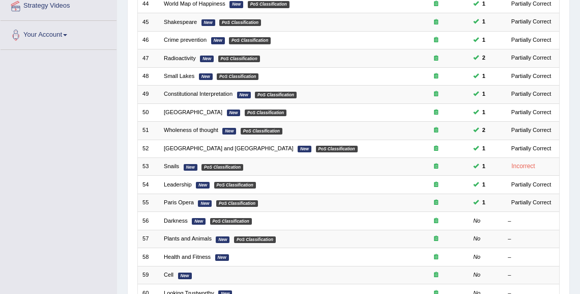
scroll to position [244, 0]
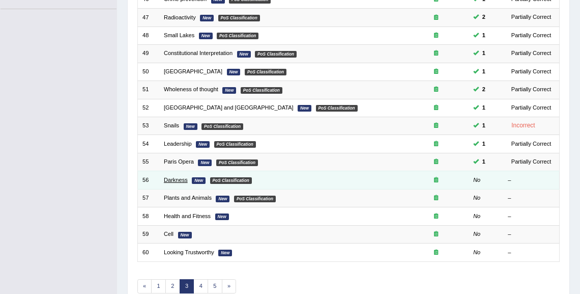
click at [170, 178] on link "Darkness" at bounding box center [176, 180] width 24 height 6
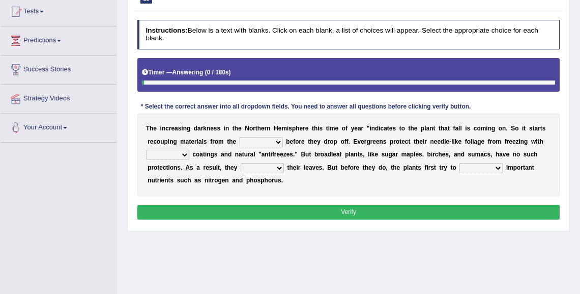
scroll to position [122, 0]
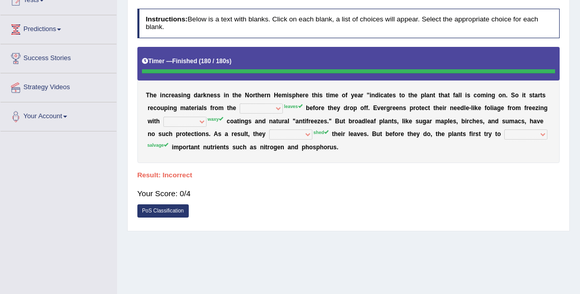
click at [171, 11] on h4 "Instructions: Below is a text with blanks. Click on each blank, a list of choic…" at bounding box center [348, 23] width 423 height 29
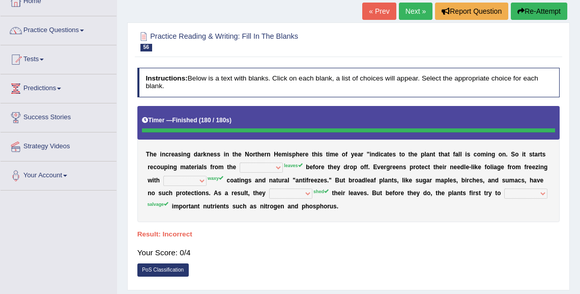
scroll to position [0, 0]
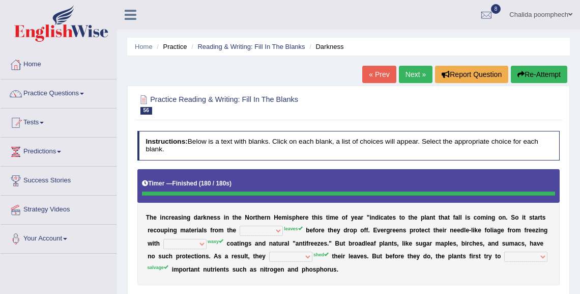
click at [411, 77] on link "Next »" at bounding box center [416, 74] width 34 height 17
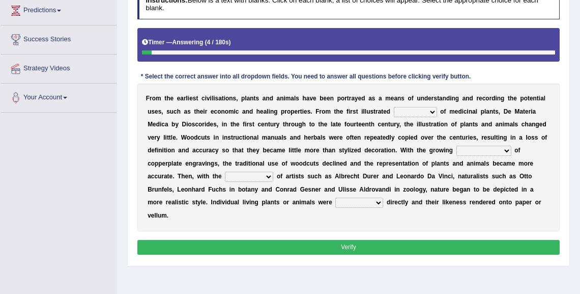
click at [412, 112] on select "seperate deletion catalogue segregate" at bounding box center [415, 112] width 43 height 10
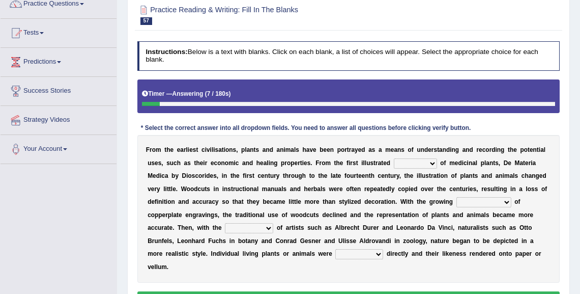
scroll to position [19, 0]
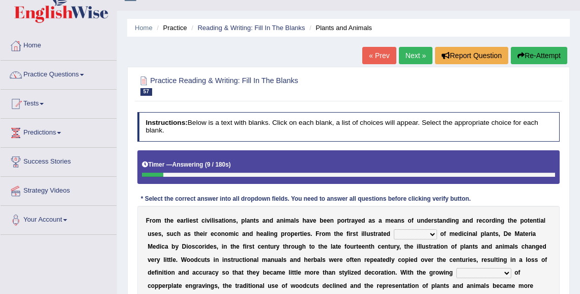
click at [381, 55] on link "« Prev" at bounding box center [379, 55] width 34 height 17
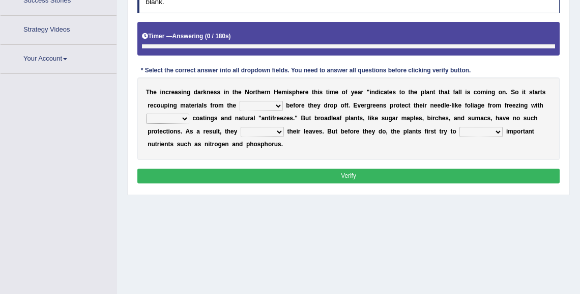
scroll to position [187, 0]
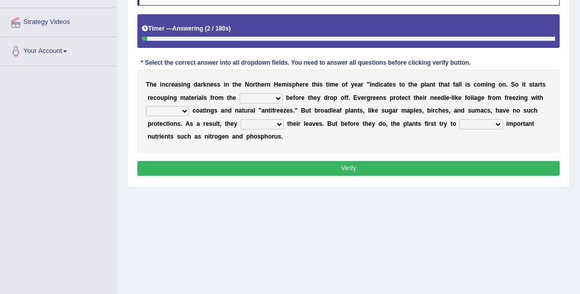
click at [275, 98] on select "trunks leaves branches roots" at bounding box center [261, 98] width 43 height 10
select select "leaves"
click at [240, 93] on select "trunks leaves branches roots" at bounding box center [261, 98] width 43 height 10
click at [182, 110] on select "watery sticky waxy booty" at bounding box center [167, 111] width 43 height 10
select select "waxy"
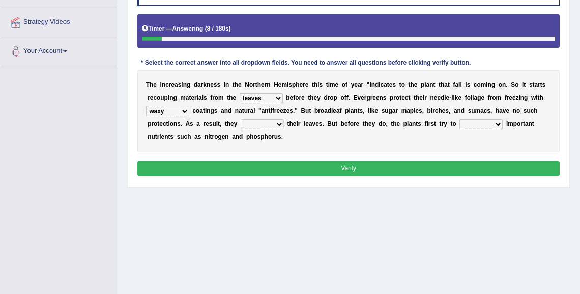
click at [146, 106] on select "watery sticky waxy booty" at bounding box center [167, 111] width 43 height 10
click at [258, 123] on select "brought beat shed collected" at bounding box center [262, 124] width 43 height 10
select select "shed"
click at [241, 119] on select "brought beat shed collected" at bounding box center [262, 124] width 43 height 10
click at [475, 123] on select "save convene salvage call" at bounding box center [480, 124] width 43 height 10
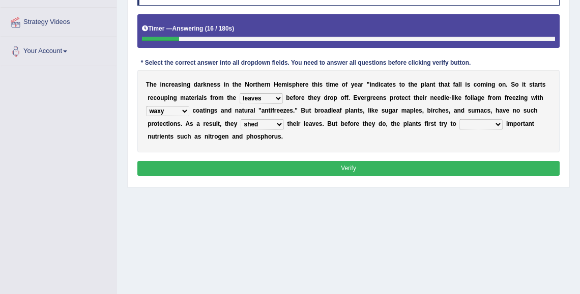
select select "salvage"
click at [459, 119] on select "save convene salvage call" at bounding box center [480, 124] width 43 height 10
click at [374, 162] on button "Verify" at bounding box center [348, 168] width 423 height 15
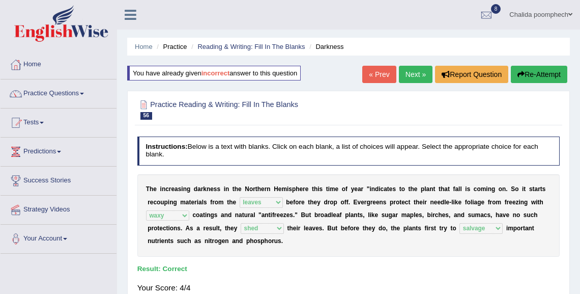
scroll to position [0, 0]
click at [411, 67] on link "Next »" at bounding box center [416, 74] width 34 height 17
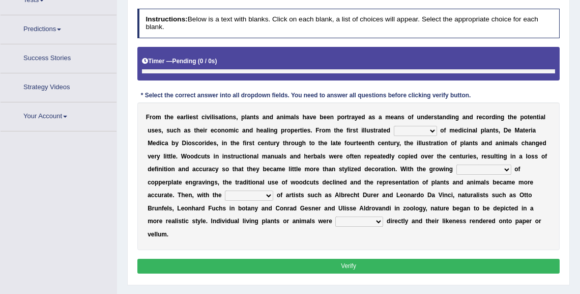
scroll to position [141, 0]
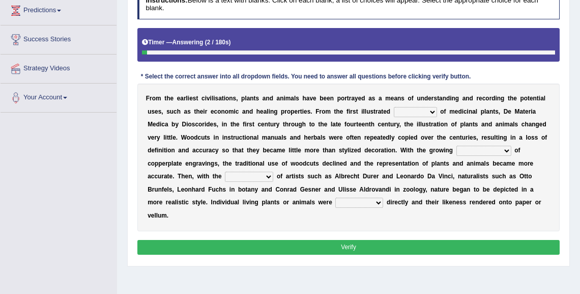
click at [429, 109] on select "seperate deletion catalogue segregate" at bounding box center [415, 112] width 43 height 10
select select "catalogue"
click at [394, 107] on select "seperate deletion catalogue segregate" at bounding box center [415, 112] width 43 height 10
click at [474, 148] on select "understanding popularity options unusualness" at bounding box center [483, 151] width 55 height 10
select select "popularity"
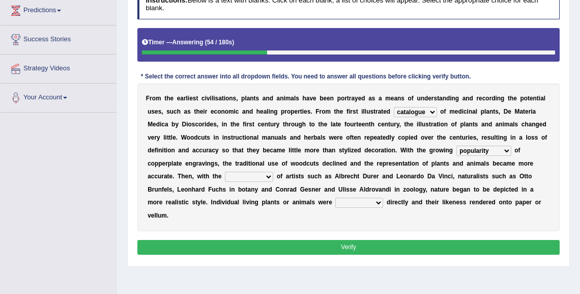
click at [456, 146] on select "understanding popularity options unusualness" at bounding box center [483, 151] width 55 height 10
click at [254, 178] on select "deactivation outgrowth emergence abandon" at bounding box center [249, 176] width 48 height 10
select select "emergence"
click at [225, 171] on select "deactivation outgrowth emergence abandon" at bounding box center [249, 176] width 48 height 10
click at [352, 202] on select "observed overlooked disregarded ignorant" at bounding box center [359, 202] width 48 height 10
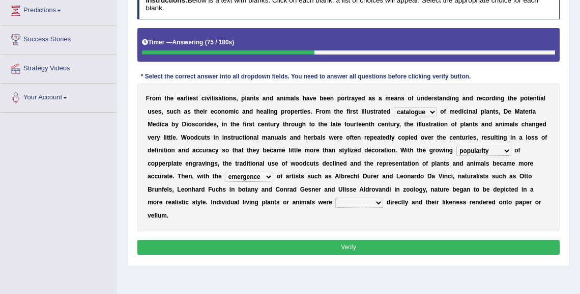
select select "disregarded"
click at [335, 197] on select "observed overlooked disregarded ignorant" at bounding box center [359, 202] width 48 height 10
click at [362, 247] on button "Verify" at bounding box center [348, 247] width 423 height 15
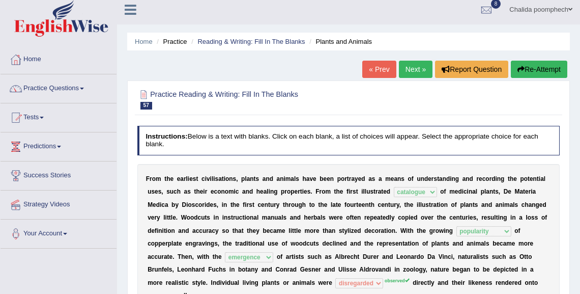
scroll to position [0, 0]
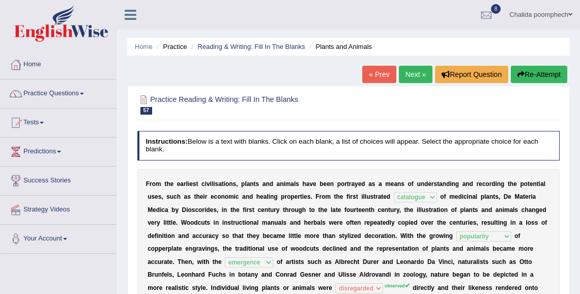
click at [413, 78] on link "Next »" at bounding box center [416, 74] width 34 height 17
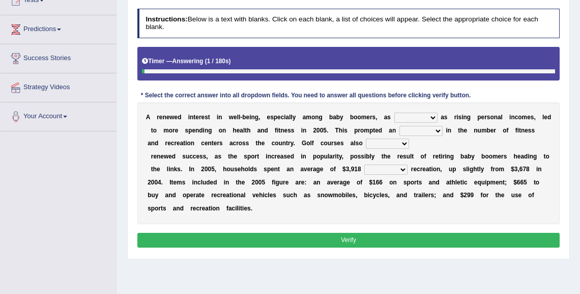
scroll to position [122, 0]
click at [414, 118] on select "expansion enjoyed on well" at bounding box center [415, 117] width 43 height 10
select select "expansion"
click at [394, 112] on select "expansion enjoyed on well" at bounding box center [415, 117] width 43 height 10
click at [422, 131] on select "good expansion movement lacked" at bounding box center [420, 131] width 43 height 10
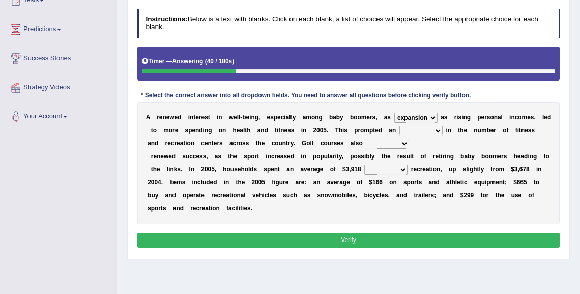
select select "expansion"
click at [399, 126] on select "good expansion movement lacked" at bounding box center [420, 131] width 43 height 10
click at [423, 118] on select "expansion enjoyed on well" at bounding box center [415, 117] width 43 height 10
select select "well"
click at [394, 112] on select "expansion enjoyed on well" at bounding box center [415, 117] width 43 height 10
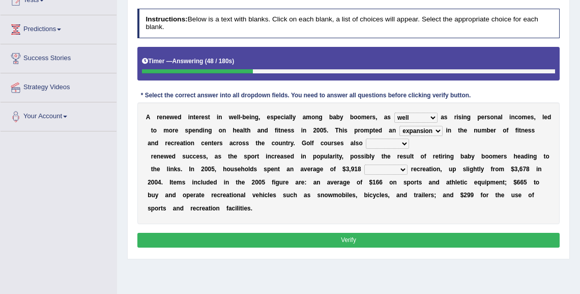
click at [393, 141] on select "smooth modelling played enjoyed" at bounding box center [387, 143] width 43 height 10
select select "modelling"
click at [366, 138] on select "smooth modelling played enjoyed" at bounding box center [387, 143] width 43 height 10
click at [390, 169] on select "on of for with" at bounding box center [385, 169] width 43 height 10
select select "on"
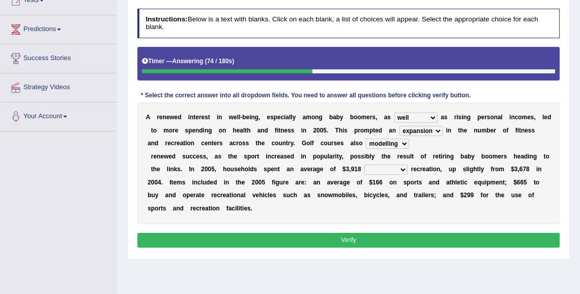
click at [364, 164] on select "on of for with" at bounding box center [385, 169] width 43 height 10
click at [367, 239] on button "Verify" at bounding box center [348, 240] width 423 height 15
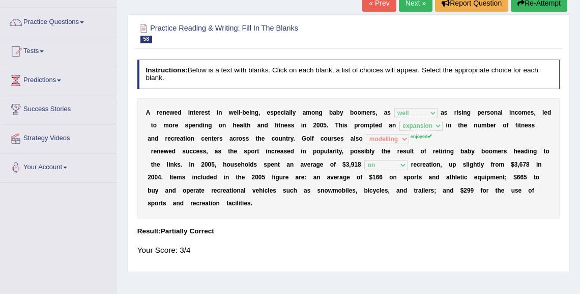
scroll to position [0, 0]
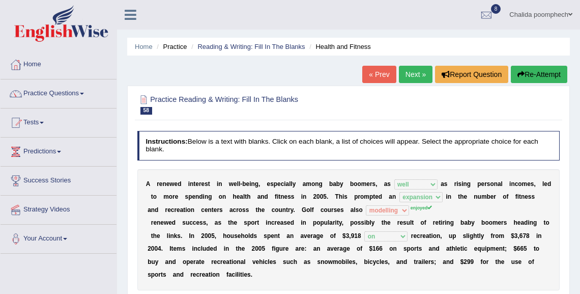
click at [410, 73] on link "Next »" at bounding box center [416, 74] width 34 height 17
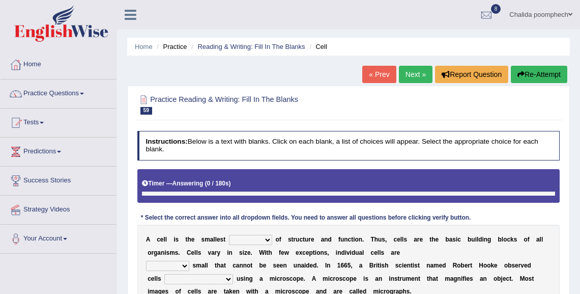
scroll to position [163, 0]
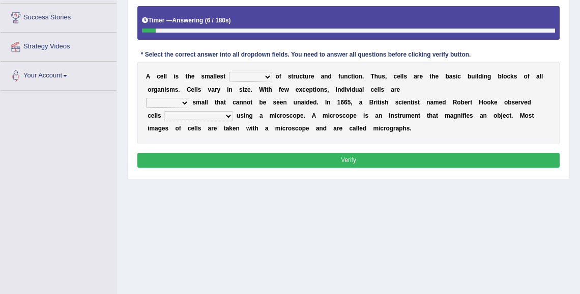
click at [265, 73] on select "object value unit role" at bounding box center [250, 77] width 43 height 10
select select "unit"
click at [229, 72] on select "object value unit role" at bounding box center [250, 77] width 43 height 10
click at [183, 102] on select "quite also so now" at bounding box center [167, 103] width 43 height 10
select select "also"
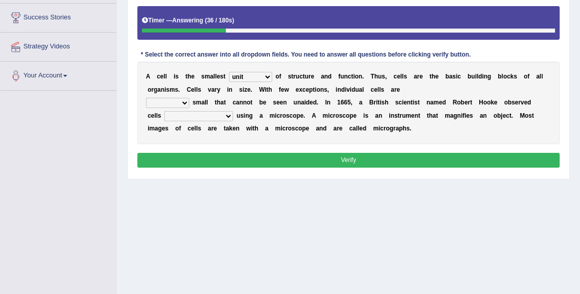
click at [146, 98] on select "quite also so now" at bounding box center [167, 103] width 43 height 10
click at [209, 116] on select "for the first time for the earliest time at the beginning in the beginning" at bounding box center [198, 116] width 69 height 10
select select "at the beginning"
click at [164, 111] on select "for the first time for the earliest time at the beginning in the beginning" at bounding box center [198, 116] width 69 height 10
click at [212, 153] on button "Verify" at bounding box center [348, 160] width 423 height 15
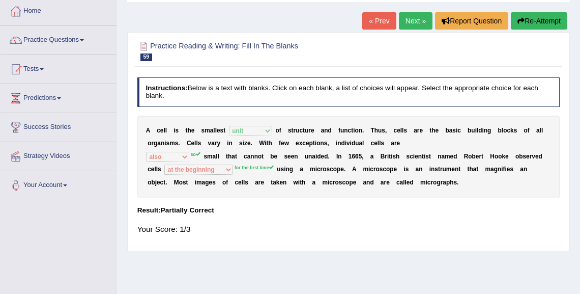
scroll to position [0, 0]
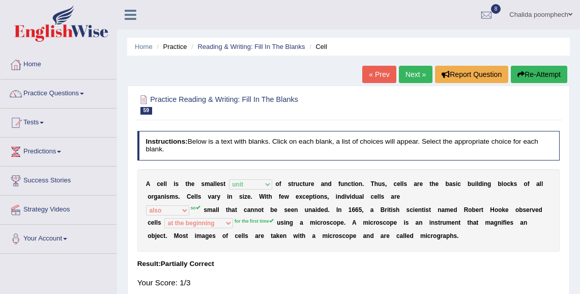
click at [410, 72] on link "Next »" at bounding box center [416, 74] width 34 height 17
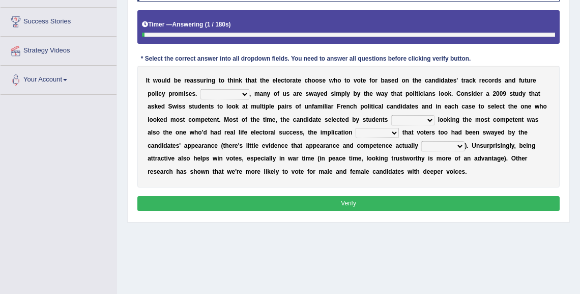
scroll to position [163, 0]
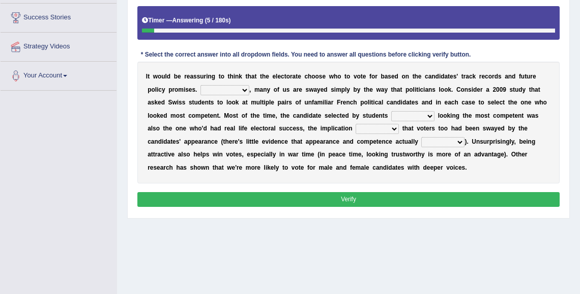
click at [241, 89] on select "For example In truth In addition In return" at bounding box center [224, 90] width 49 height 10
select select "For example"
click at [200, 85] on select "For example In truth In addition In return" at bounding box center [224, 90] width 49 height 10
click at [422, 114] on select "through at by as" at bounding box center [412, 116] width 43 height 10
select select "through"
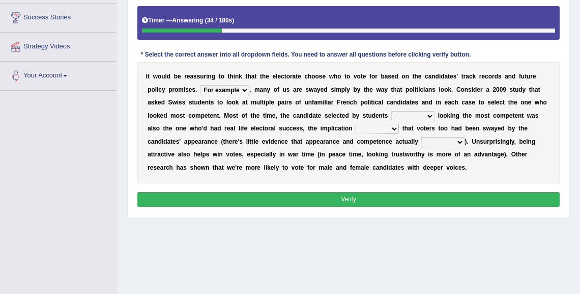
click at [391, 111] on select "through at by as" at bounding box center [412, 116] width 43 height 10
click at [389, 128] on select "being is was having" at bounding box center [377, 129] width 43 height 10
click at [356, 124] on select "being is was having" at bounding box center [377, 129] width 43 height 10
click at [386, 129] on select "being is was having" at bounding box center [377, 129] width 43 height 10
select select "being"
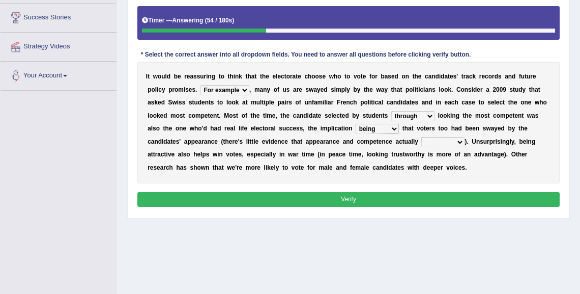
click at [356, 124] on select "being is was having" at bounding box center [377, 129] width 43 height 10
click at [448, 142] on select "correlate overlap cooperate diverge" at bounding box center [442, 142] width 43 height 10
select select "overlap"
click at [421, 137] on select "correlate overlap cooperate diverge" at bounding box center [442, 142] width 43 height 10
click at [417, 196] on button "Verify" at bounding box center [348, 199] width 423 height 15
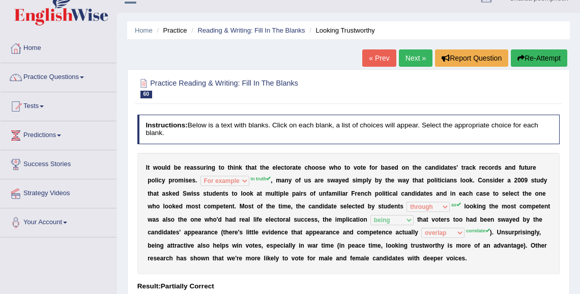
scroll to position [14, 0]
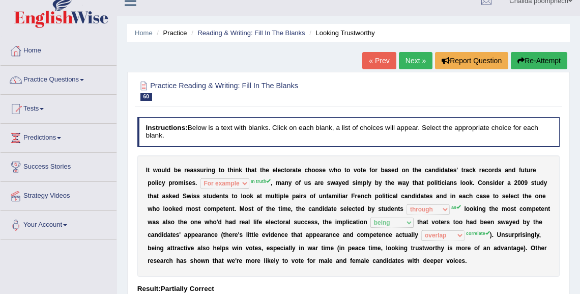
click at [412, 62] on link "Next »" at bounding box center [416, 60] width 34 height 17
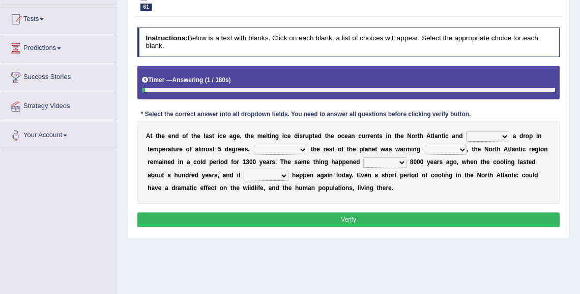
scroll to position [122, 0]
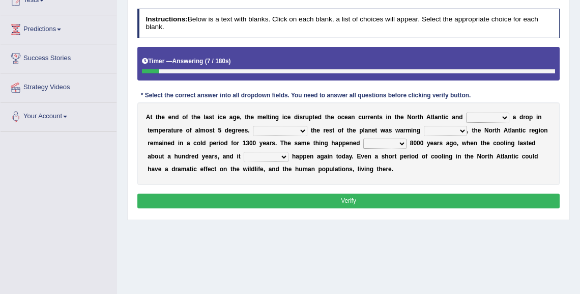
click at [503, 118] on select "featured denied reflected caused" at bounding box center [487, 117] width 43 height 10
select select "caused"
click at [466, 112] on select "featured denied reflected caused" at bounding box center [487, 117] width 43 height 10
click at [297, 131] on select "Contrasting to Even though As if Now that" at bounding box center [280, 131] width 54 height 10
select select "Even though"
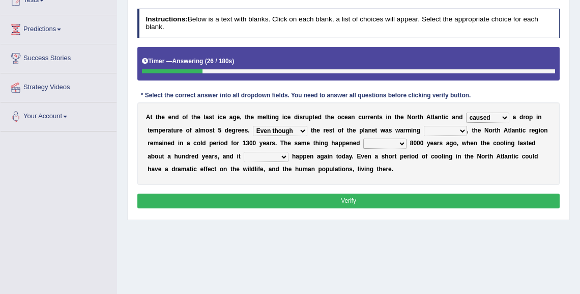
click at [253, 126] on select "Contrasting to Even though As if Now that" at bounding box center [280, 131] width 54 height 10
click at [436, 132] on select "in off up back" at bounding box center [445, 131] width 43 height 10
select select "up"
click at [424, 126] on select "in off up back" at bounding box center [445, 131] width 43 height 10
click at [392, 141] on select "on before after around" at bounding box center [384, 143] width 43 height 10
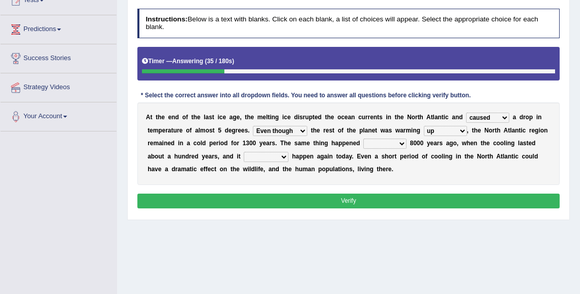
select select "around"
click at [363, 138] on select "on before after around" at bounding box center [384, 143] width 43 height 10
click at [272, 157] on select "could can should could have" at bounding box center [266, 157] width 45 height 10
select select "could"
click at [244, 152] on select "could can should could have" at bounding box center [266, 157] width 45 height 10
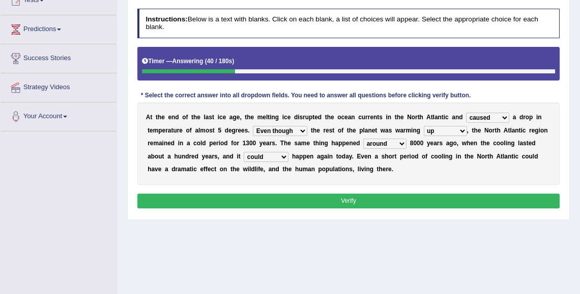
click at [289, 195] on button "Verify" at bounding box center [348, 200] width 423 height 15
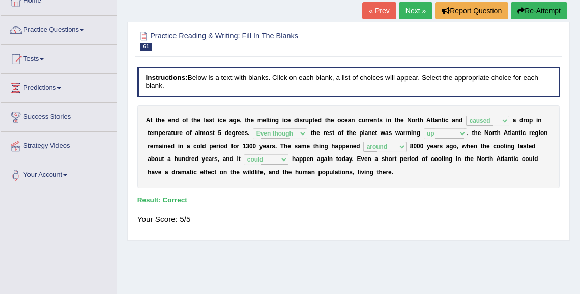
scroll to position [41, 0]
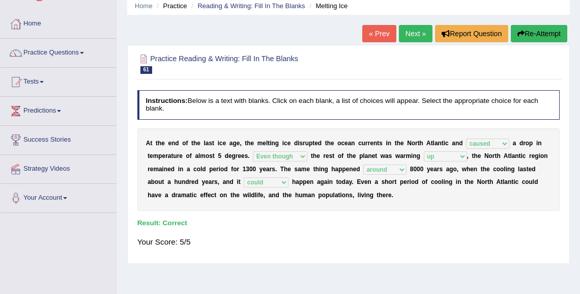
click at [409, 34] on link "Next »" at bounding box center [416, 33] width 34 height 17
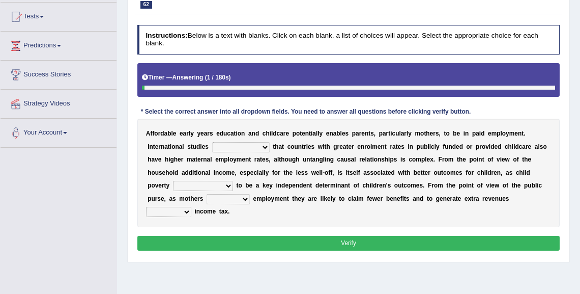
scroll to position [122, 0]
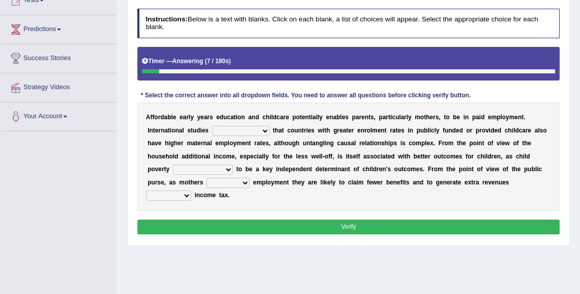
click at [255, 129] on select "are finding found have yet to find have found" at bounding box center [240, 131] width 57 height 10
select select "have found"
click at [212, 126] on select "are finding found have yet to find have found" at bounding box center [240, 131] width 57 height 10
click at [223, 168] on select "is shown has been shown was showing showed" at bounding box center [203, 169] width 60 height 10
select select "was showing"
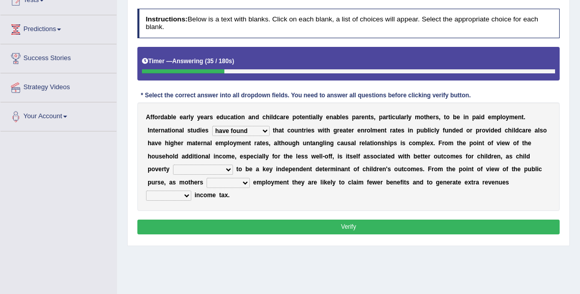
click at [173, 164] on select "is shown has been shown was showing showed" at bounding box center [203, 169] width 60 height 10
click at [243, 182] on select "enact enrol enter enlist" at bounding box center [228, 183] width 43 height 10
select select "enter"
click at [207, 178] on select "enact enrol enter enlist" at bounding box center [228, 183] width 43 height 10
click at [183, 191] on select "through within by throughout" at bounding box center [168, 195] width 45 height 10
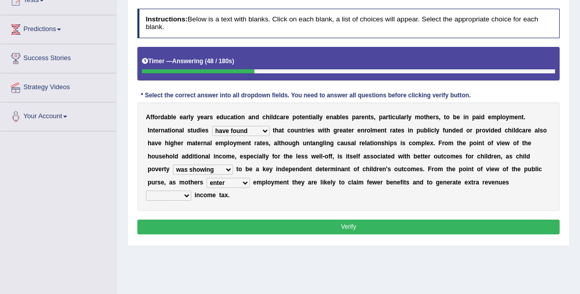
select select "by"
click at [146, 190] on select "through within by throughout" at bounding box center [168, 195] width 45 height 10
click at [192, 223] on button "Verify" at bounding box center [348, 226] width 423 height 15
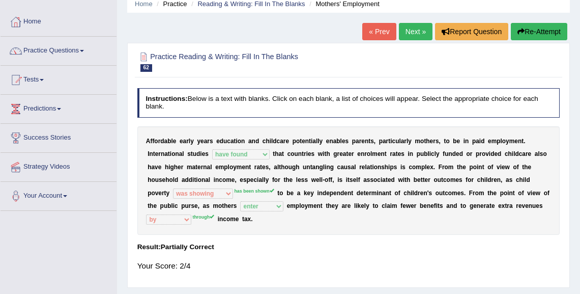
scroll to position [0, 0]
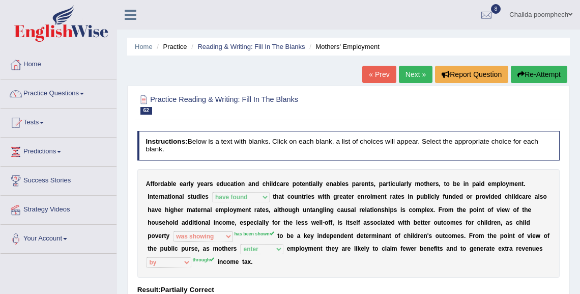
click at [412, 72] on link "Next »" at bounding box center [416, 74] width 34 height 17
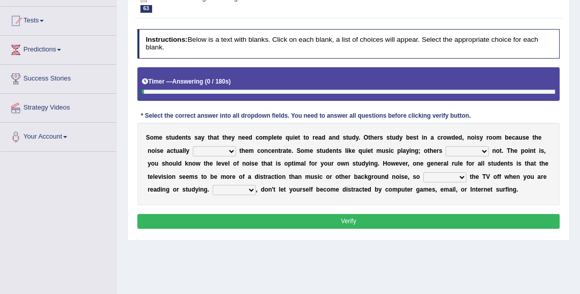
scroll to position [122, 0]
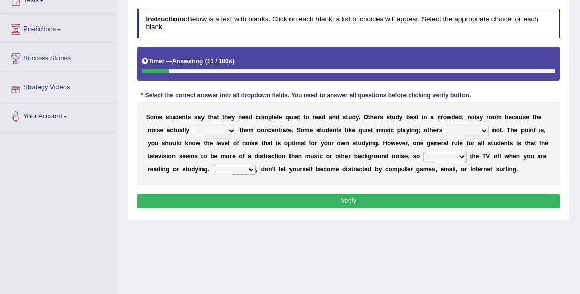
click at [212, 127] on select "helps stops aids gives" at bounding box center [214, 131] width 43 height 10
select select "helps"
click at [193, 126] on select "helps stops aids gives" at bounding box center [214, 131] width 43 height 10
click at [452, 128] on select "have doing do are" at bounding box center [467, 131] width 43 height 10
select select "do"
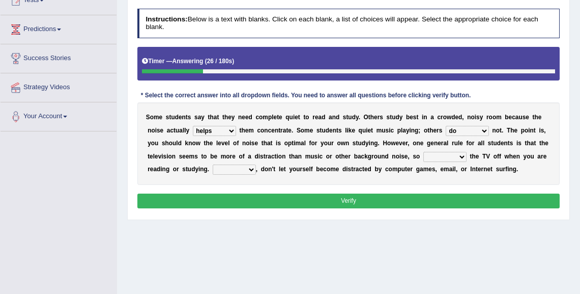
click at [446, 126] on select "have doing do are" at bounding box center [467, 131] width 43 height 10
click at [444, 157] on select "make put leave cut" at bounding box center [444, 157] width 43 height 10
select select "put"
click at [423, 152] on select "make put leave cut" at bounding box center [444, 157] width 43 height 10
click at [244, 166] on select "Thus However Yet Also" at bounding box center [234, 169] width 43 height 10
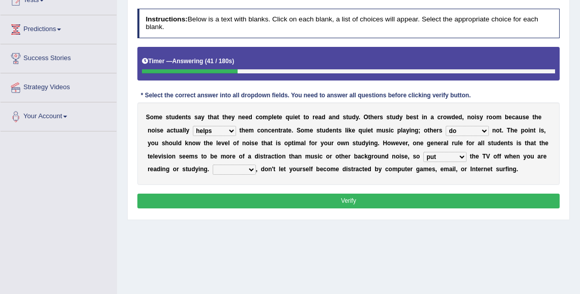
select select "Thus"
click at [213, 164] on select "Thus However Yet Also" at bounding box center [234, 169] width 43 height 10
click at [256, 198] on button "Verify" at bounding box center [348, 200] width 423 height 15
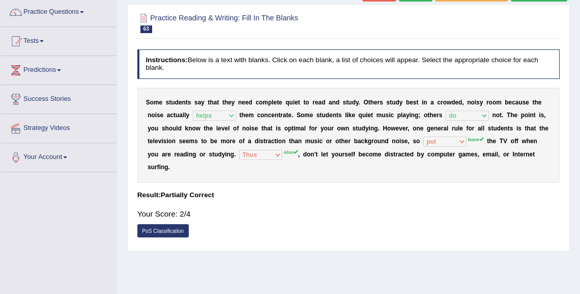
scroll to position [0, 0]
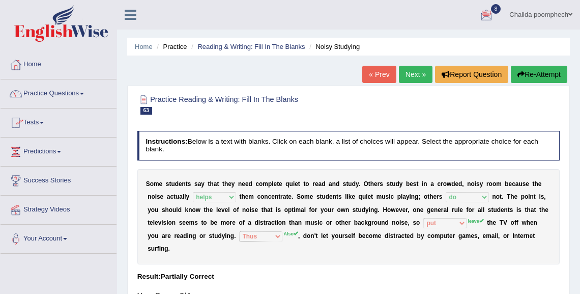
drag, startPoint x: 117, startPoint y: 98, endPoint x: 71, endPoint y: 82, distance: 47.8
click at [71, 82] on div "Home Practice Questions Speaking Practice Read Aloud Repeat Sentence Describe I…" at bounding box center [58, 151] width 131 height 203
click at [412, 77] on link "Next »" at bounding box center [416, 74] width 34 height 17
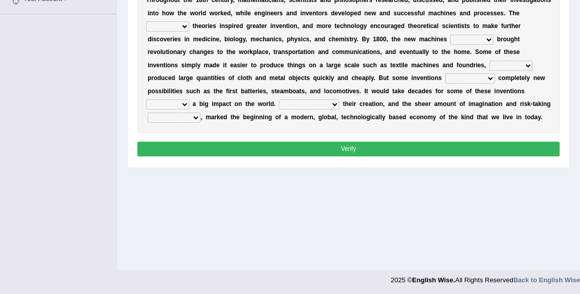
scroll to position [198, 0]
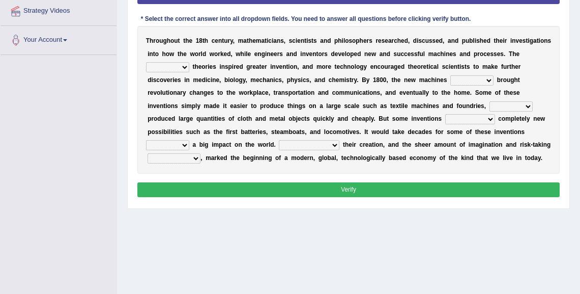
click at [183, 68] on select "fewest newest nearest latest" at bounding box center [167, 67] width 43 height 10
select select "newest"
click at [146, 62] on select "fewest newest nearest latest" at bounding box center [167, 67] width 43 height 10
click at [470, 78] on select "are have were had" at bounding box center [471, 80] width 43 height 10
select select "were"
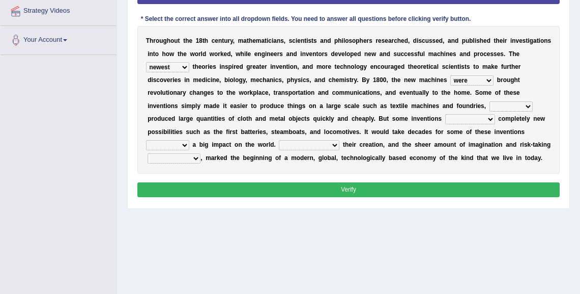
click at [450, 75] on select "are have were had" at bounding box center [471, 80] width 43 height 10
click at [516, 106] on select "those which that what" at bounding box center [510, 106] width 43 height 10
select select "which"
click at [489, 101] on select "those which that what" at bounding box center [510, 106] width 43 height 10
click at [476, 118] on select "brought necessitated enforced took" at bounding box center [470, 119] width 50 height 10
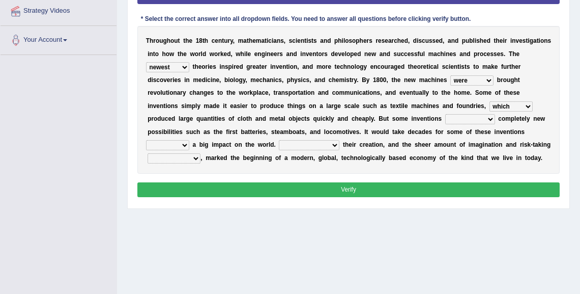
select select "brought"
click at [445, 114] on select "brought necessitated enforced took" at bounding box center [470, 119] width 50 height 10
click at [182, 143] on select "make making made to make" at bounding box center [167, 145] width 43 height 10
select select "to make"
click at [146, 140] on select "make making made to make" at bounding box center [167, 145] width 43 height 10
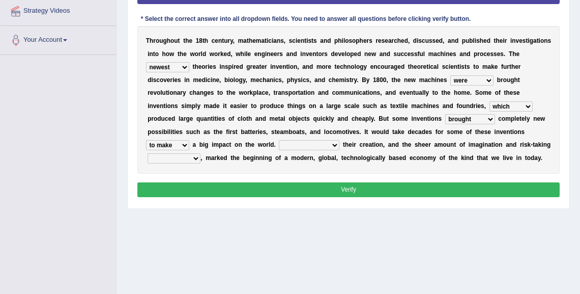
click at [317, 142] on select "Notwithstanding As Whether Yet" at bounding box center [309, 145] width 61 height 10
select select "As"
click at [279, 140] on select "Notwithstanding As Whether Yet" at bounding box center [309, 145] width 61 height 10
click at [198, 160] on select "have involved was involved involved involving" at bounding box center [174, 158] width 53 height 10
select select "involved"
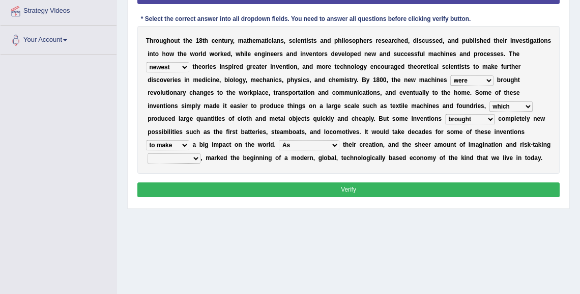
click at [148, 153] on select "have involved was involved involved involving" at bounding box center [174, 158] width 53 height 10
click at [199, 182] on button "Verify" at bounding box center [348, 189] width 423 height 15
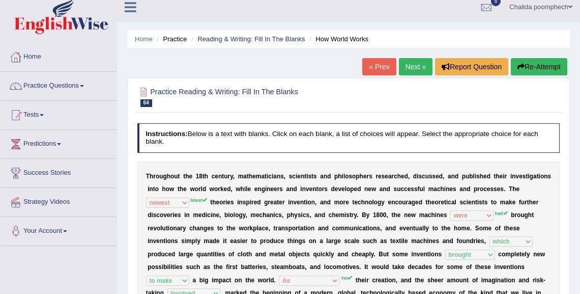
scroll to position [0, 0]
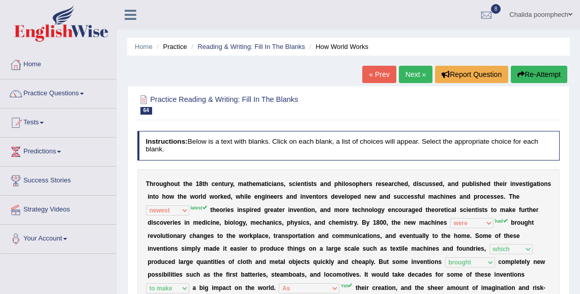
click at [413, 77] on link "Next »" at bounding box center [416, 74] width 34 height 17
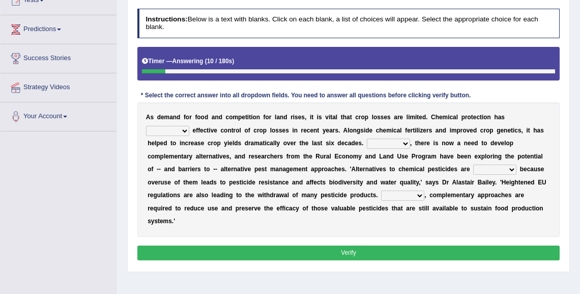
click at [189, 126] on select "harnessed utilized provided offset" at bounding box center [167, 131] width 43 height 10
select select "utilized"
click at [189, 126] on select "harnessed utilized provided offset" at bounding box center [167, 131] width 43 height 10
click at [367, 141] on select "Hopefully However Strangely Therefore" at bounding box center [388, 143] width 43 height 10
select select "Hopefully"
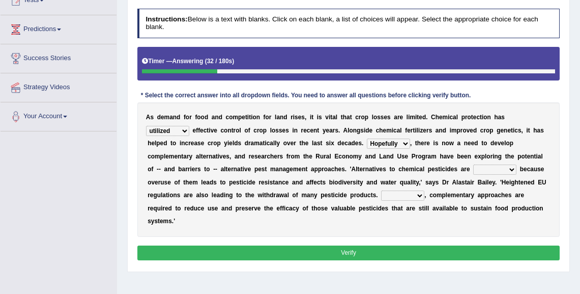
click at [367, 138] on select "Hopefully However Strangely Therefore" at bounding box center [388, 143] width 43 height 10
click at [473, 169] on select "overshot expired needed engaged" at bounding box center [494, 169] width 43 height 10
select select "expired"
click at [473, 164] on select "overshot expired needed engaged" at bounding box center [494, 169] width 43 height 10
click at [381, 195] on select "Though Yet Hence But" at bounding box center [402, 195] width 43 height 10
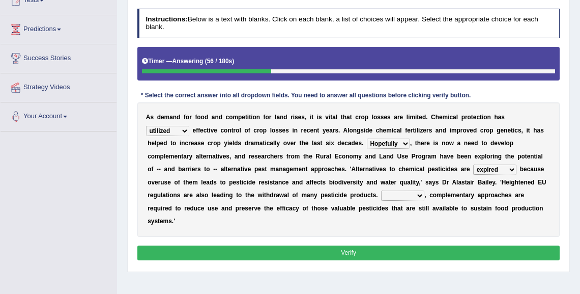
select select "Yet"
click at [381, 190] on select "Though Yet Hence But" at bounding box center [402, 195] width 43 height 10
click at [369, 245] on button "Verify" at bounding box center [348, 252] width 423 height 15
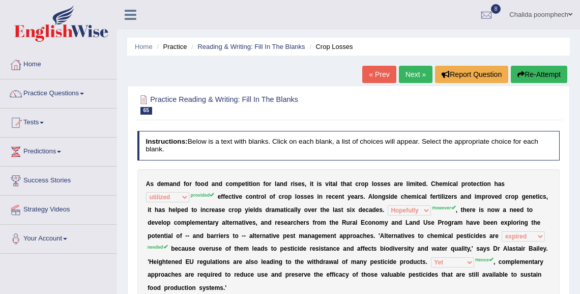
click at [527, 71] on button "Re-Attempt" at bounding box center [539, 74] width 56 height 17
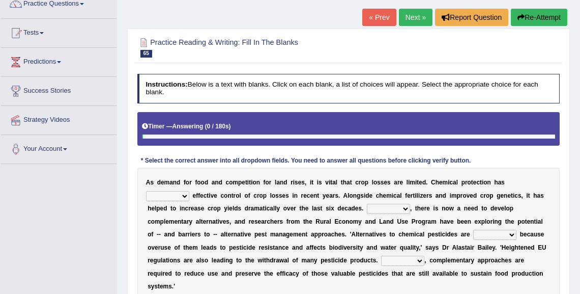
scroll to position [163, 0]
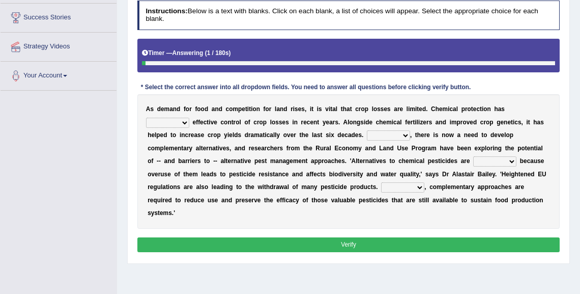
click at [189, 118] on select "harnessed utilized provided offset" at bounding box center [167, 123] width 43 height 10
select select "provided"
click at [189, 118] on select "harnessed utilized provided offset" at bounding box center [167, 123] width 43 height 10
click at [367, 134] on select "Hopefully However Strangely Therefore" at bounding box center [388, 135] width 43 height 10
select select "Therefore"
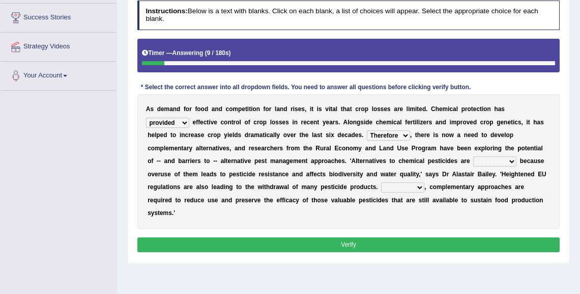
click at [367, 130] on select "Hopefully However Strangely Therefore" at bounding box center [388, 135] width 43 height 10
click at [473, 159] on select "overshot expired needed engaged" at bounding box center [494, 161] width 43 height 10
select select "needed"
click at [473, 156] on select "overshot expired needed engaged" at bounding box center [494, 161] width 43 height 10
click at [381, 189] on select "Though Yet Hence But" at bounding box center [402, 187] width 43 height 10
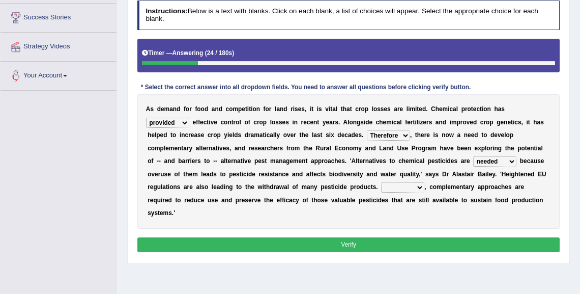
select select "Hence"
click at [381, 182] on select "Though Yet Hence But" at bounding box center [402, 187] width 43 height 10
click at [365, 237] on button "Verify" at bounding box center [348, 244] width 423 height 15
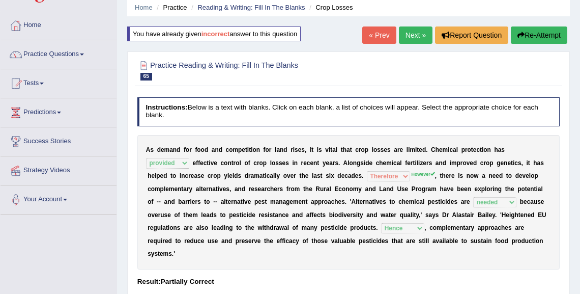
scroll to position [0, 0]
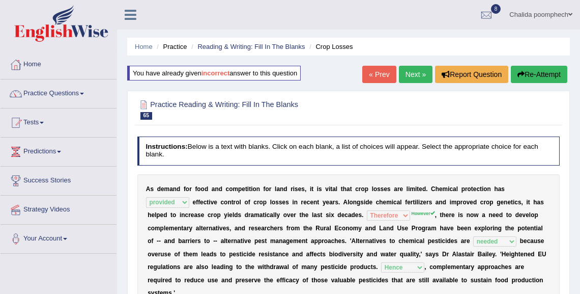
click at [420, 73] on link "Next »" at bounding box center [416, 74] width 34 height 17
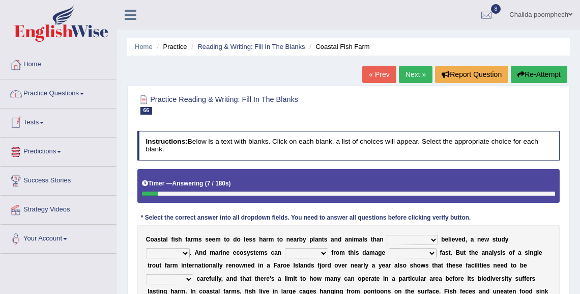
click at [74, 95] on link "Practice Questions" at bounding box center [59, 91] width 116 height 25
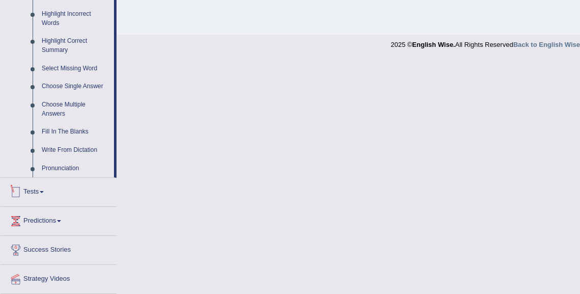
scroll to position [503, 0]
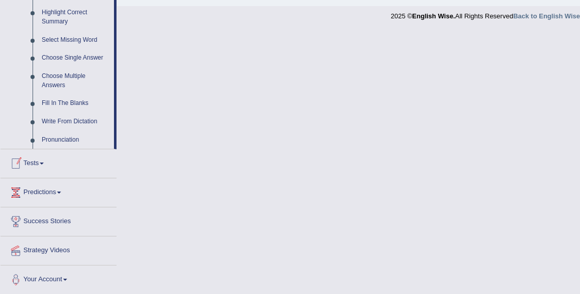
click at [74, 168] on link "Tests" at bounding box center [59, 161] width 116 height 25
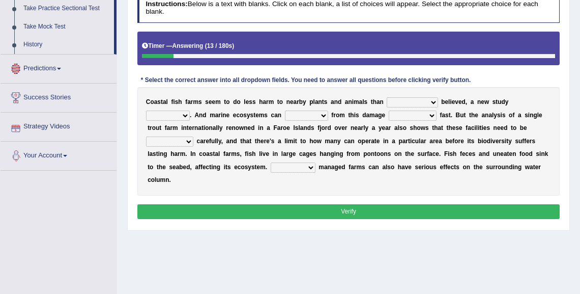
scroll to position [41, 0]
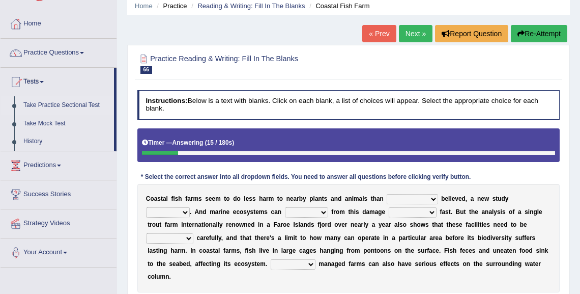
click at [49, 104] on link "Take Practice Sectional Test" at bounding box center [66, 105] width 95 height 18
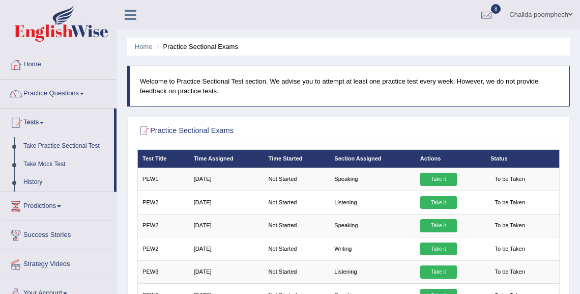
click at [58, 147] on link "Take Practice Sectional Test" at bounding box center [66, 146] width 95 height 18
click at [35, 182] on link "History" at bounding box center [66, 182] width 95 height 18
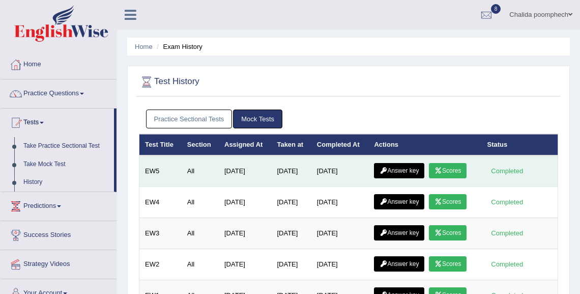
click at [420, 167] on link "Answer key" at bounding box center [399, 170] width 50 height 15
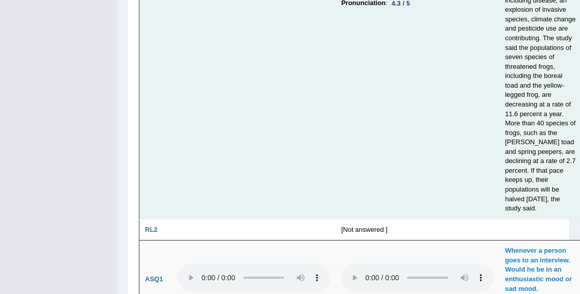
scroll to position [2469, 0]
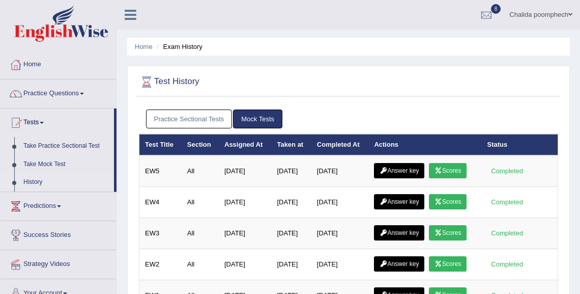
click at [246, 117] on link "Mock Tests" at bounding box center [257, 118] width 49 height 19
click at [214, 119] on link "Practice Sectional Tests" at bounding box center [189, 118] width 86 height 19
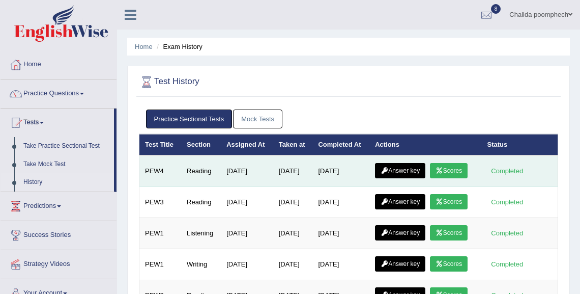
click at [448, 170] on link "Scores" at bounding box center [449, 170] width 38 height 15
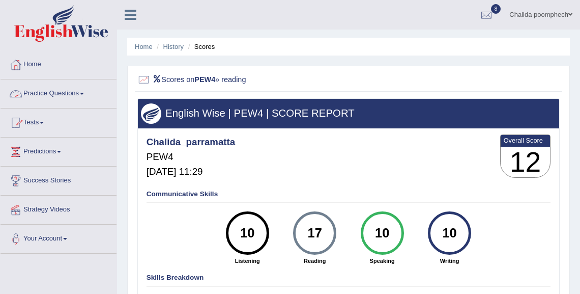
click at [69, 97] on link "Practice Questions" at bounding box center [59, 91] width 116 height 25
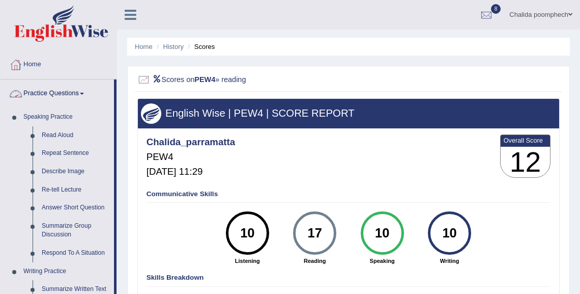
click at [70, 92] on link "Practice Questions" at bounding box center [57, 91] width 113 height 25
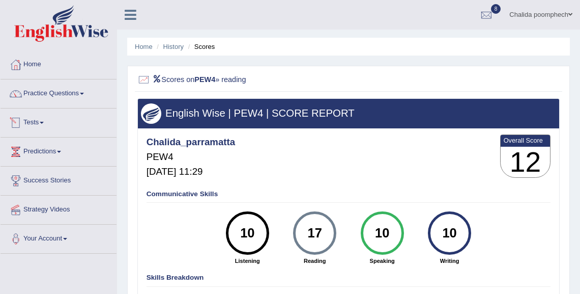
click at [44, 122] on span at bounding box center [42, 123] width 4 height 2
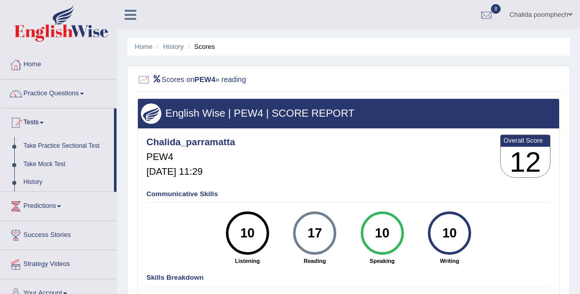
click at [87, 145] on link "Take Practice Sectional Test" at bounding box center [66, 146] width 95 height 18
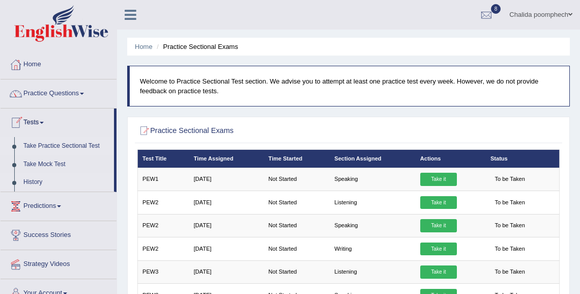
click at [41, 184] on link "History" at bounding box center [66, 182] width 95 height 18
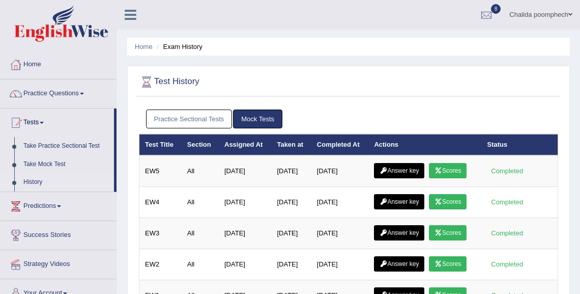
click at [197, 116] on link "Practice Sectional Tests" at bounding box center [189, 118] width 86 height 19
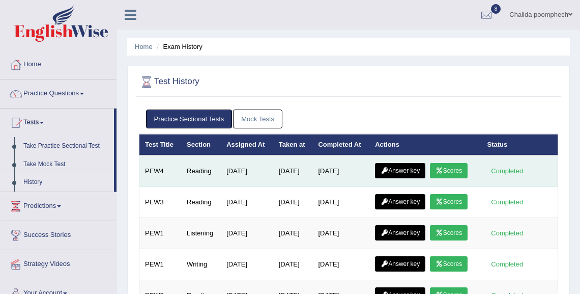
click at [419, 169] on link "Answer key" at bounding box center [400, 170] width 50 height 15
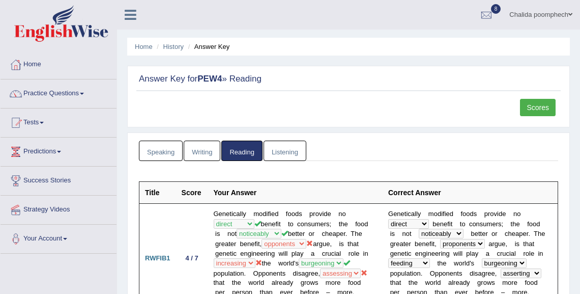
click at [45, 126] on link "Tests" at bounding box center [59, 120] width 116 height 25
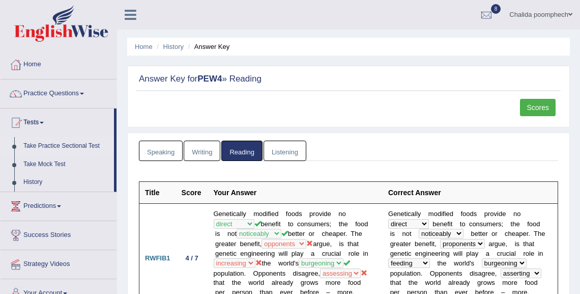
click at [81, 146] on link "Take Practice Sectional Test" at bounding box center [66, 146] width 95 height 18
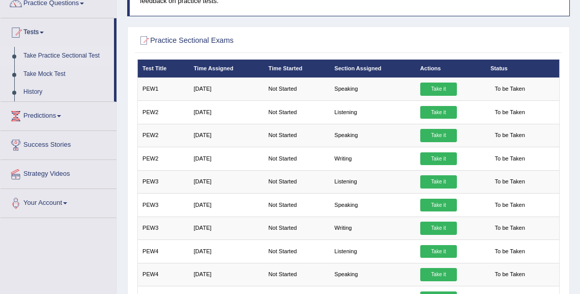
scroll to position [81, 0]
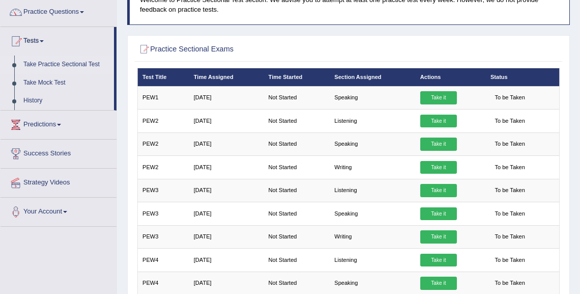
click at [68, 65] on link "Take Practice Sectional Test" at bounding box center [66, 64] width 95 height 18
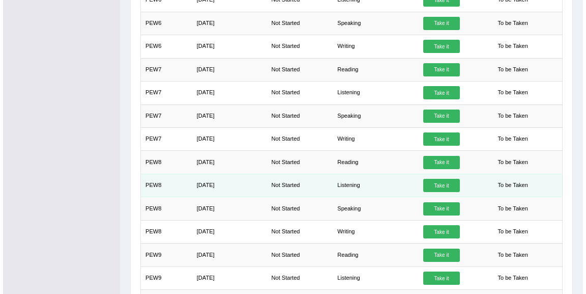
scroll to position [570, 0]
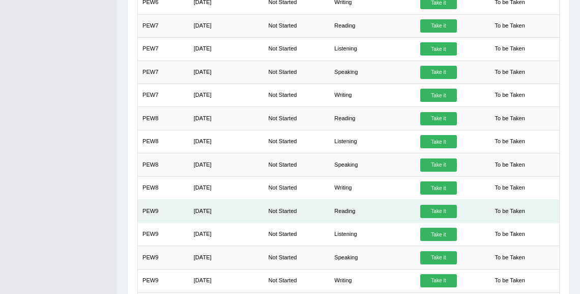
click at [433, 205] on link "Take it" at bounding box center [438, 211] width 37 height 13
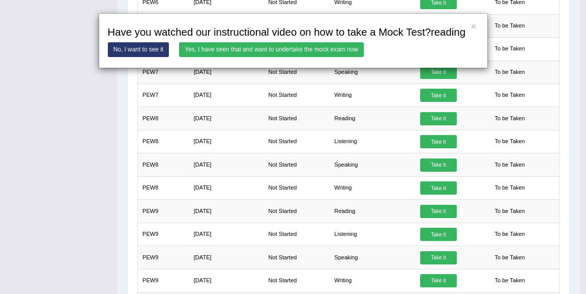
click at [314, 50] on link "Yes, I have seen that and want to undertake the mock exam now" at bounding box center [271, 49] width 185 height 15
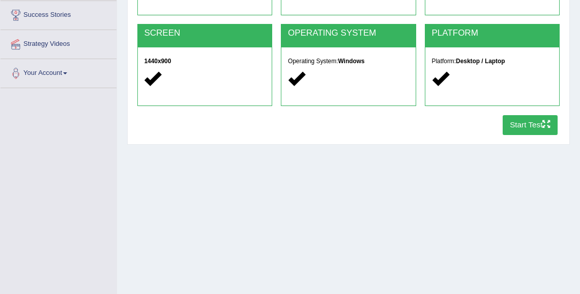
scroll to position [81, 0]
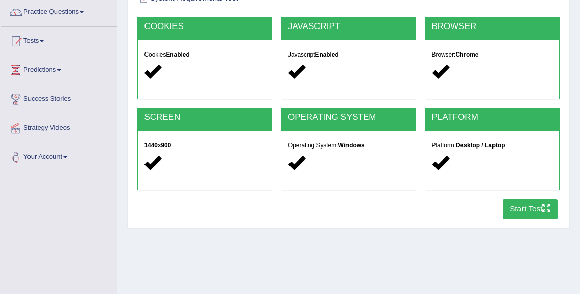
click at [512, 208] on button "Start Test" at bounding box center [530, 209] width 55 height 20
